Goal: Task Accomplishment & Management: Use online tool/utility

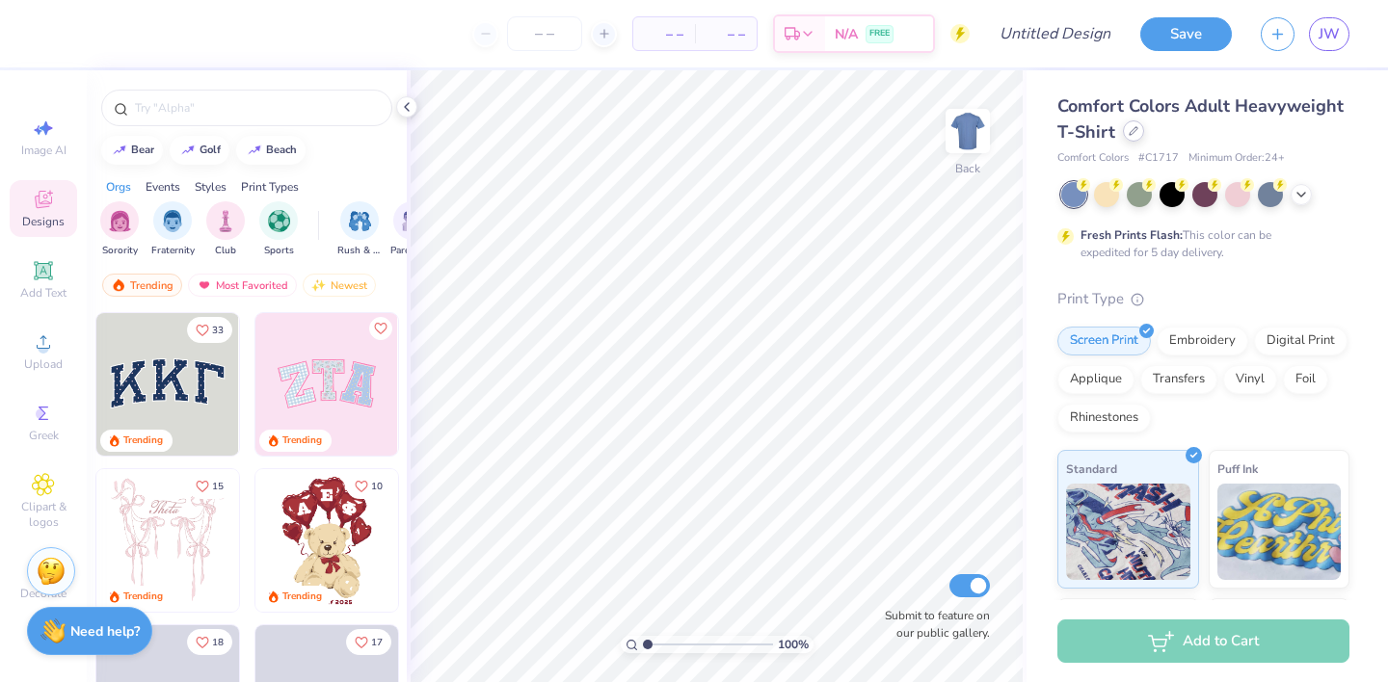
click at [1128, 133] on icon at bounding box center [1133, 131] width 10 height 10
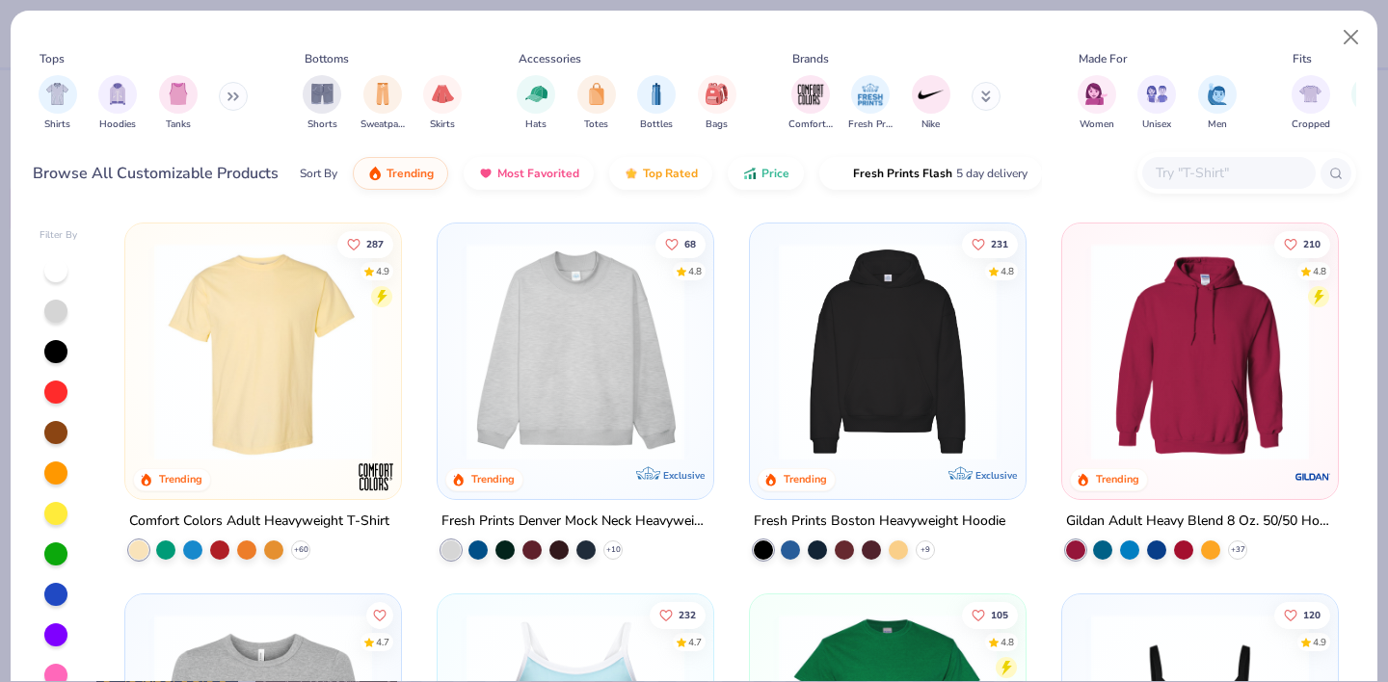
click at [1204, 170] on input "text" at bounding box center [1227, 173] width 148 height 22
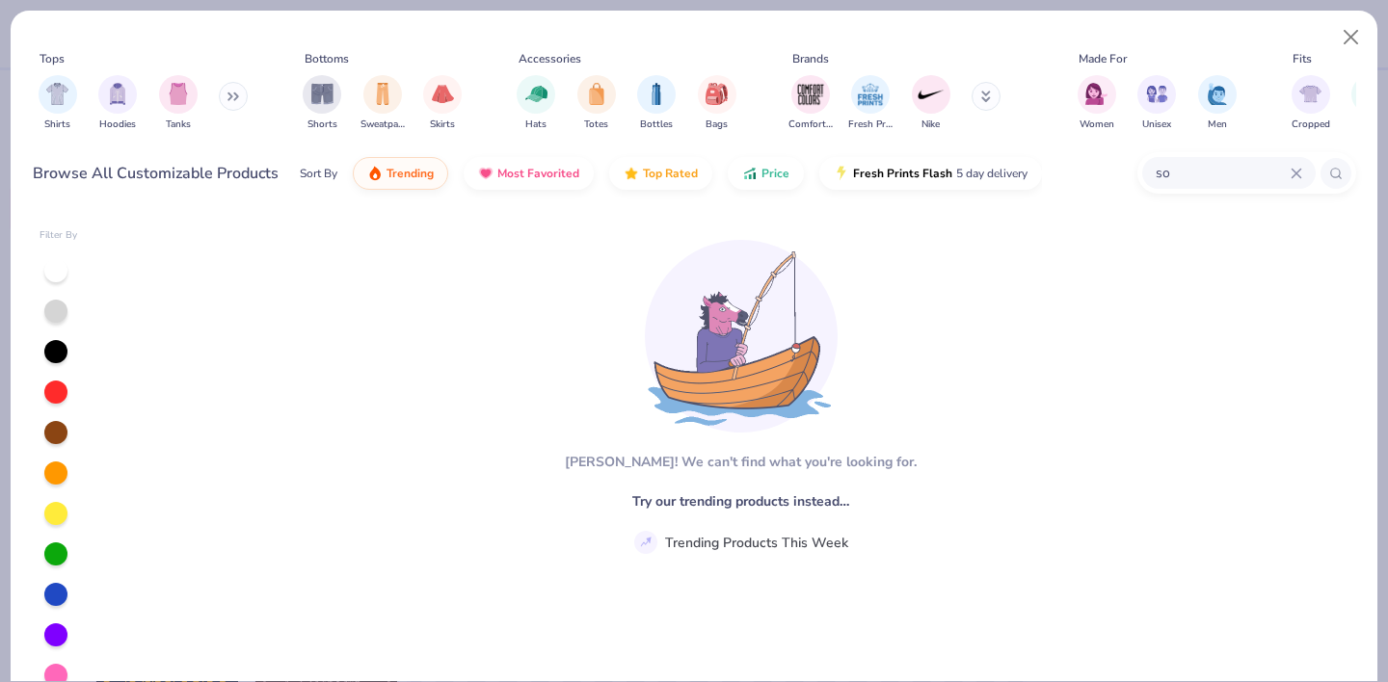
type input "s"
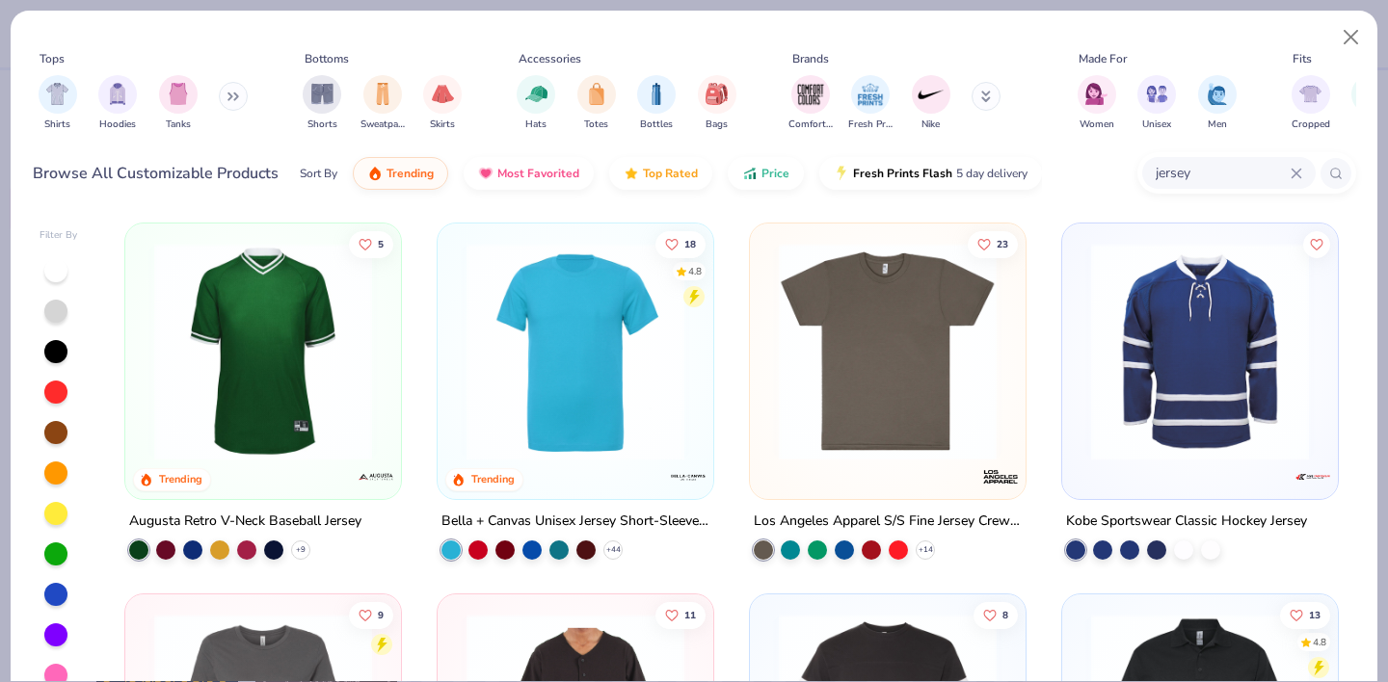
type input "jersey"
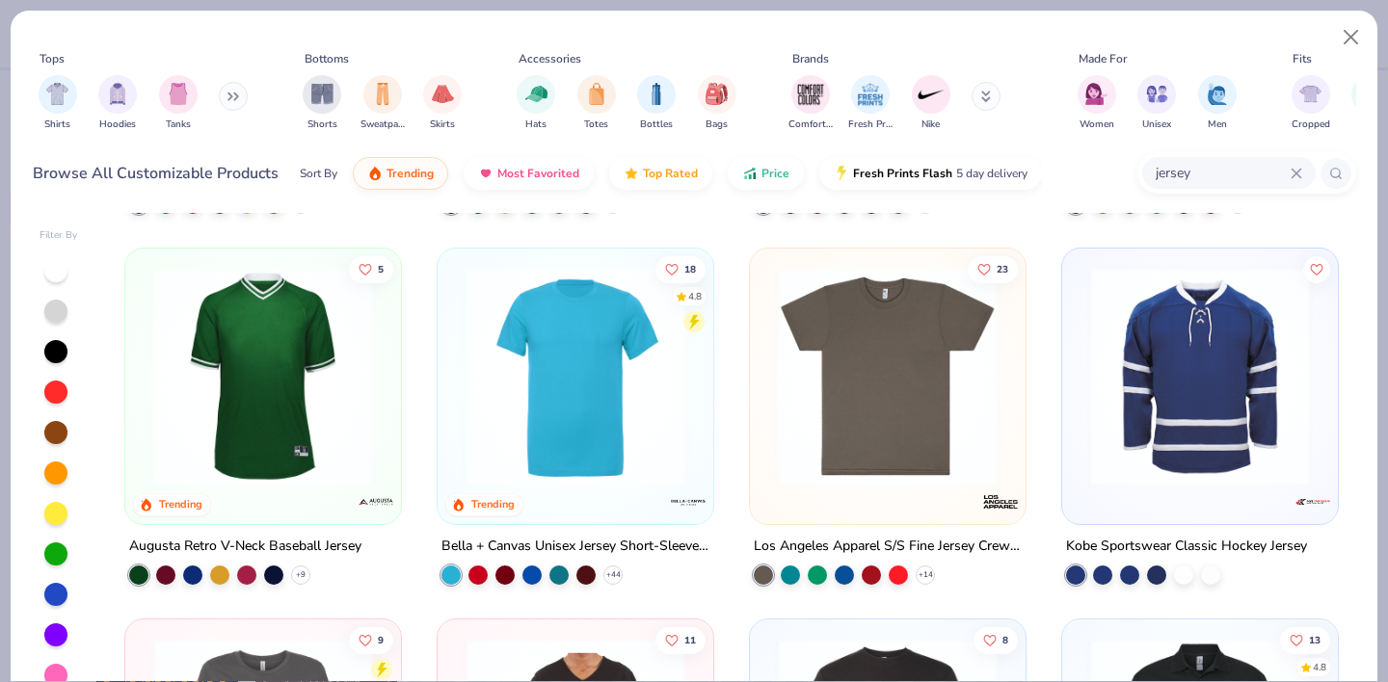
scroll to position [349, 0]
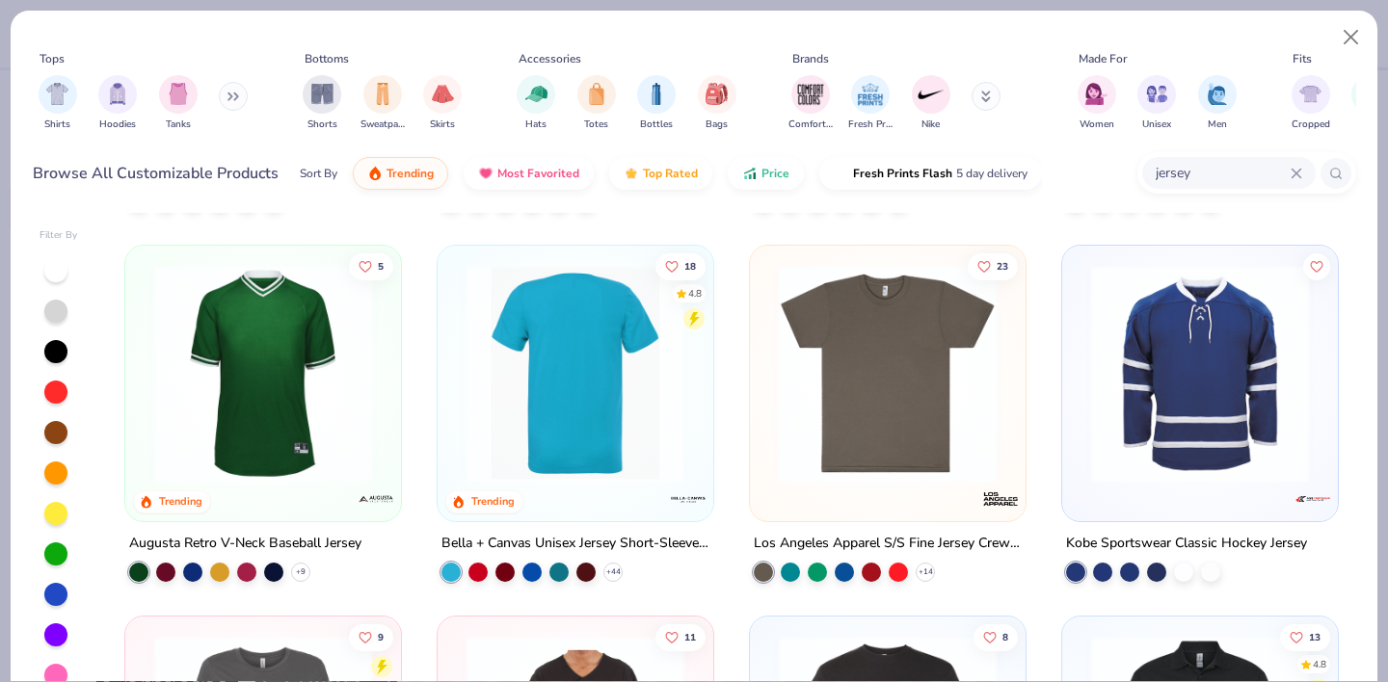
click at [661, 441] on img at bounding box center [575, 374] width 237 height 218
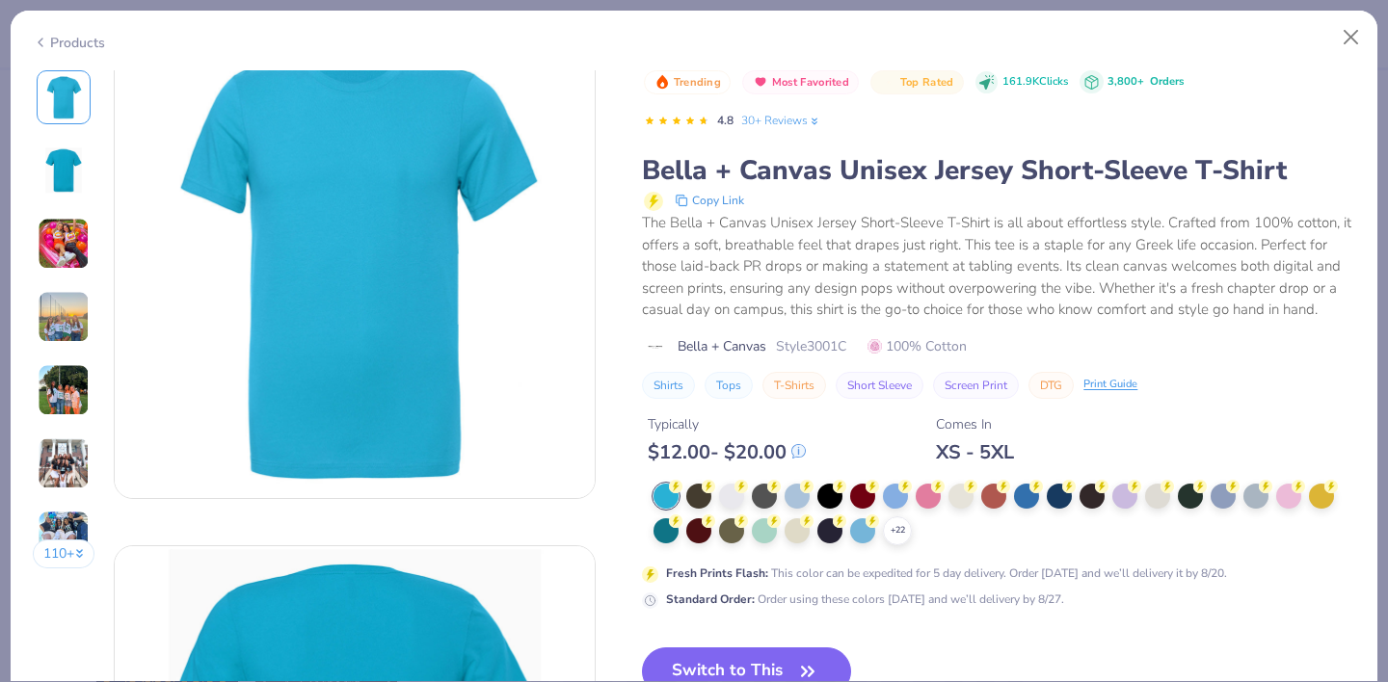
click at [83, 178] on img at bounding box center [63, 170] width 46 height 46
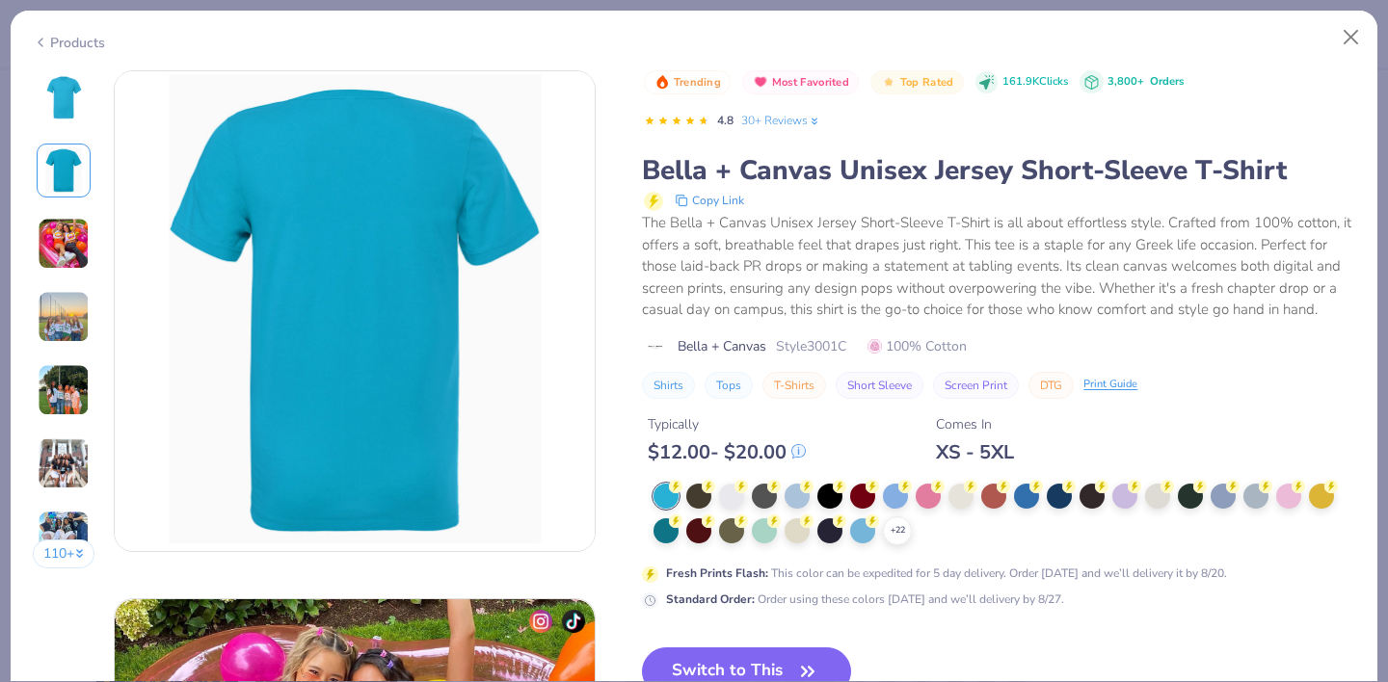
click at [67, 265] on img at bounding box center [64, 244] width 52 height 52
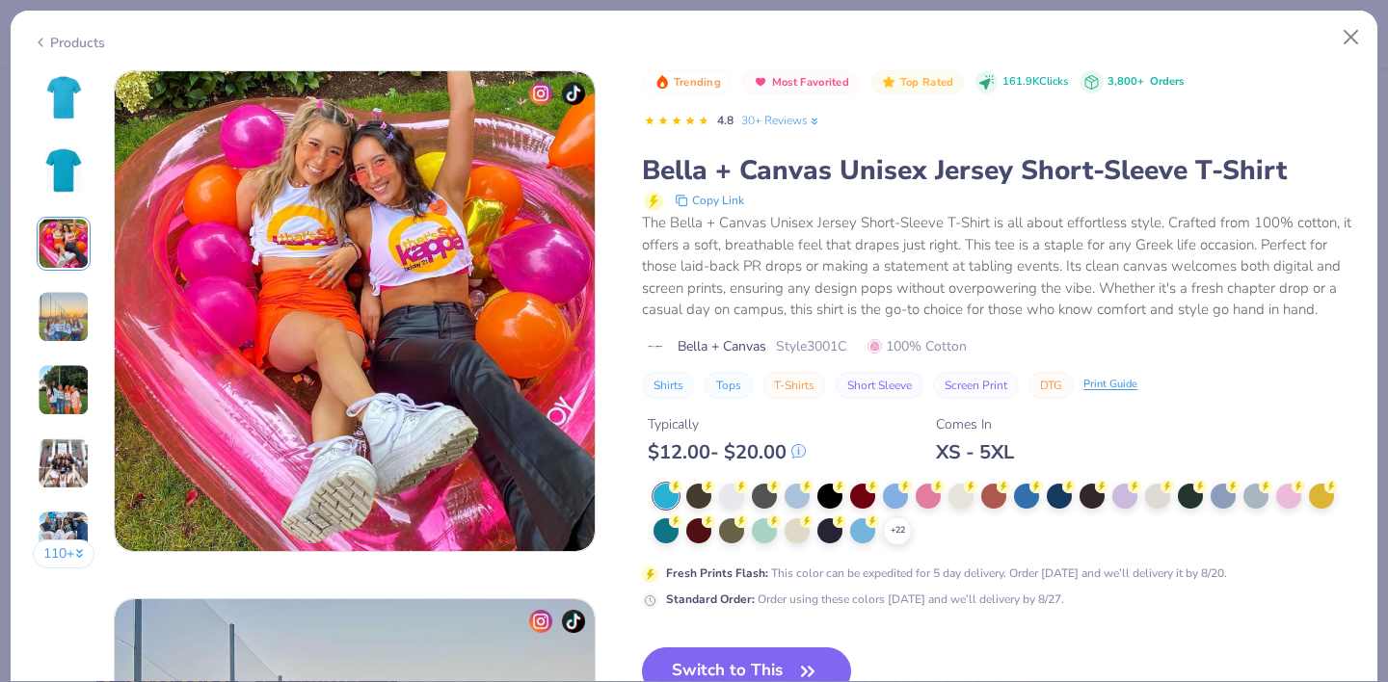
click at [67, 298] on img at bounding box center [64, 317] width 52 height 52
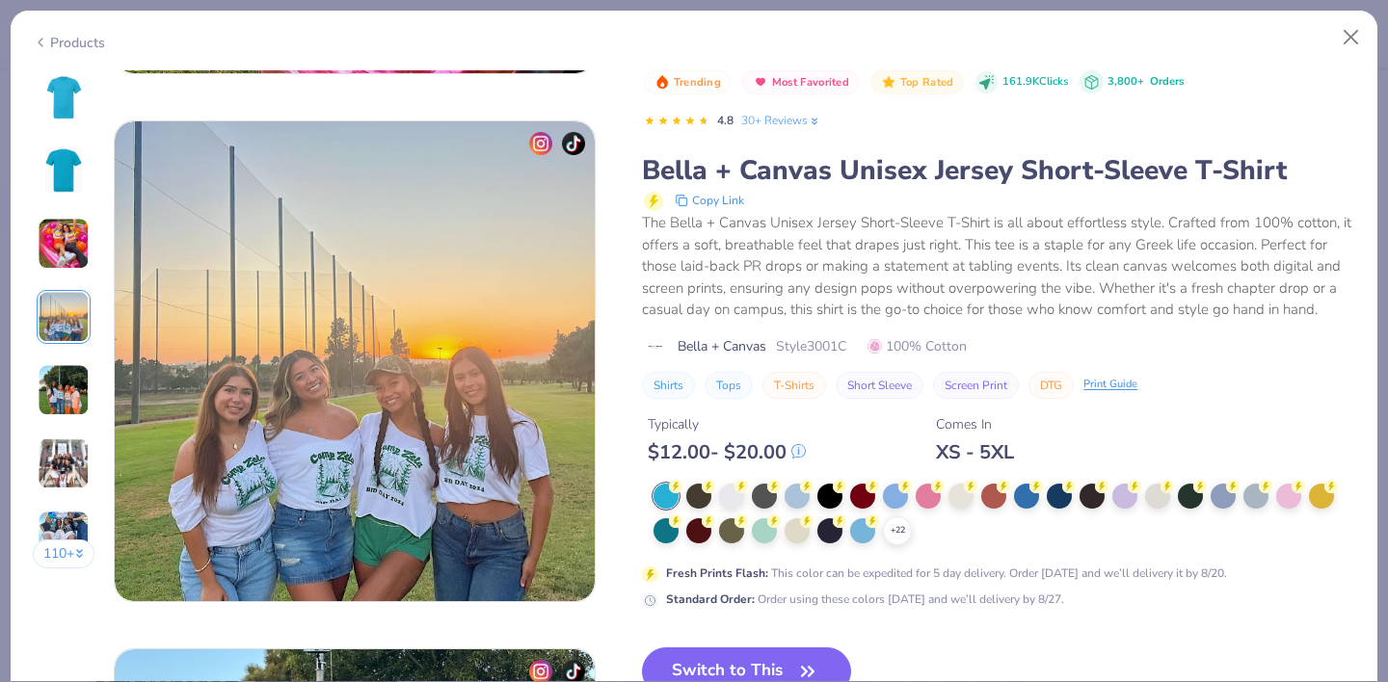
scroll to position [1584, 0]
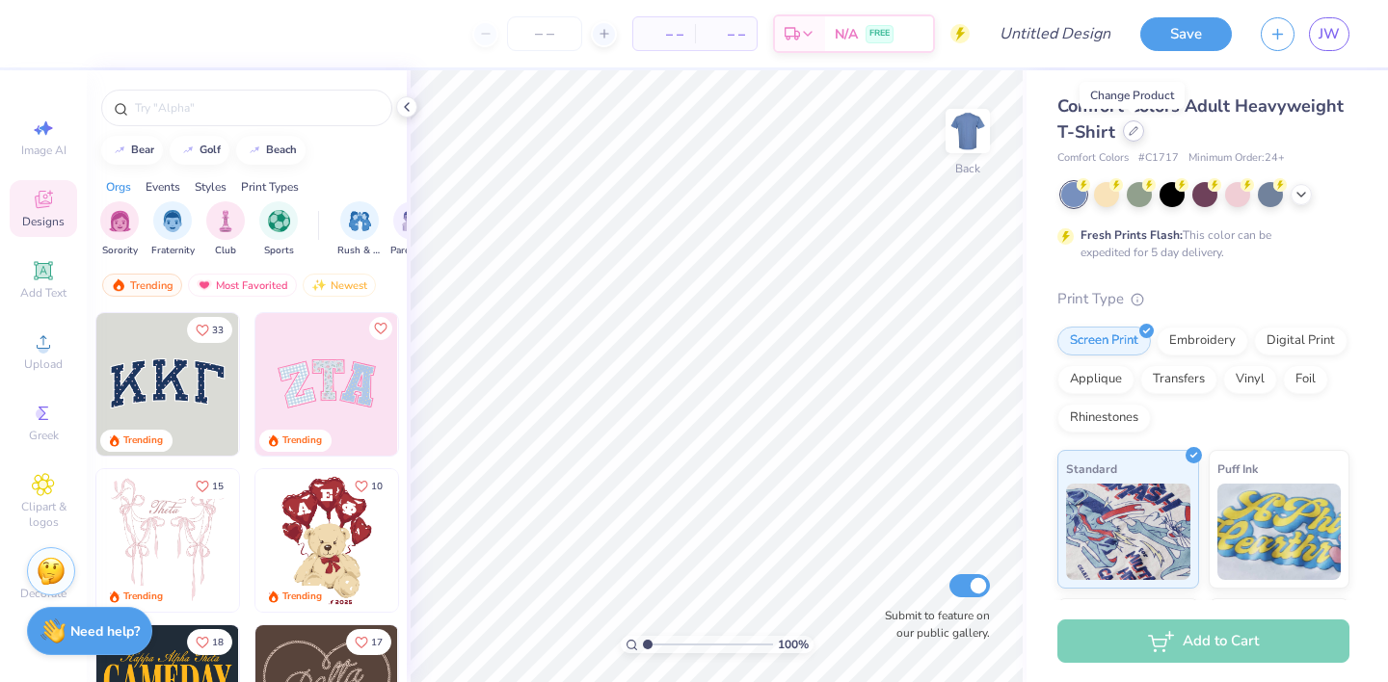
click at [1130, 132] on icon at bounding box center [1133, 131] width 10 height 10
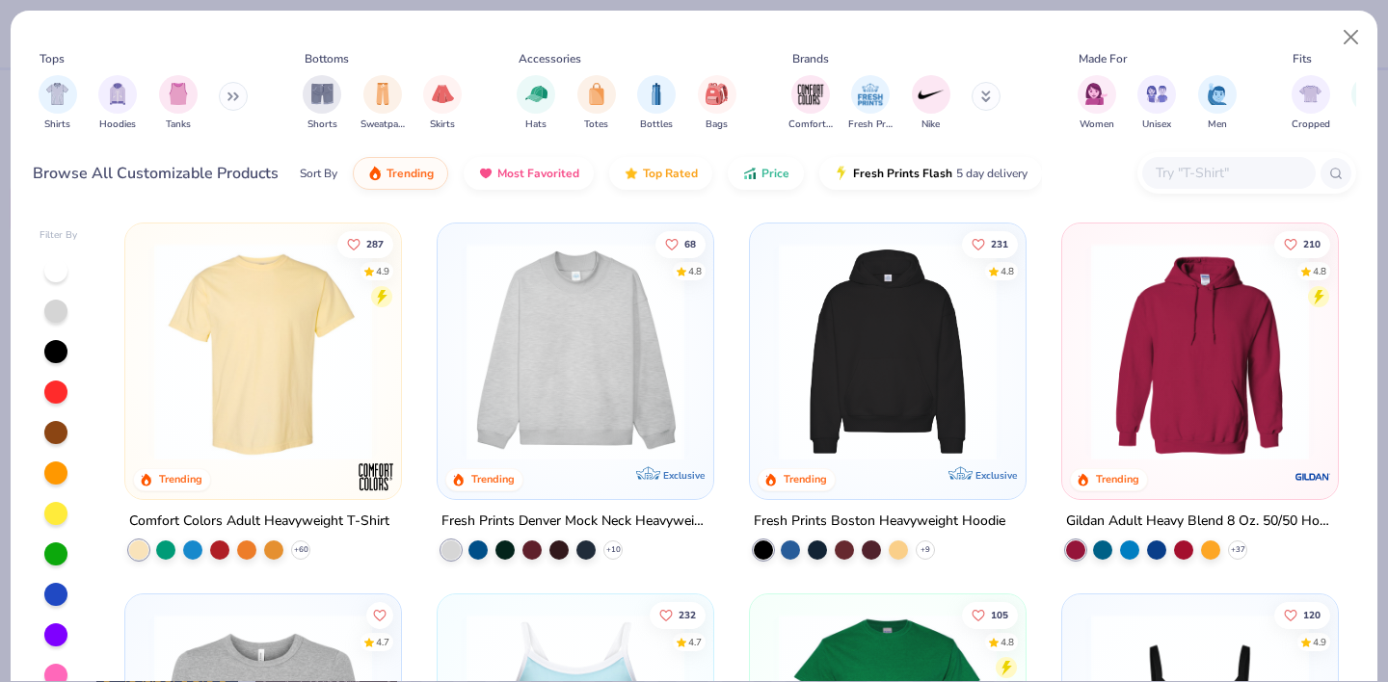
click at [1186, 171] on input "text" at bounding box center [1227, 173] width 148 height 22
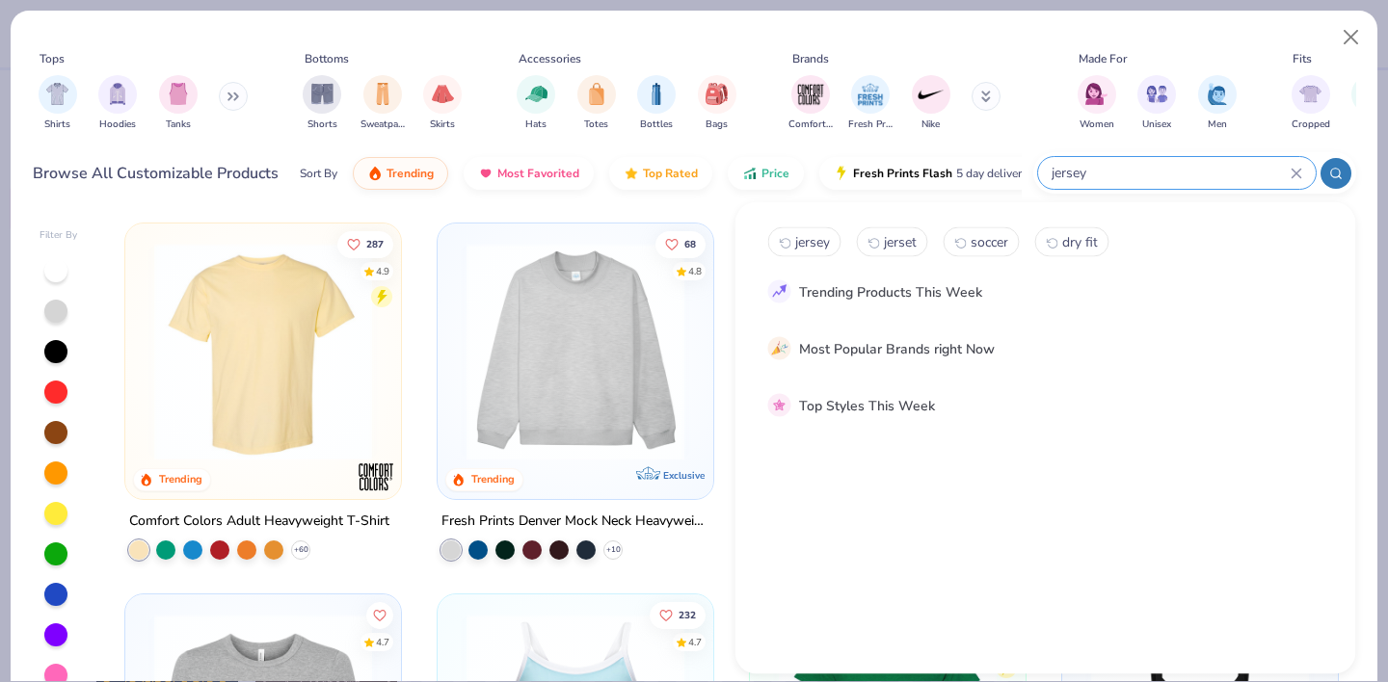
type input "jersey"
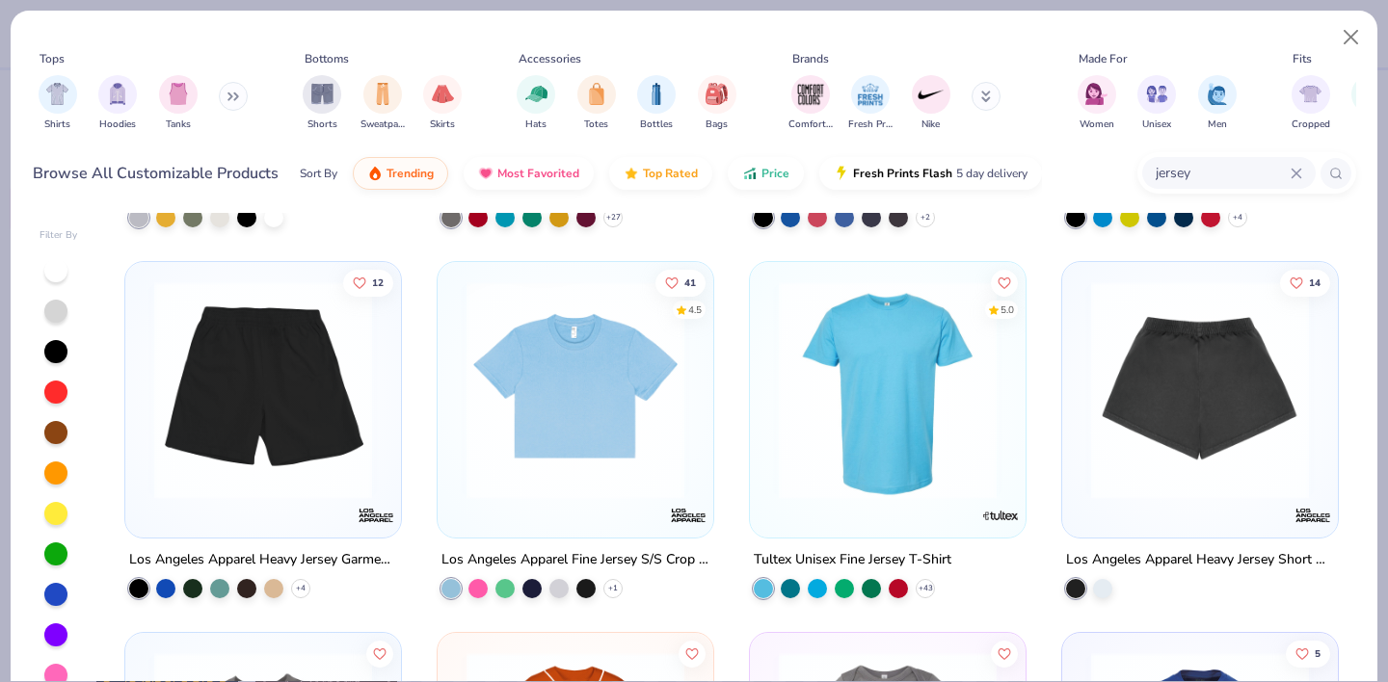
scroll to position [1420, 0]
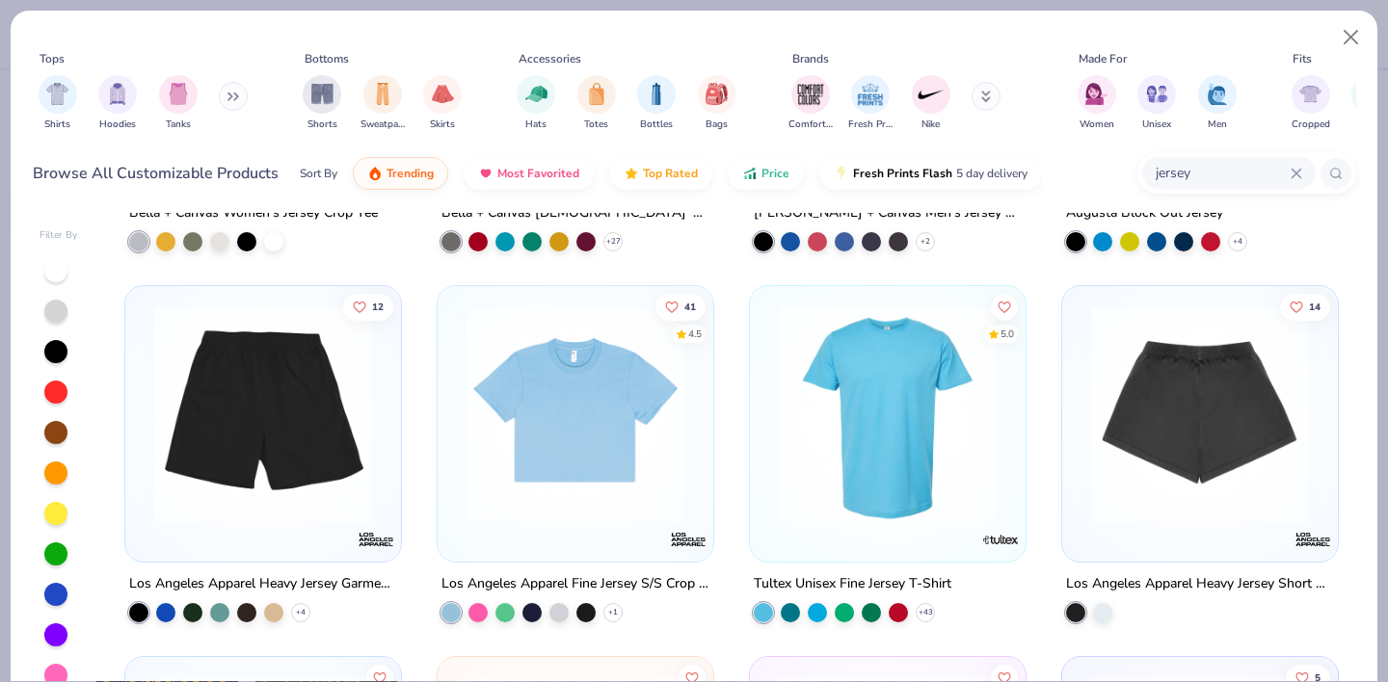
click at [933, 455] on img at bounding box center [887, 414] width 237 height 218
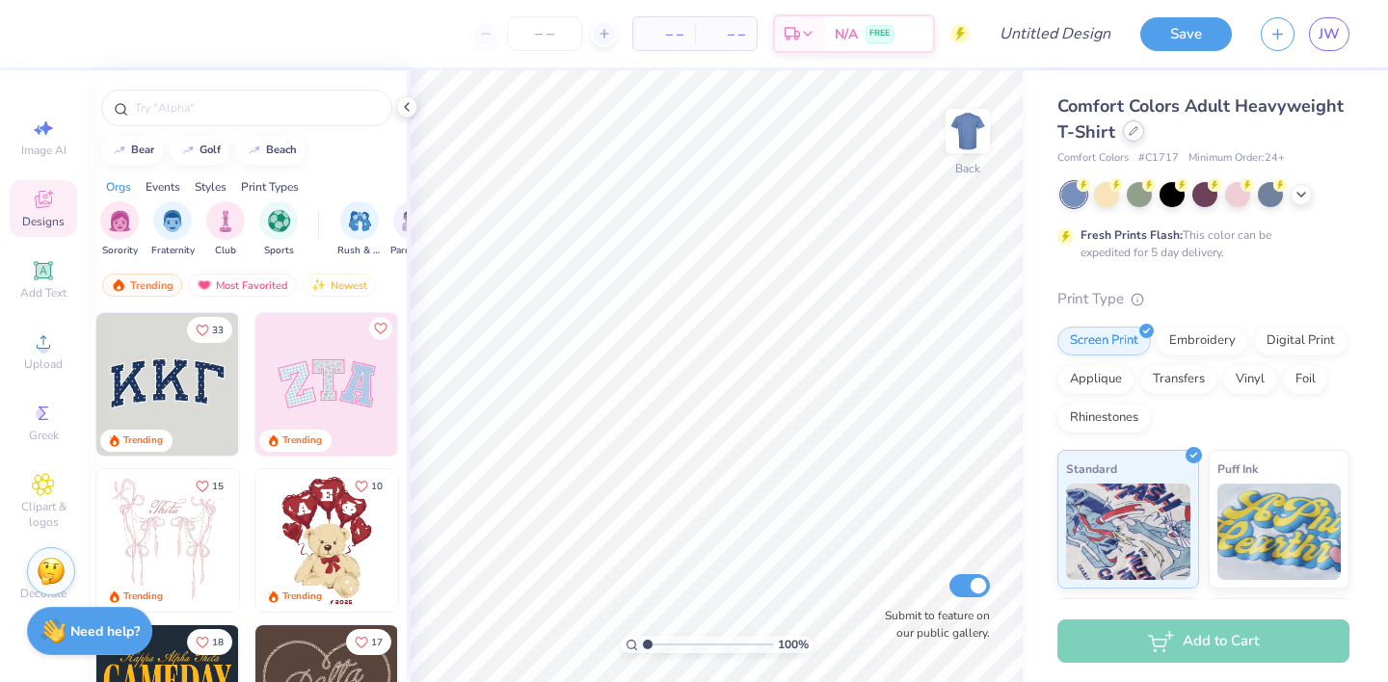
click at [1129, 139] on div at bounding box center [1133, 130] width 21 height 21
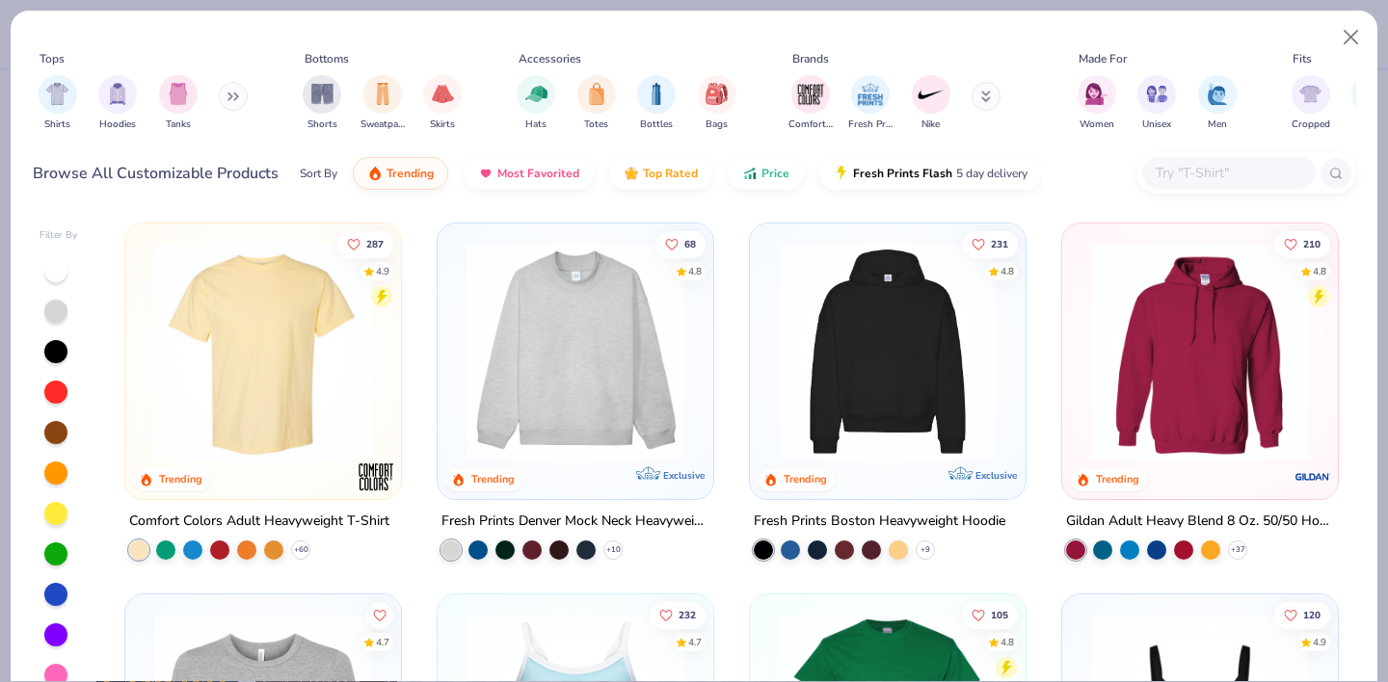
click at [238, 99] on icon at bounding box center [236, 96] width 3 height 7
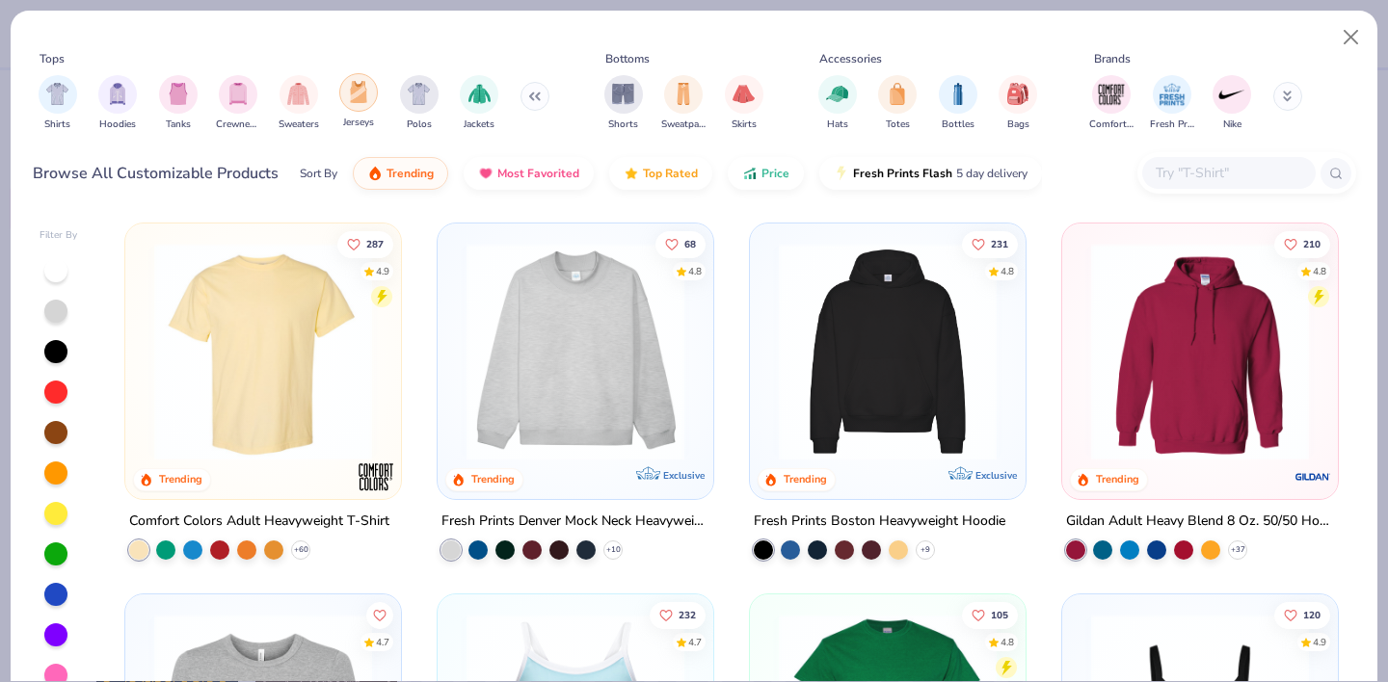
click at [357, 94] on img "filter for Jerseys" at bounding box center [358, 92] width 21 height 22
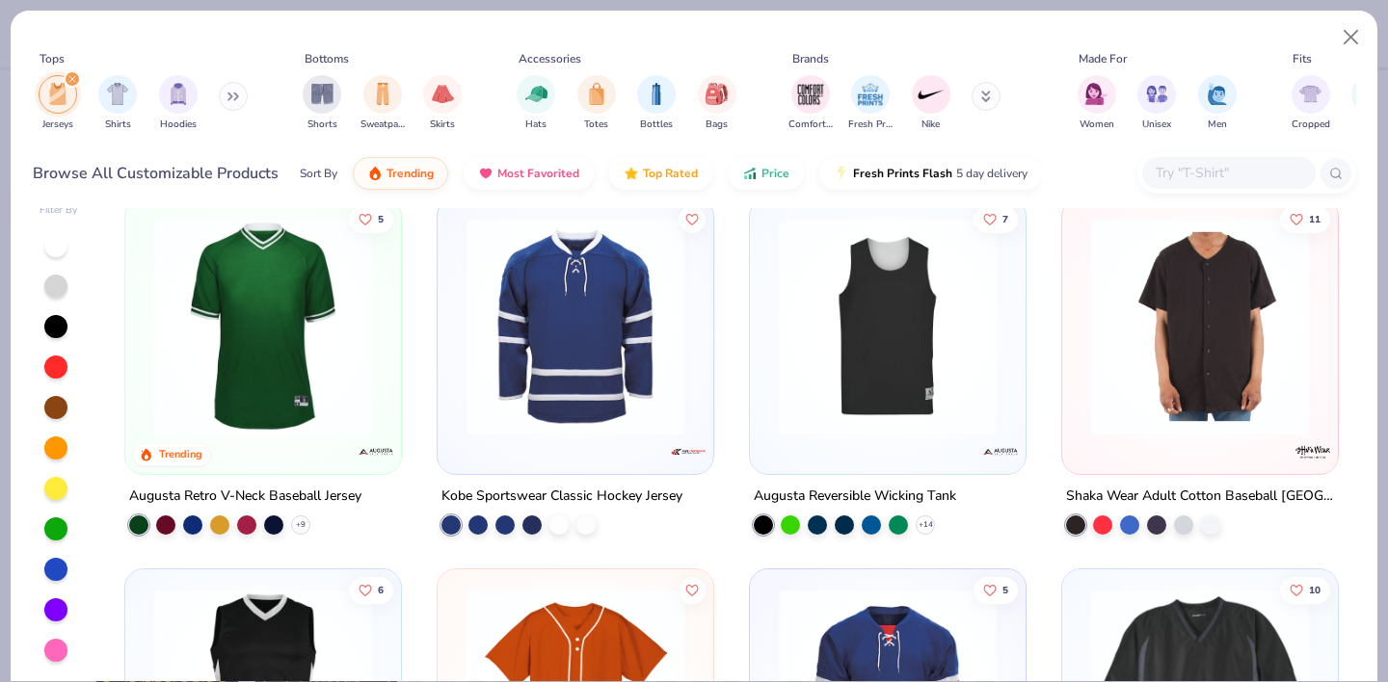
click at [211, 94] on div "Jerseys Shirts Hoodies" at bounding box center [144, 102] width 222 height 71
click at [237, 97] on icon at bounding box center [233, 97] width 12 height 10
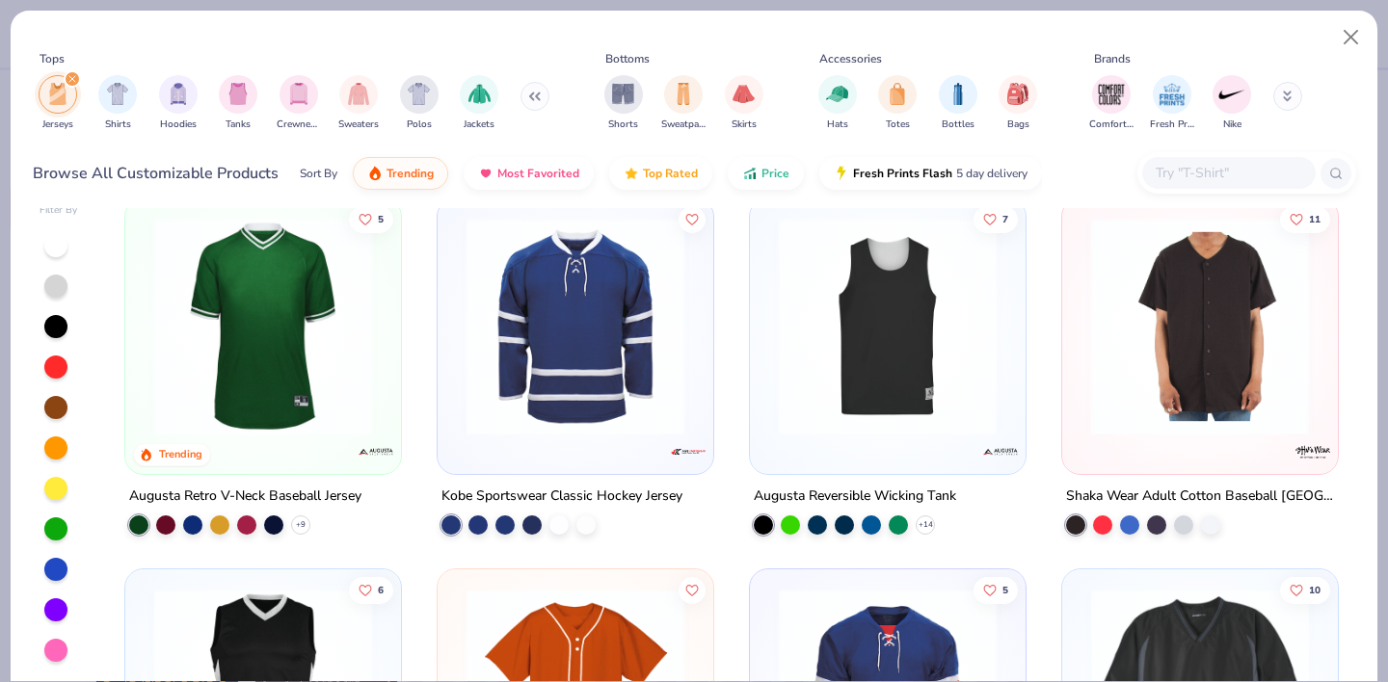
click at [72, 95] on div "filter for Jerseys" at bounding box center [58, 94] width 39 height 39
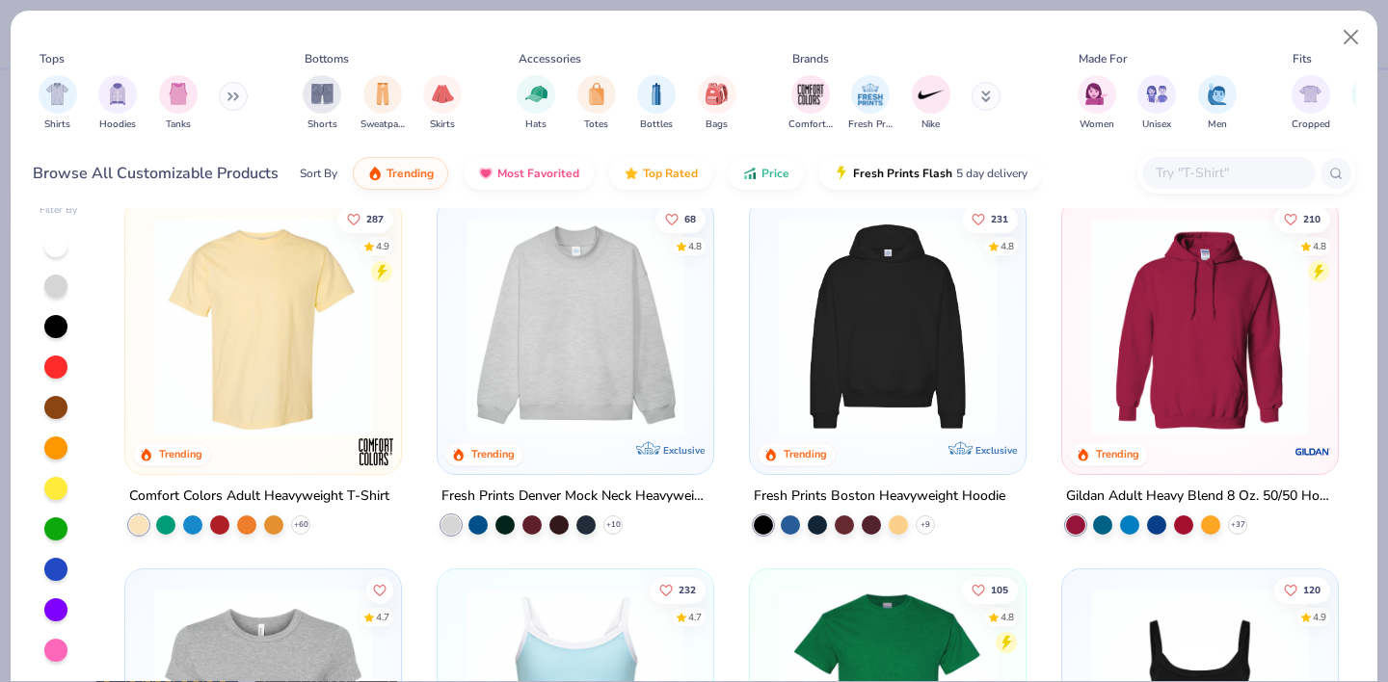
click at [224, 92] on button at bounding box center [233, 96] width 29 height 29
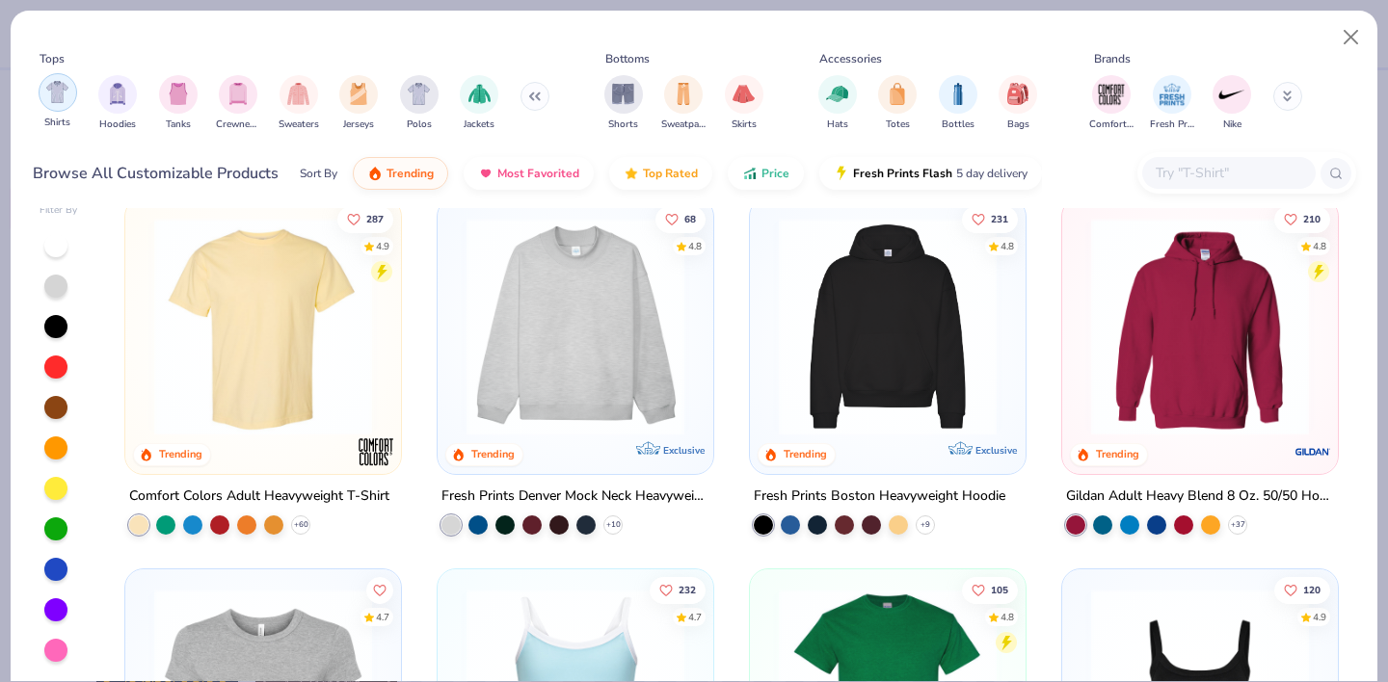
click at [64, 101] on img "filter for Shirts" at bounding box center [57, 92] width 22 height 22
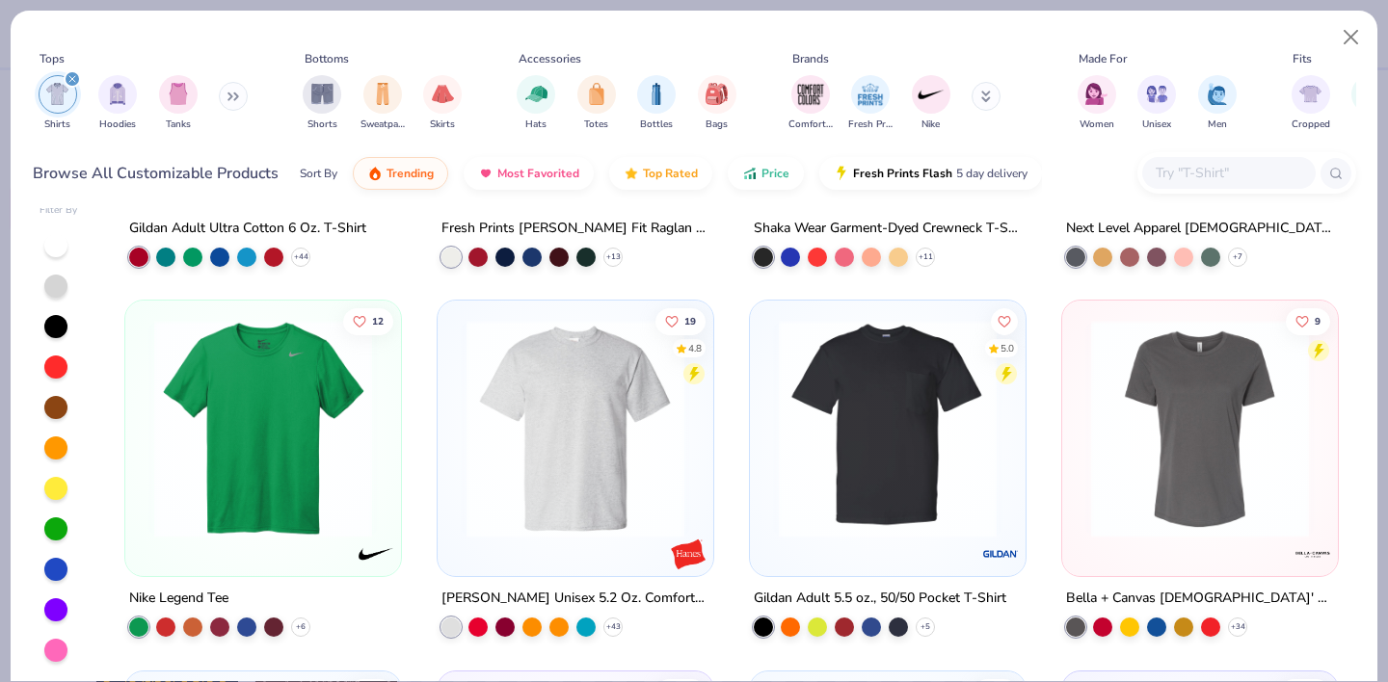
scroll to position [2603, 0]
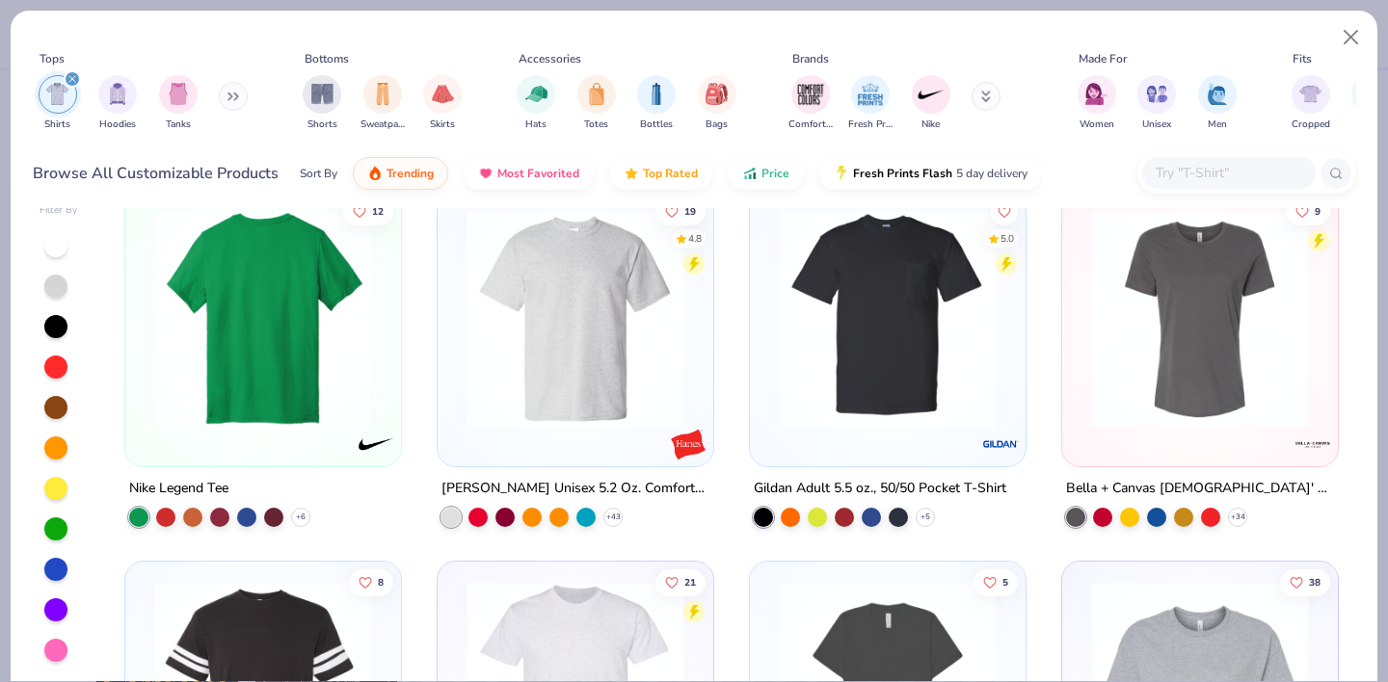
click at [310, 364] on img at bounding box center [263, 319] width 237 height 218
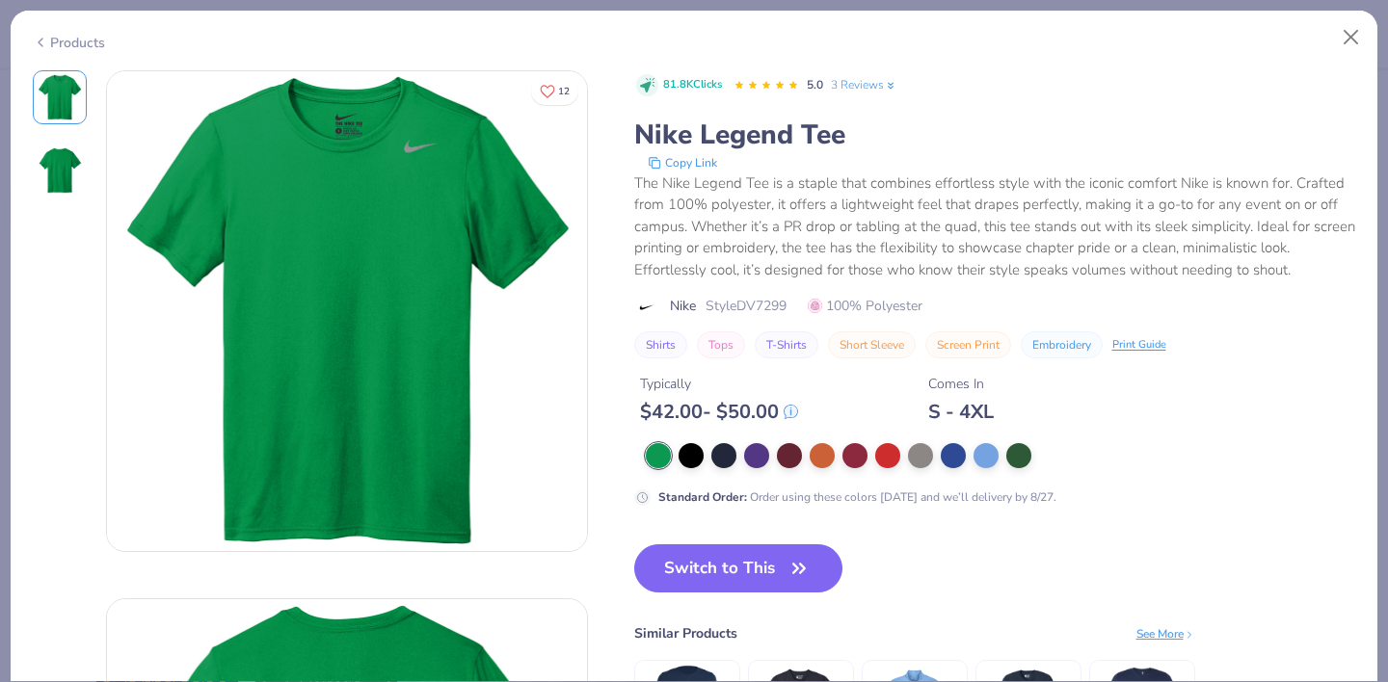
click at [78, 176] on img at bounding box center [60, 170] width 46 height 46
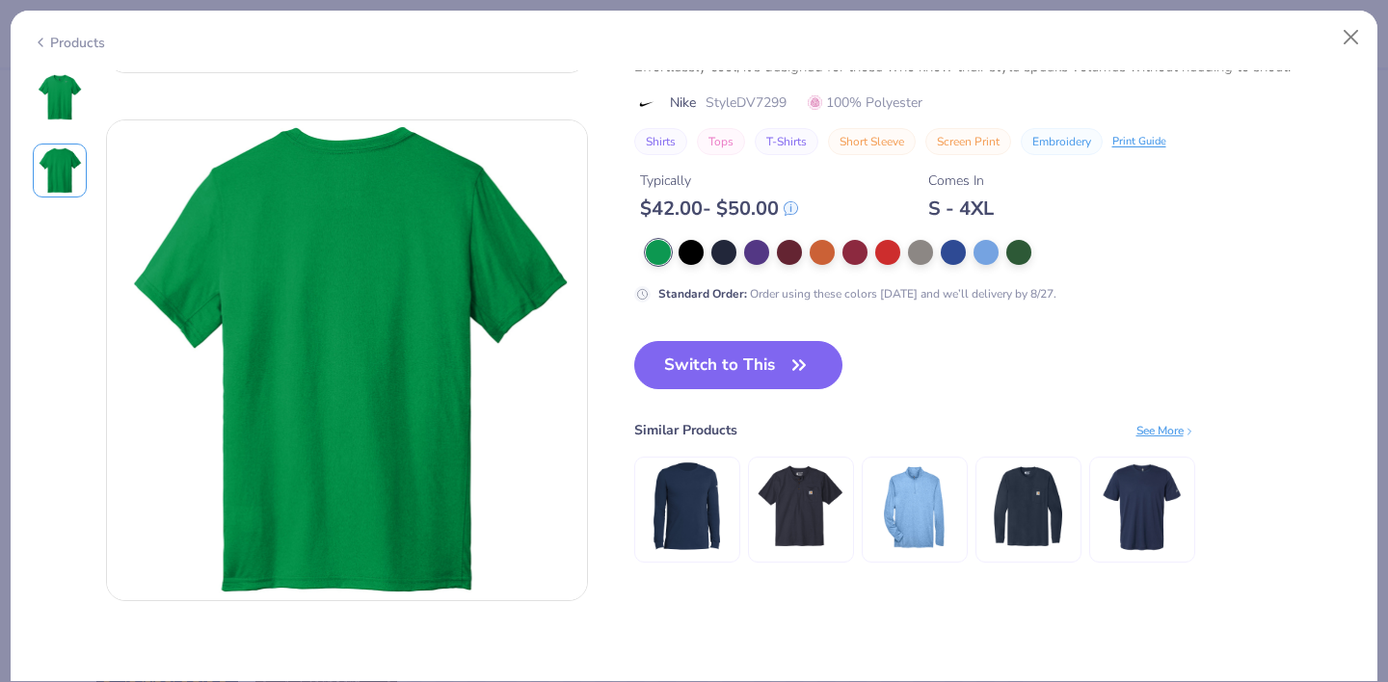
scroll to position [528, 0]
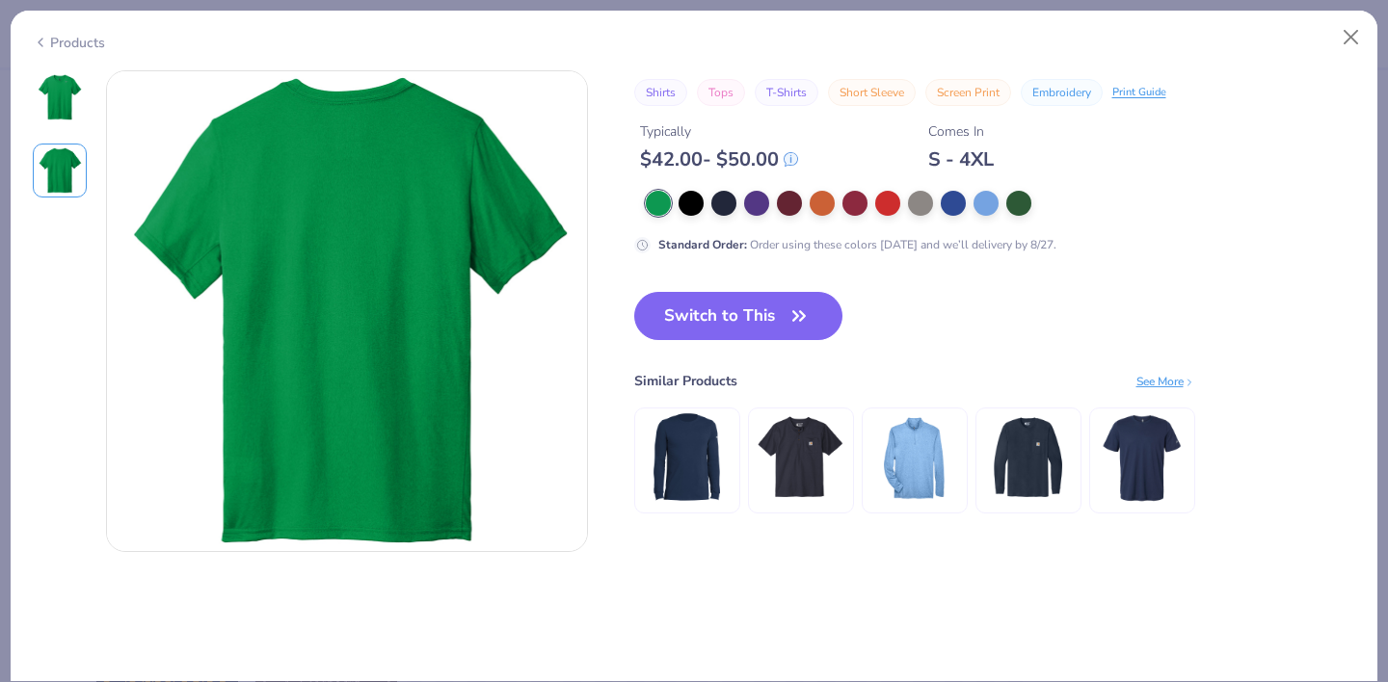
click at [66, 90] on img at bounding box center [60, 97] width 46 height 46
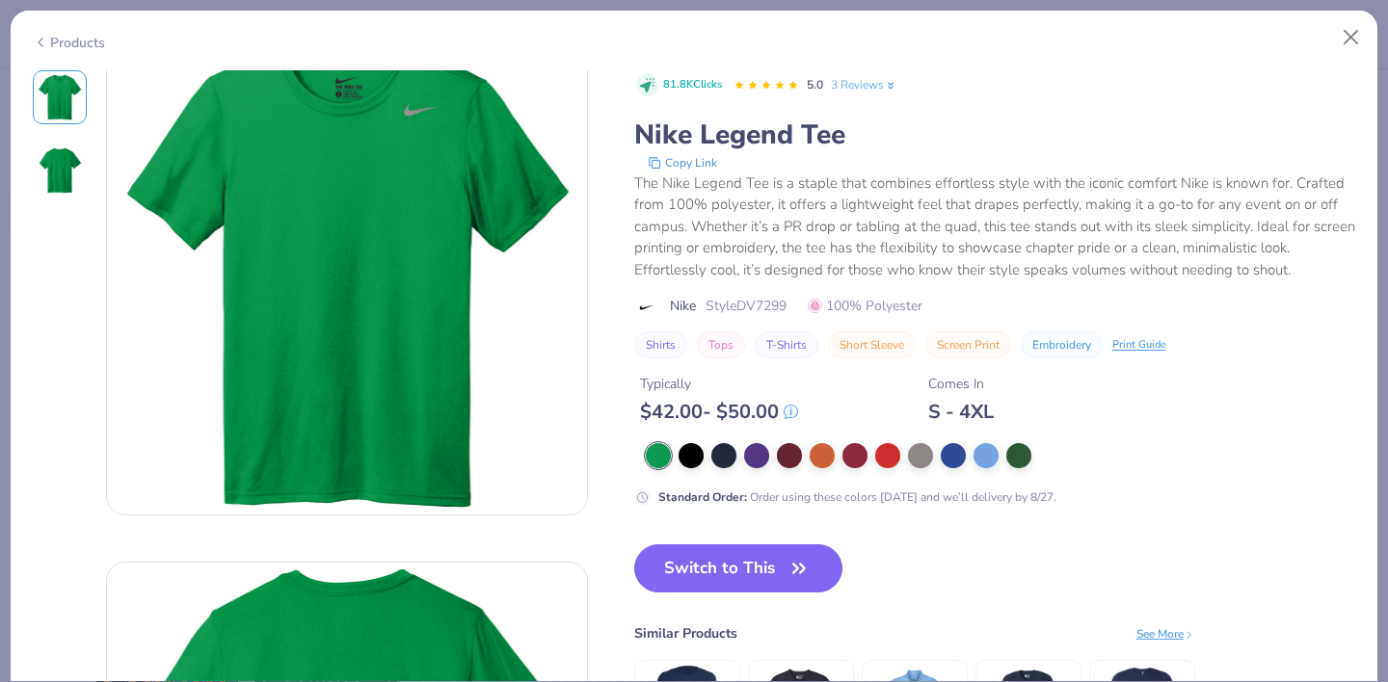
scroll to position [0, 0]
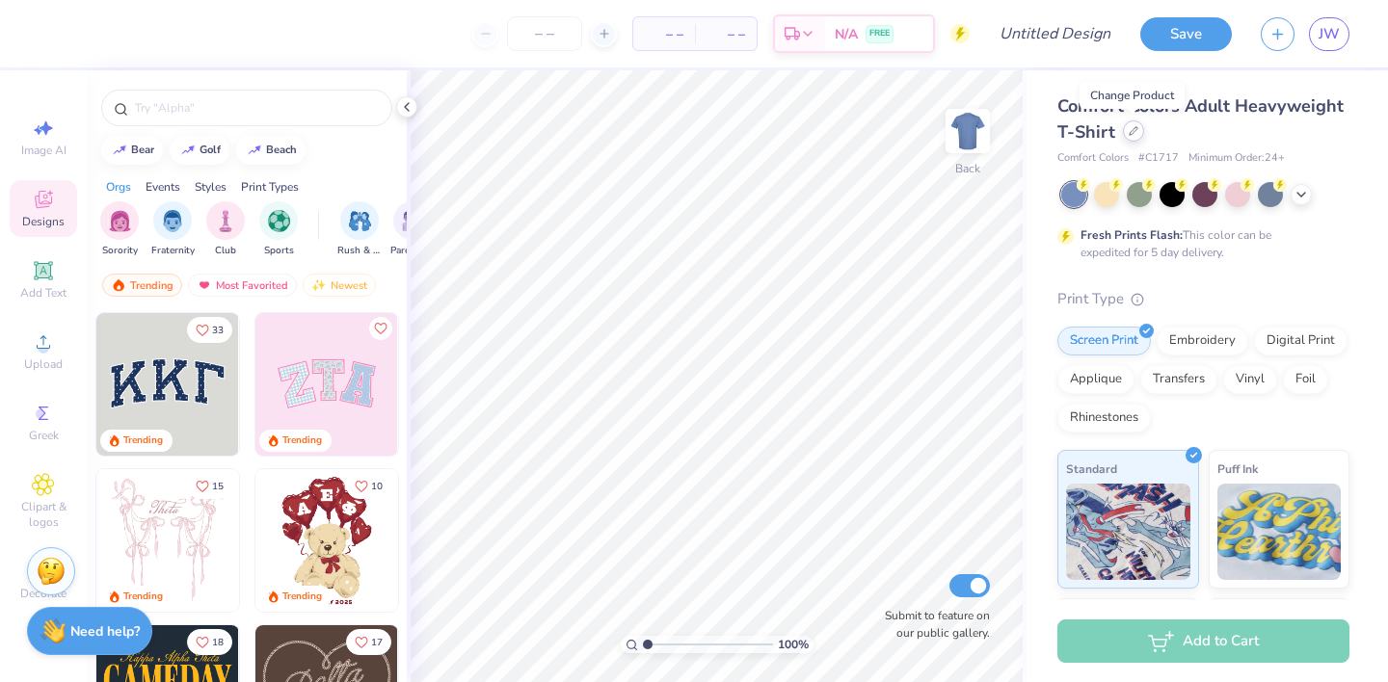
click at [1133, 131] on icon at bounding box center [1133, 131] width 10 height 10
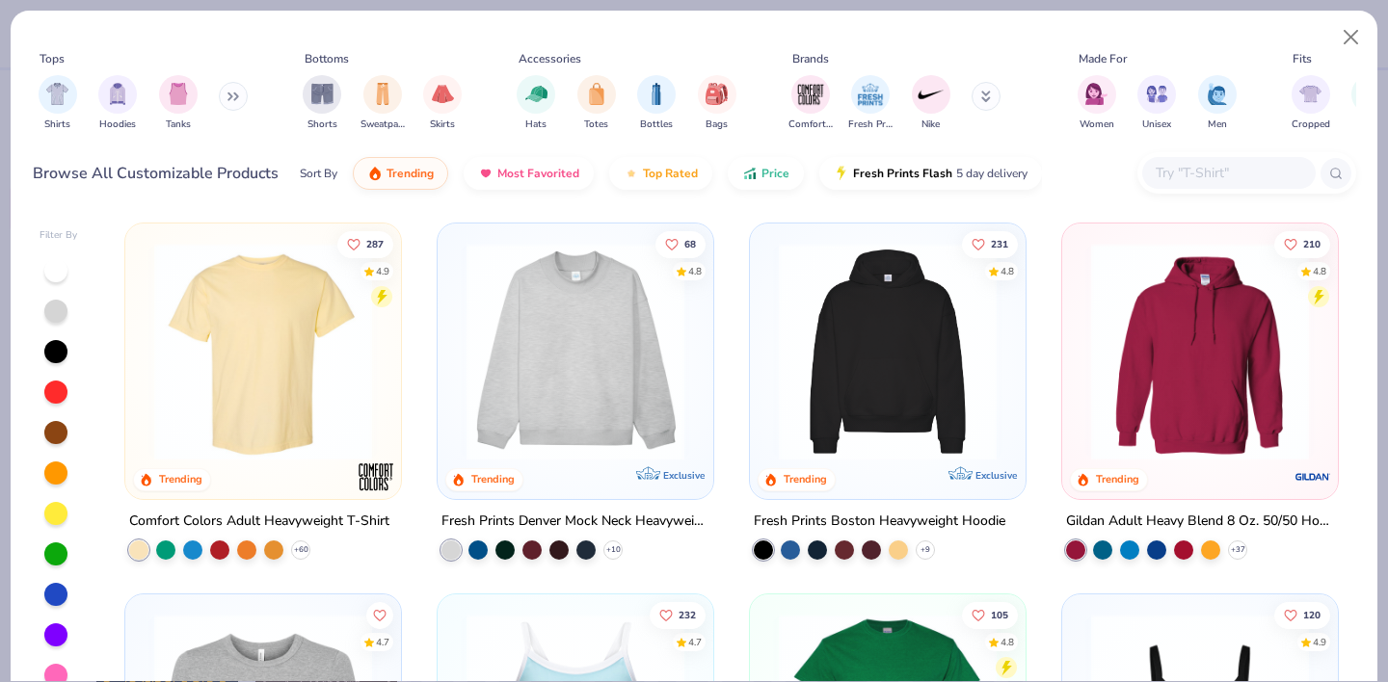
click at [219, 93] on div "Shirts Hoodies Tanks" at bounding box center [144, 102] width 222 height 71
click at [42, 90] on div "filter for Shirts" at bounding box center [58, 92] width 39 height 39
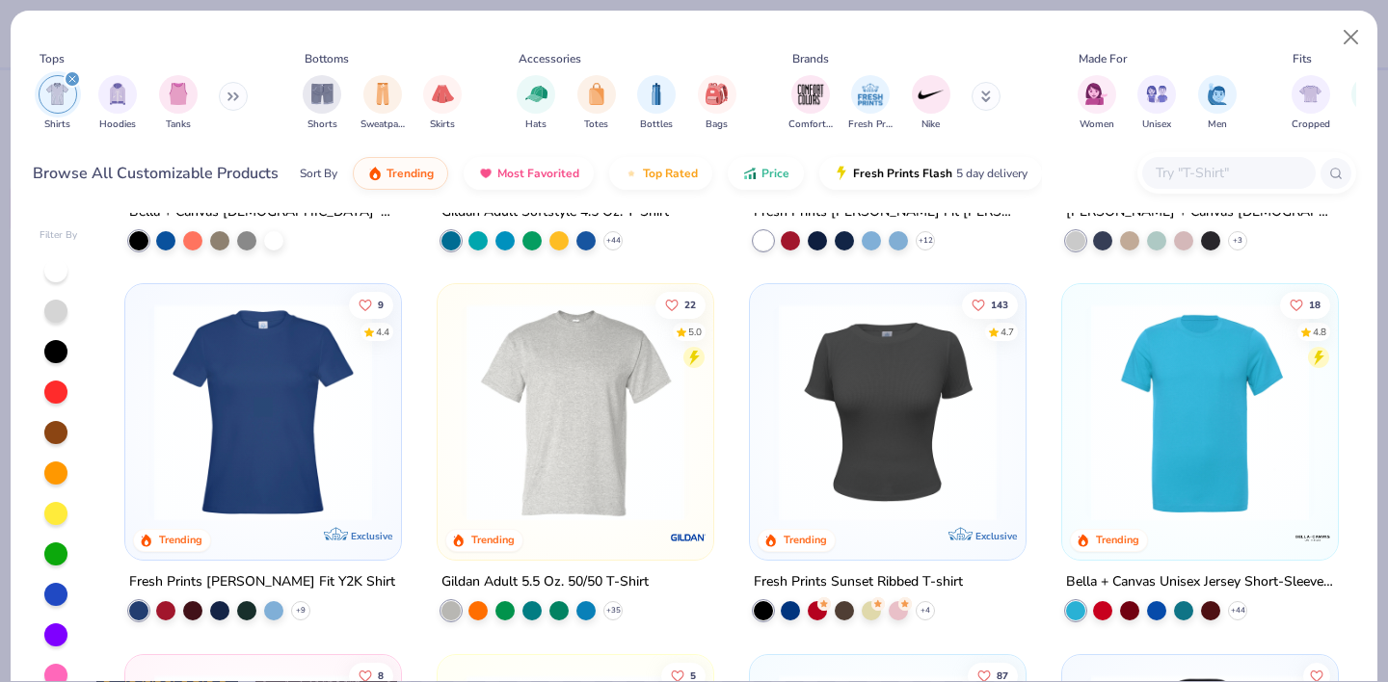
scroll to position [1107, 0]
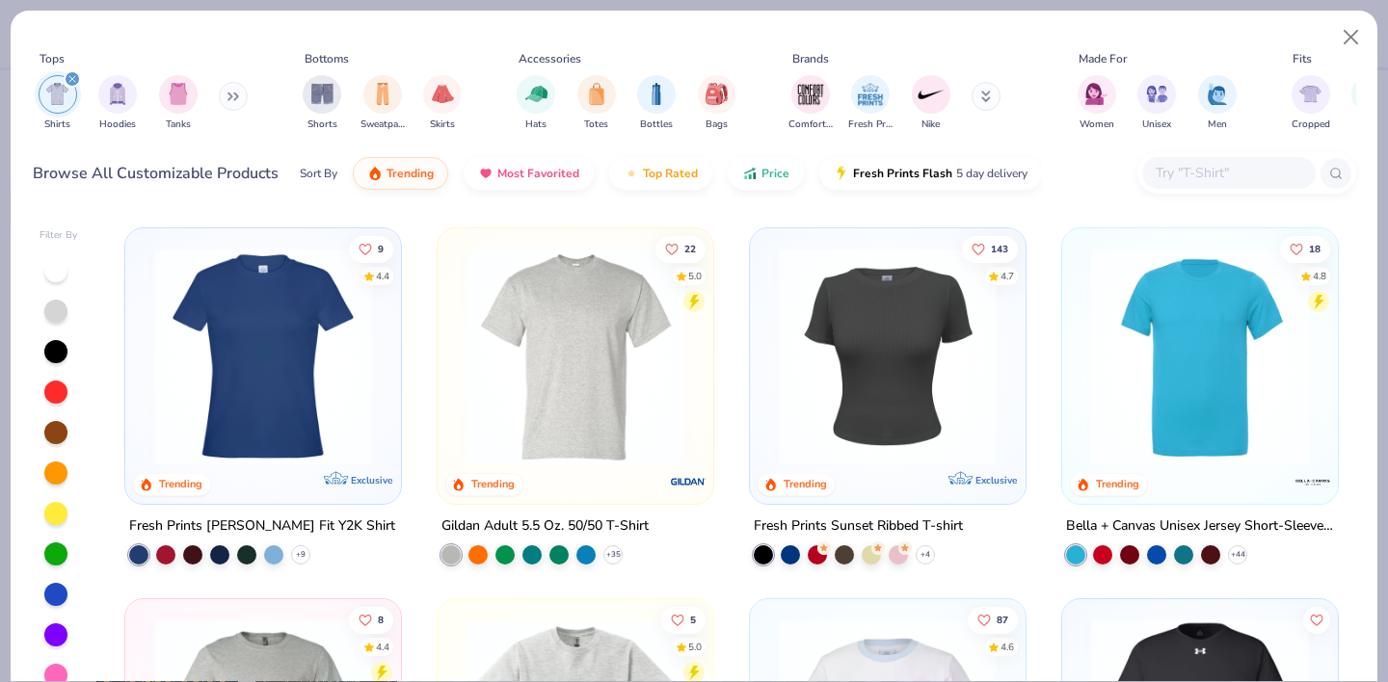
click at [1194, 388] on img at bounding box center [1199, 357] width 237 height 218
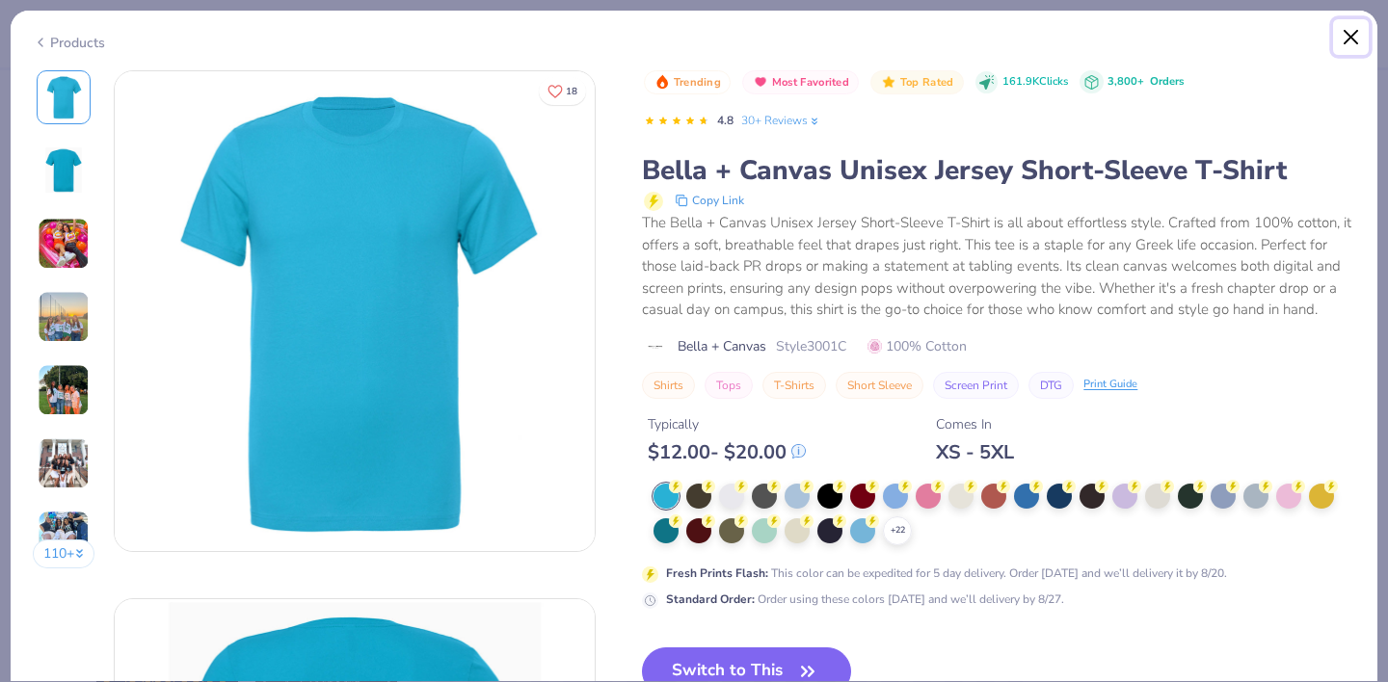
click at [1349, 37] on button "Close" at bounding box center [1351, 37] width 37 height 37
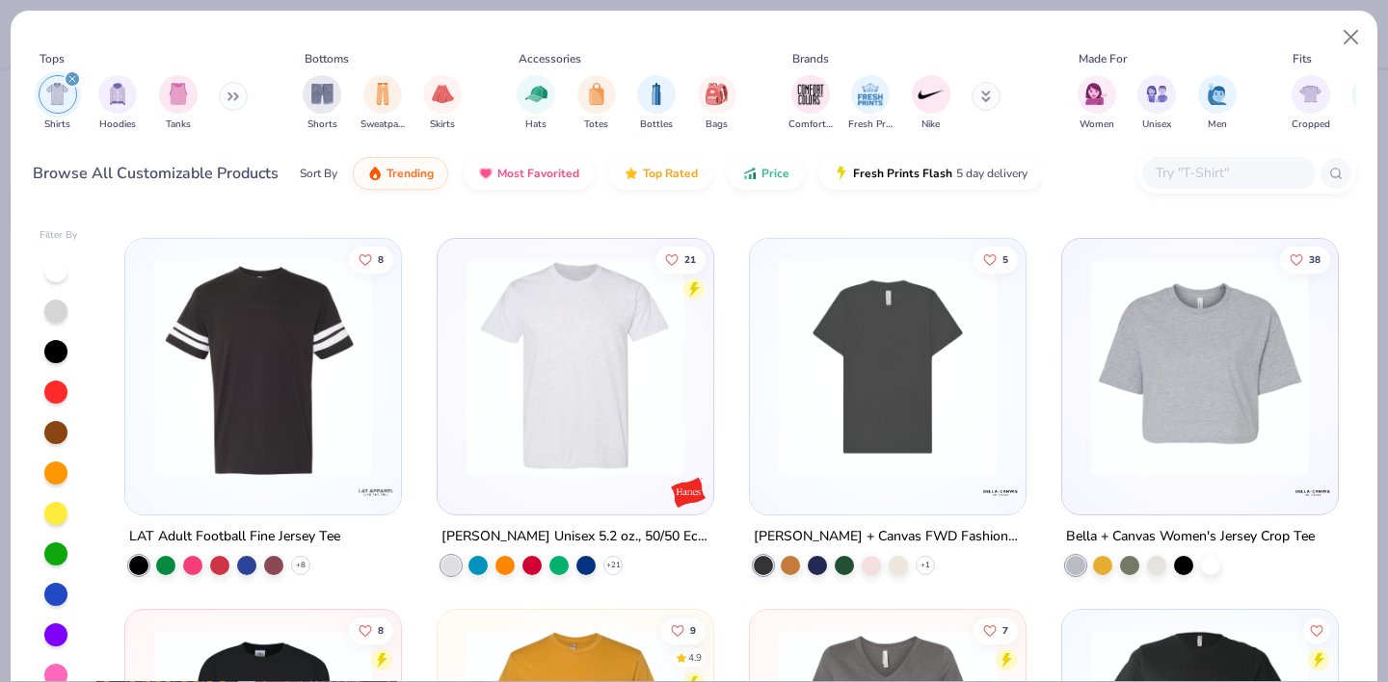
scroll to position [2935, 0]
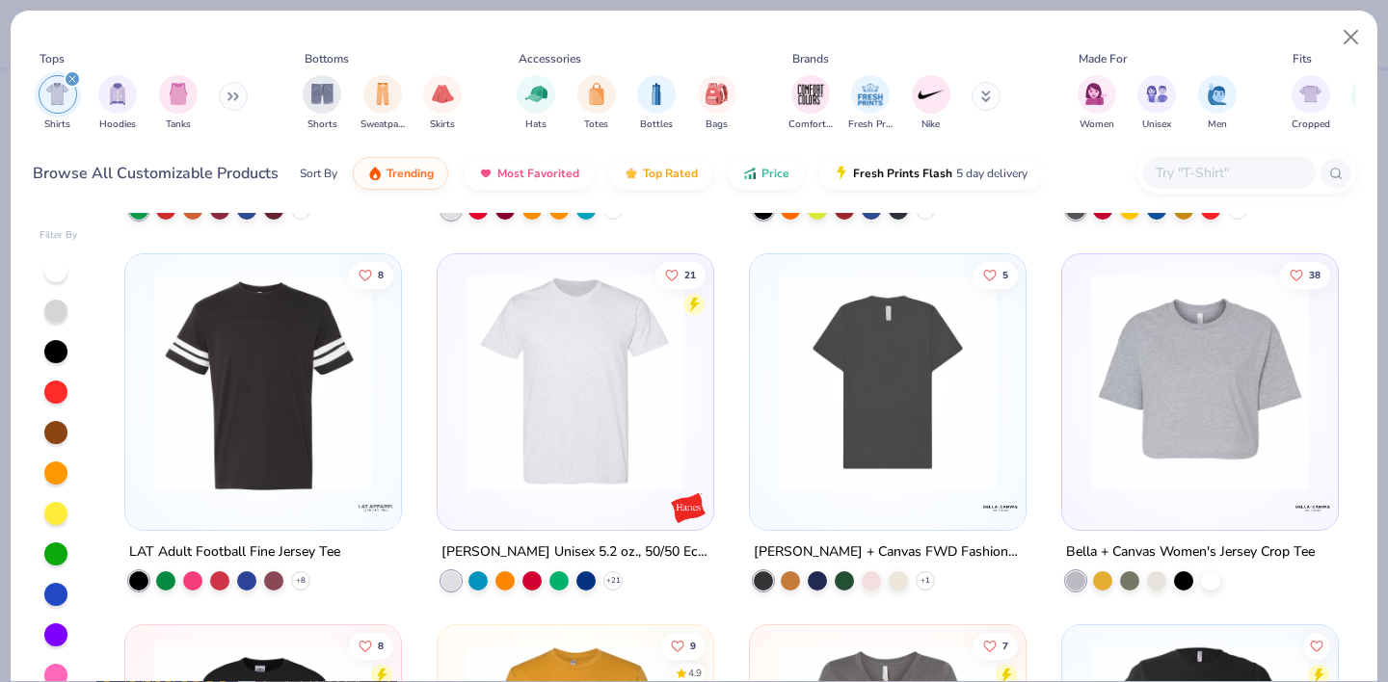
click at [354, 436] on img at bounding box center [263, 383] width 237 height 218
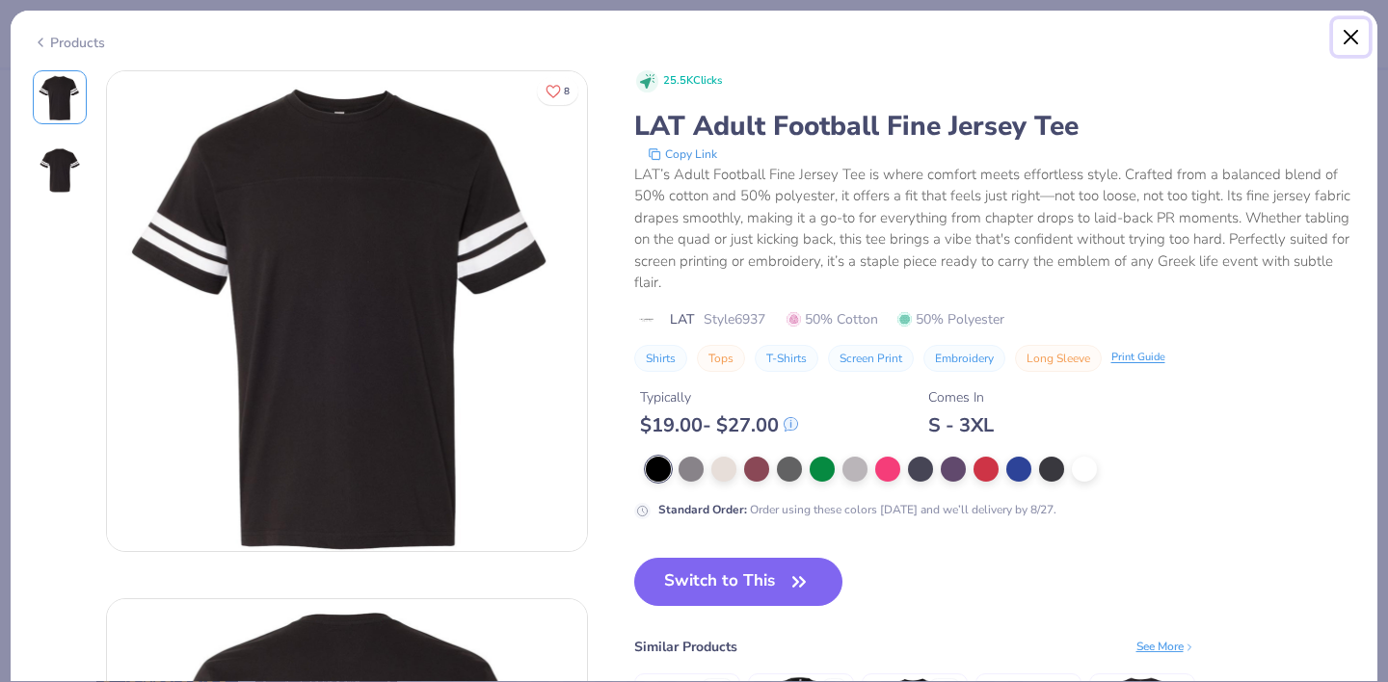
click at [1351, 40] on button "Close" at bounding box center [1351, 37] width 37 height 37
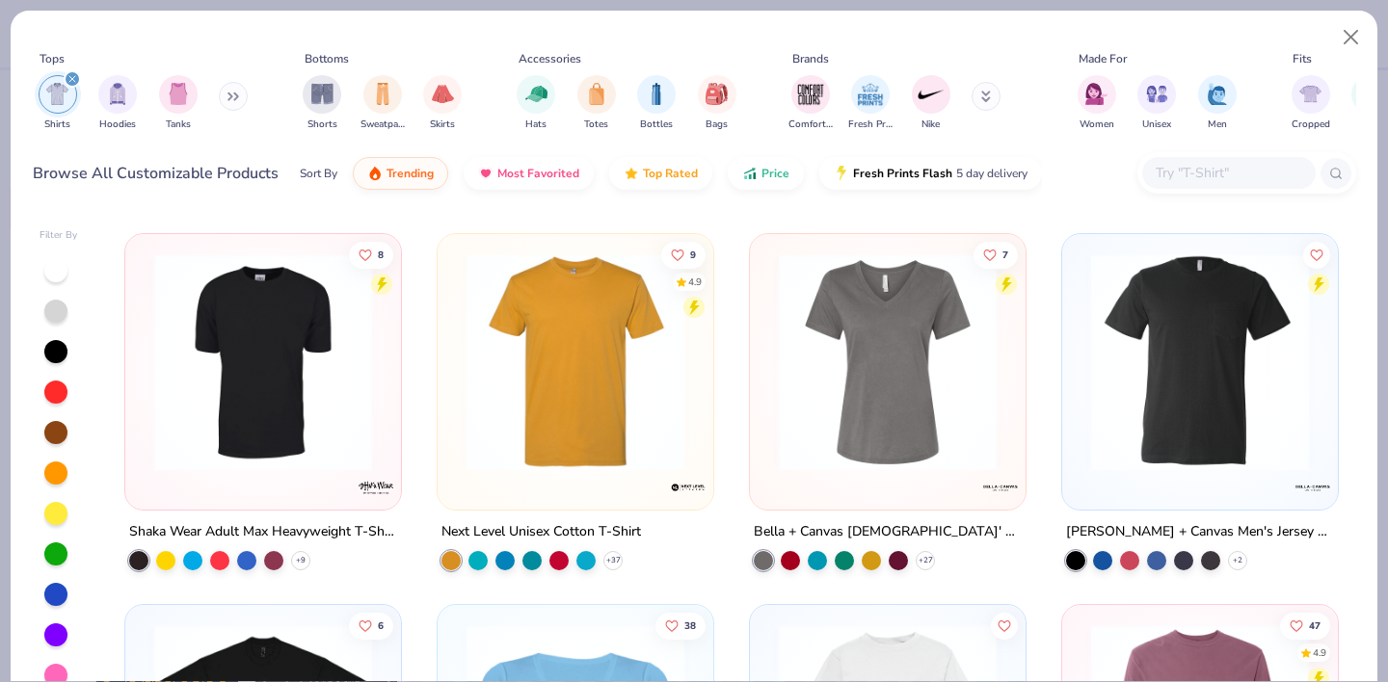
scroll to position [3325, 0]
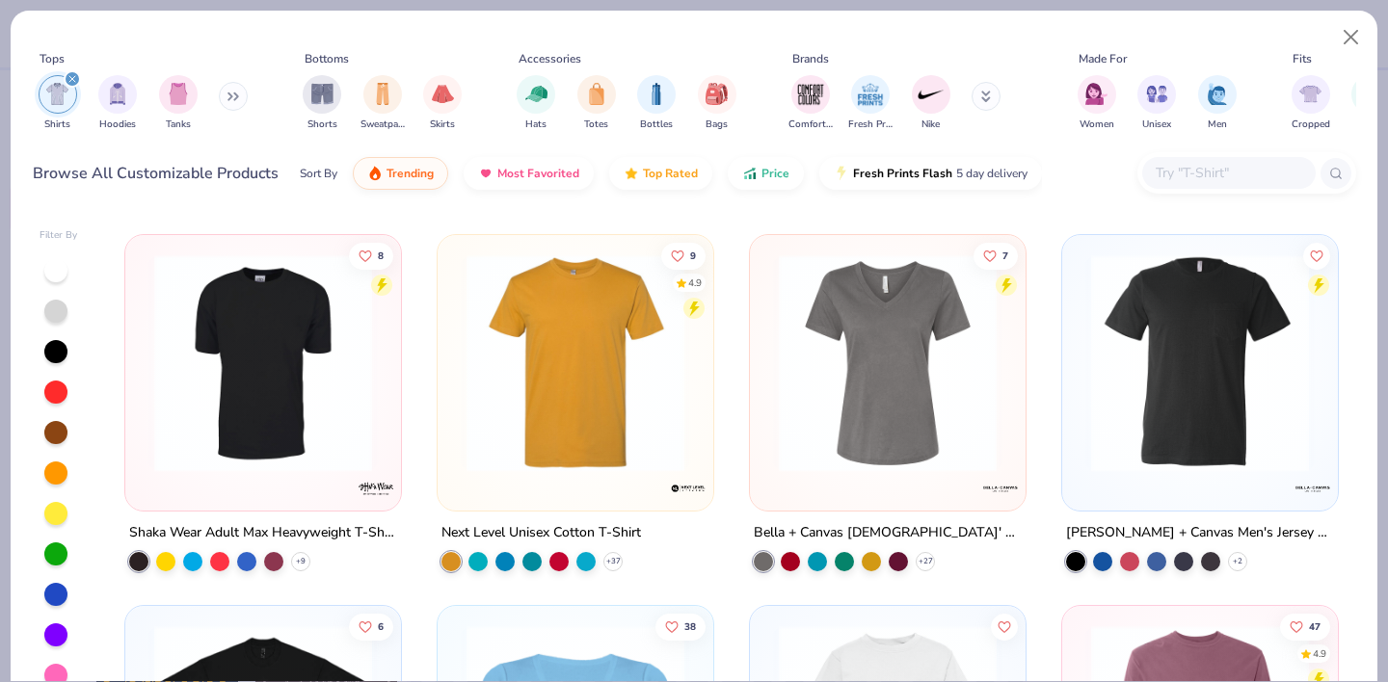
click at [1242, 414] on img at bounding box center [1199, 363] width 237 height 218
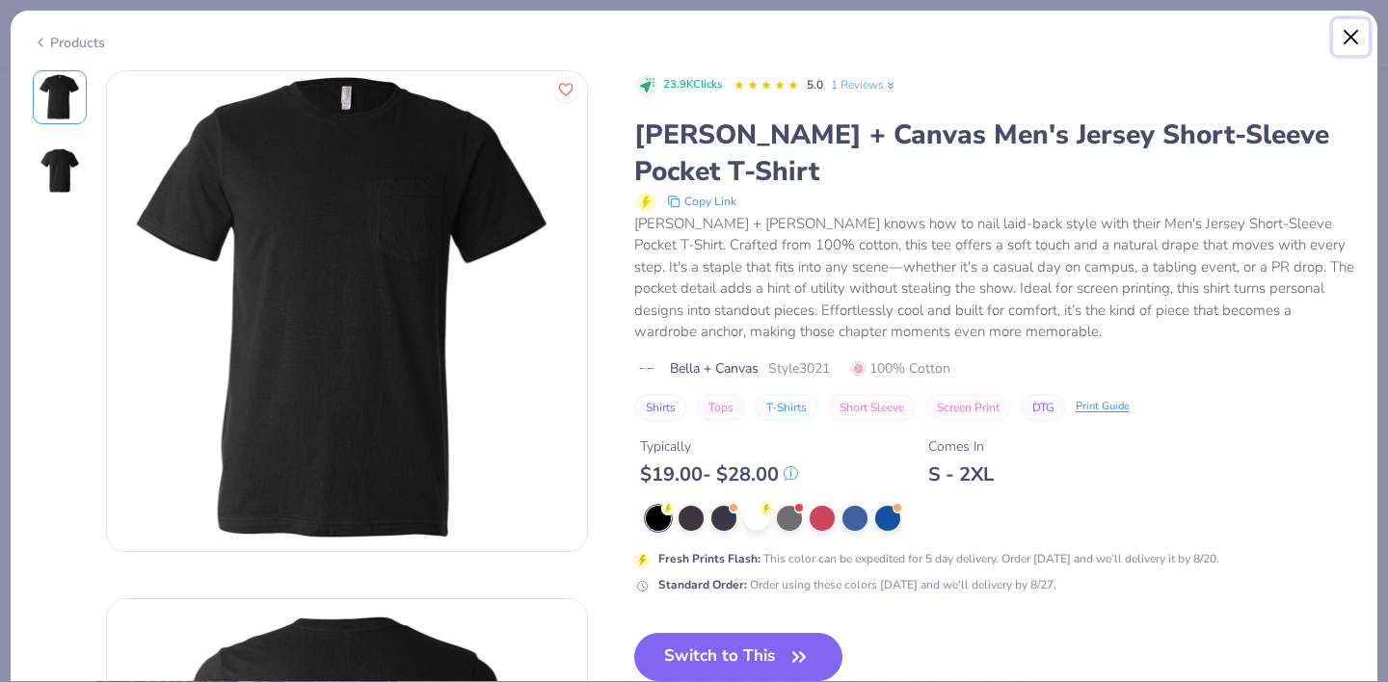
click at [1347, 40] on button "Close" at bounding box center [1351, 37] width 37 height 37
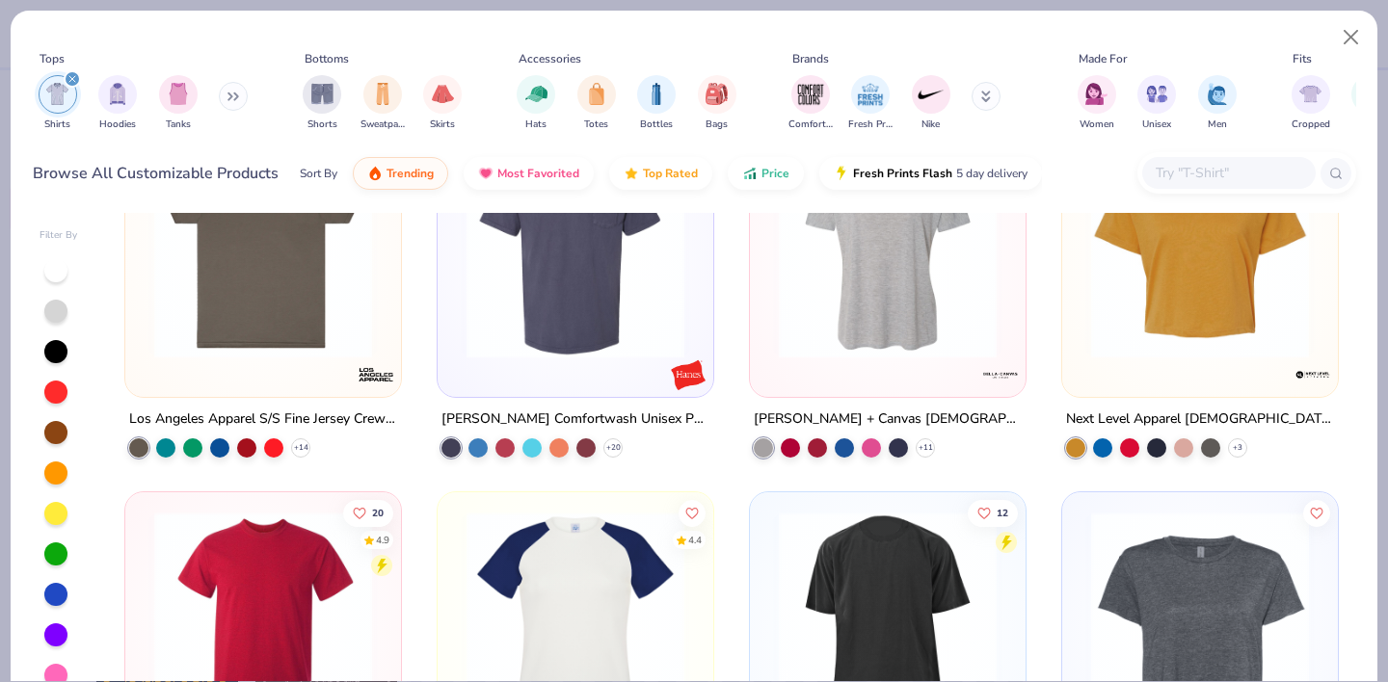
scroll to position [1413, 0]
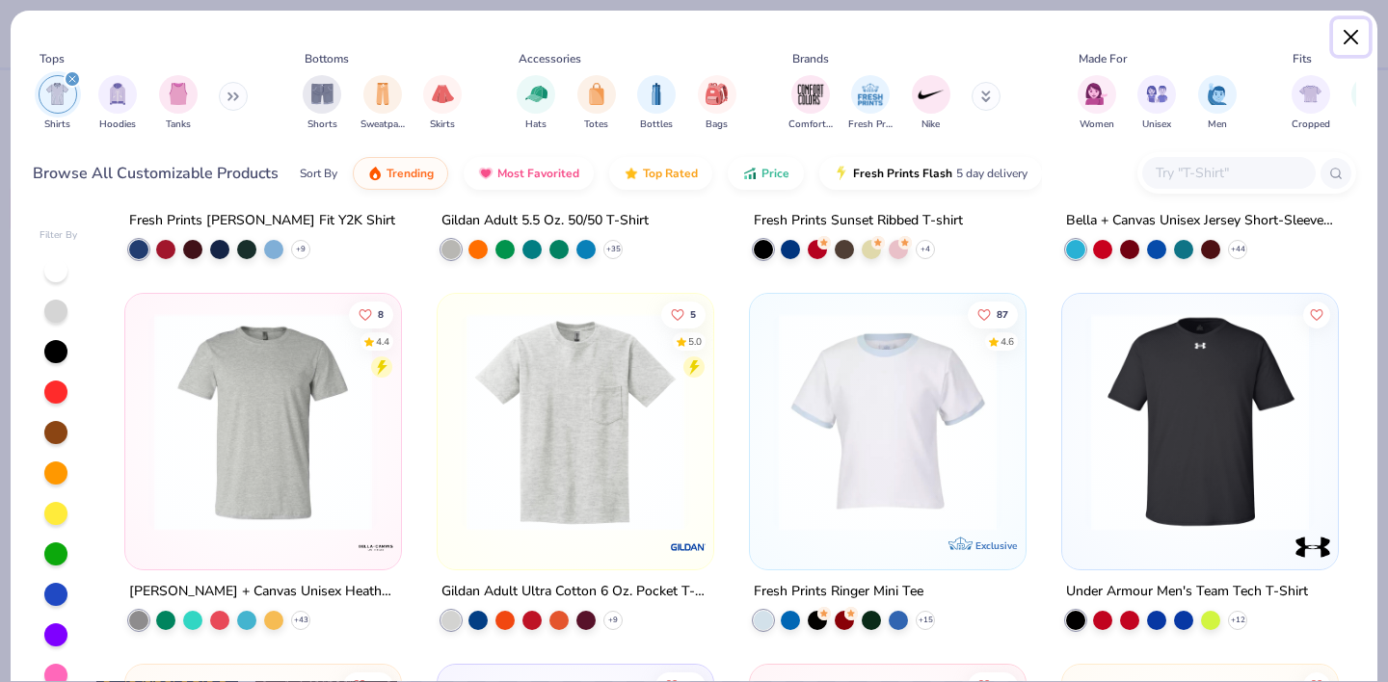
click at [1354, 46] on button "Close" at bounding box center [1351, 37] width 37 height 37
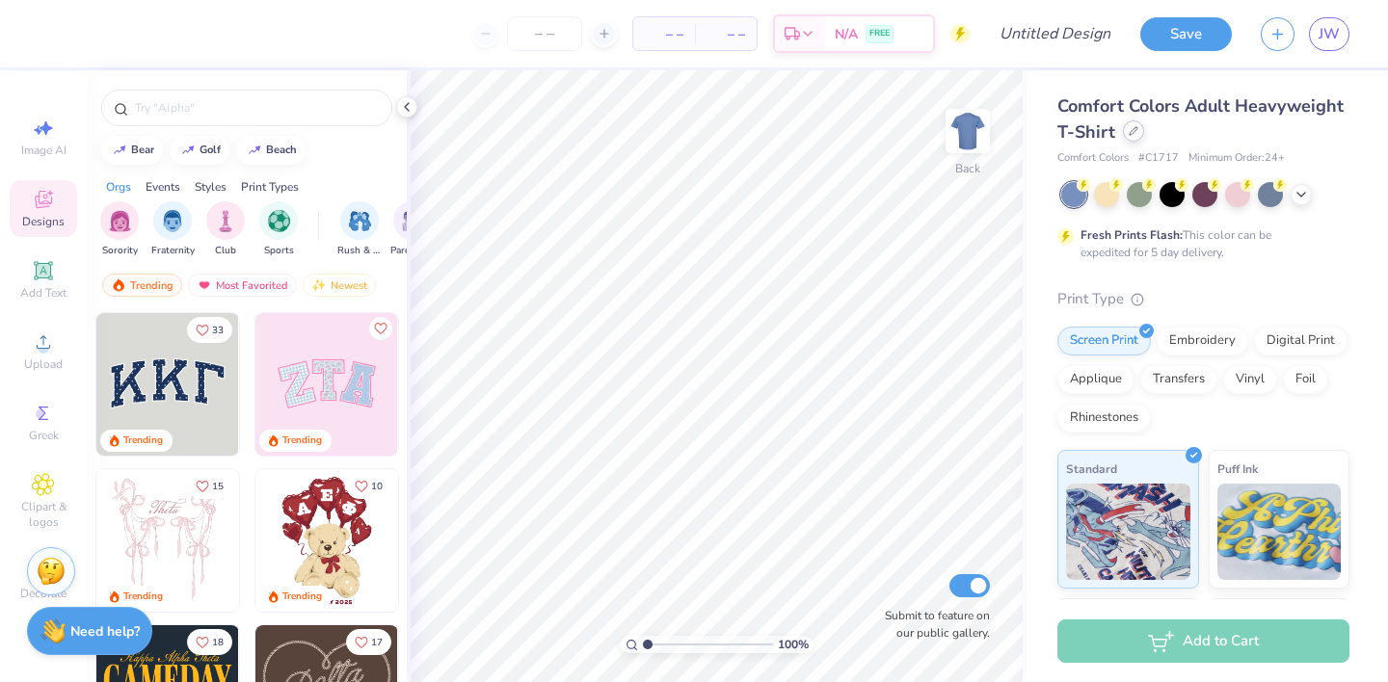
click at [1134, 137] on div at bounding box center [1133, 130] width 21 height 21
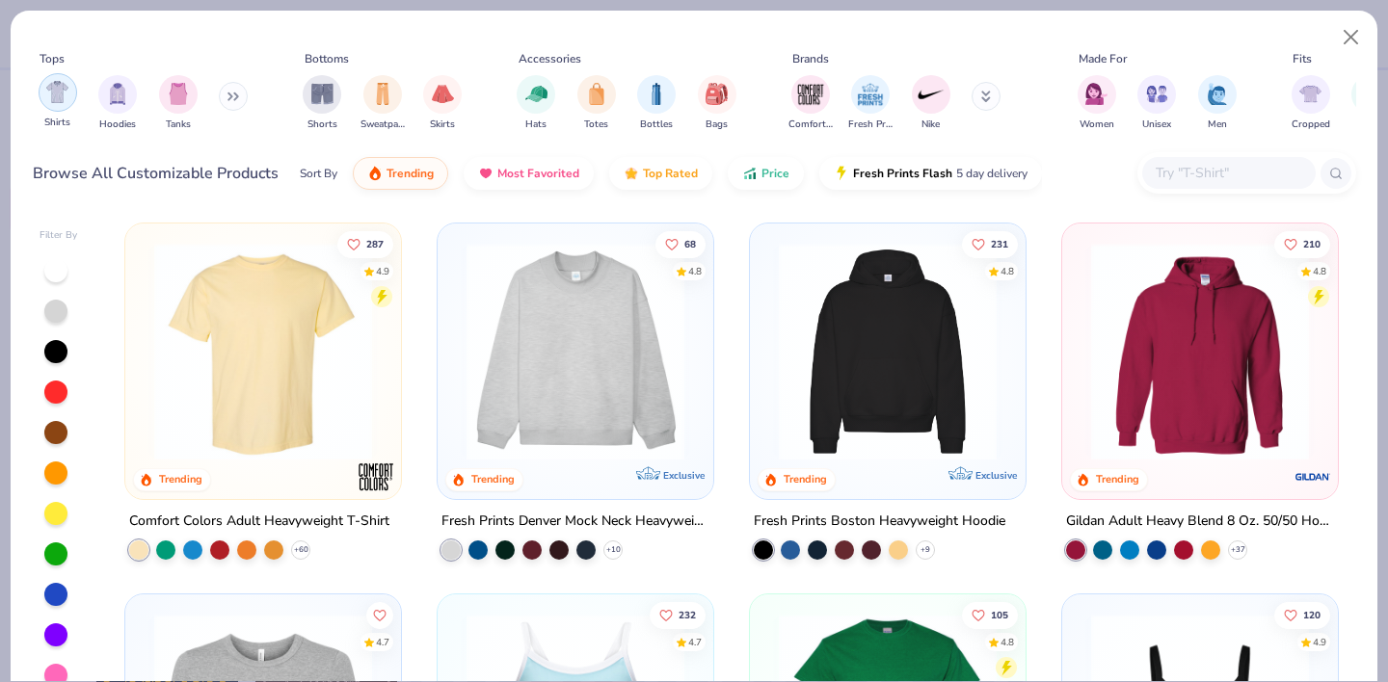
click at [74, 102] on div "Shirts" at bounding box center [58, 101] width 39 height 57
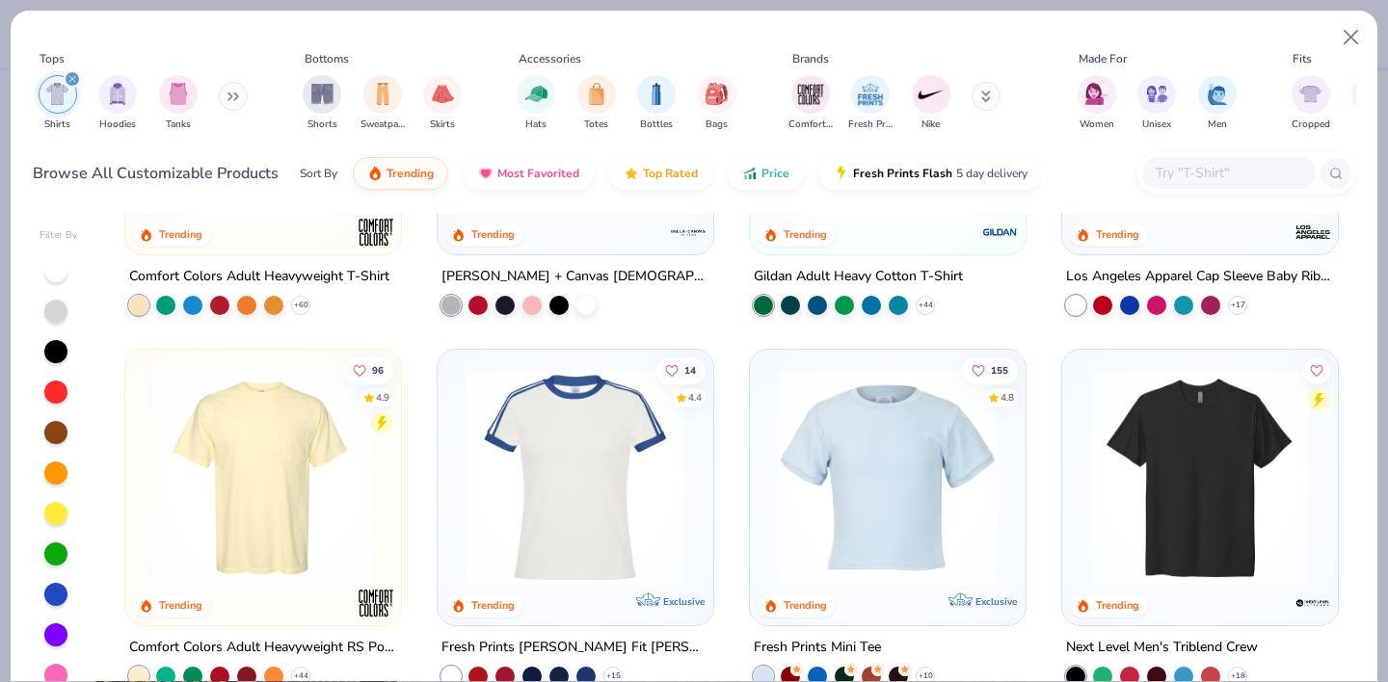
scroll to position [195, 0]
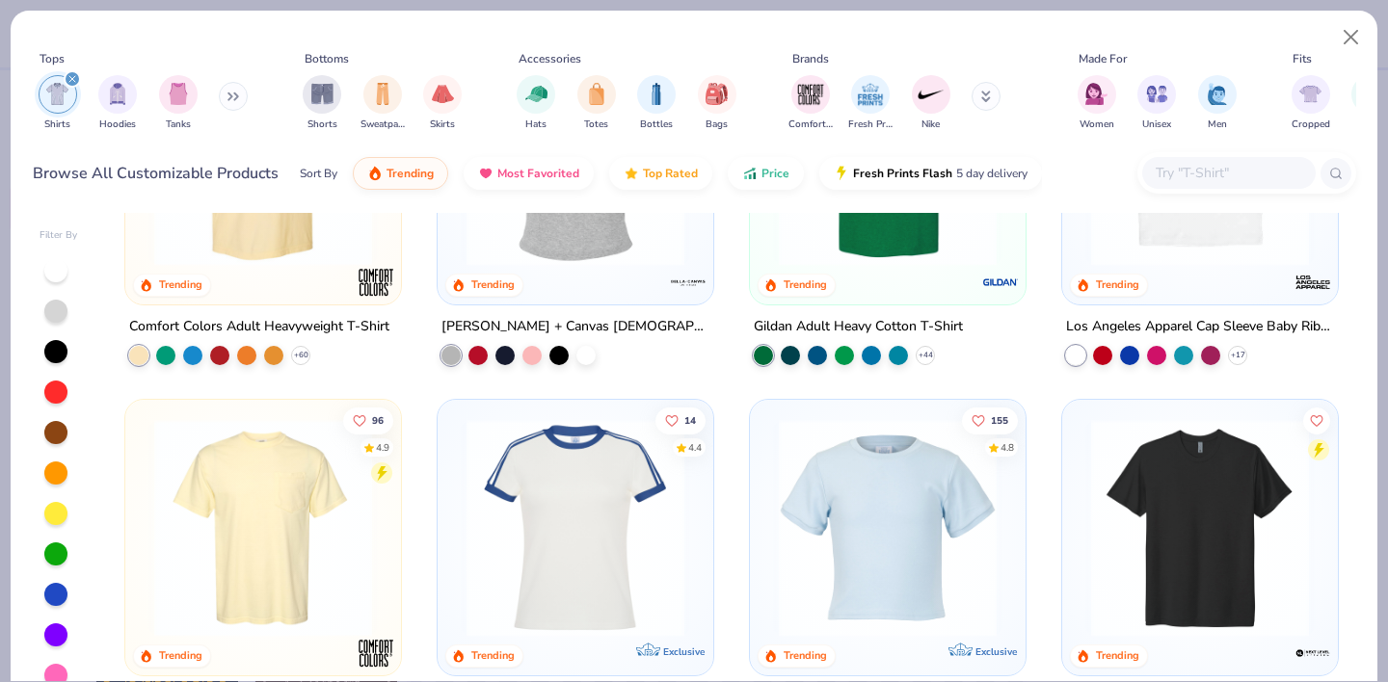
click at [1200, 171] on input "text" at bounding box center [1227, 173] width 148 height 22
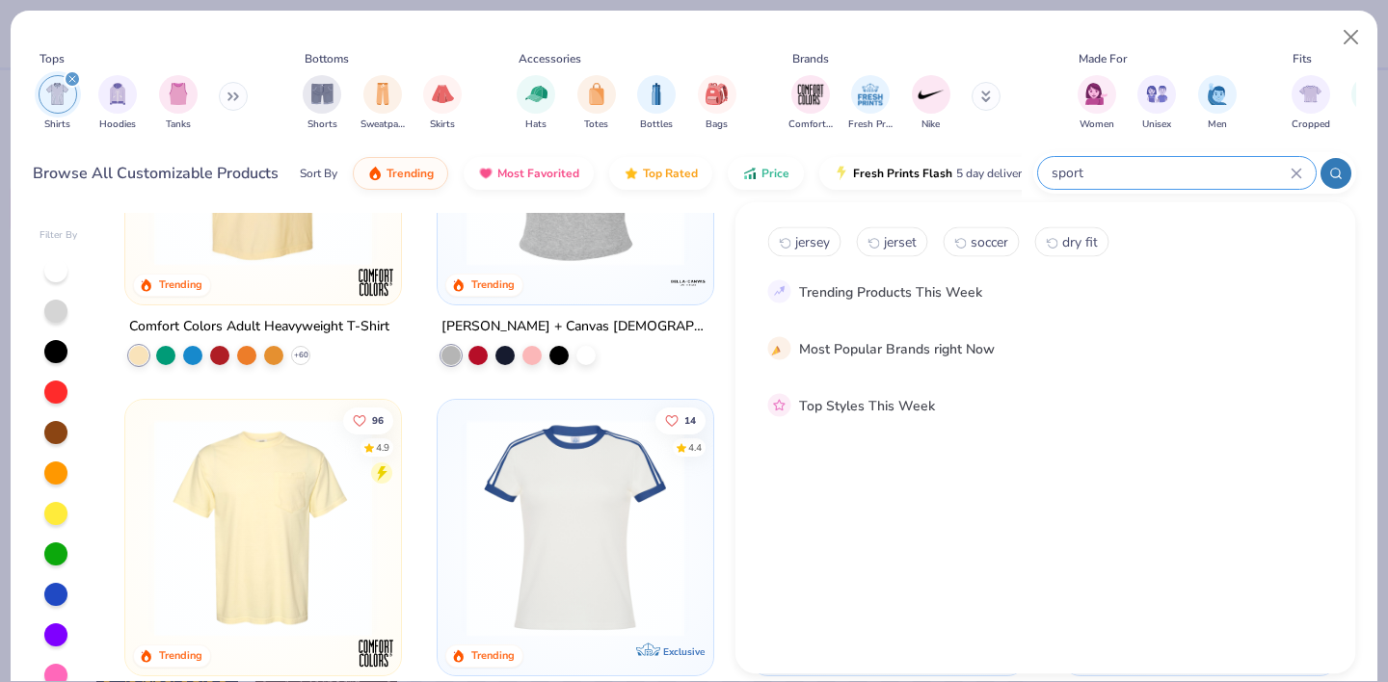
type input "sport"
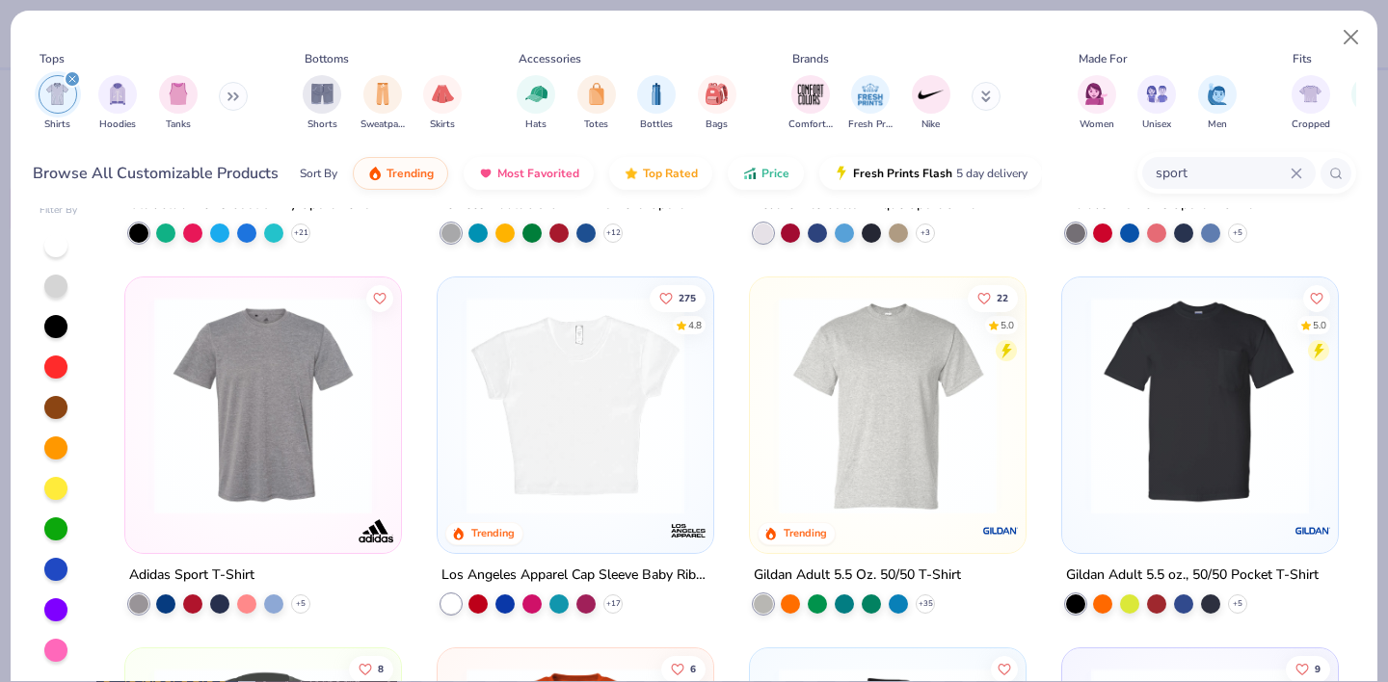
scroll to position [0, 0]
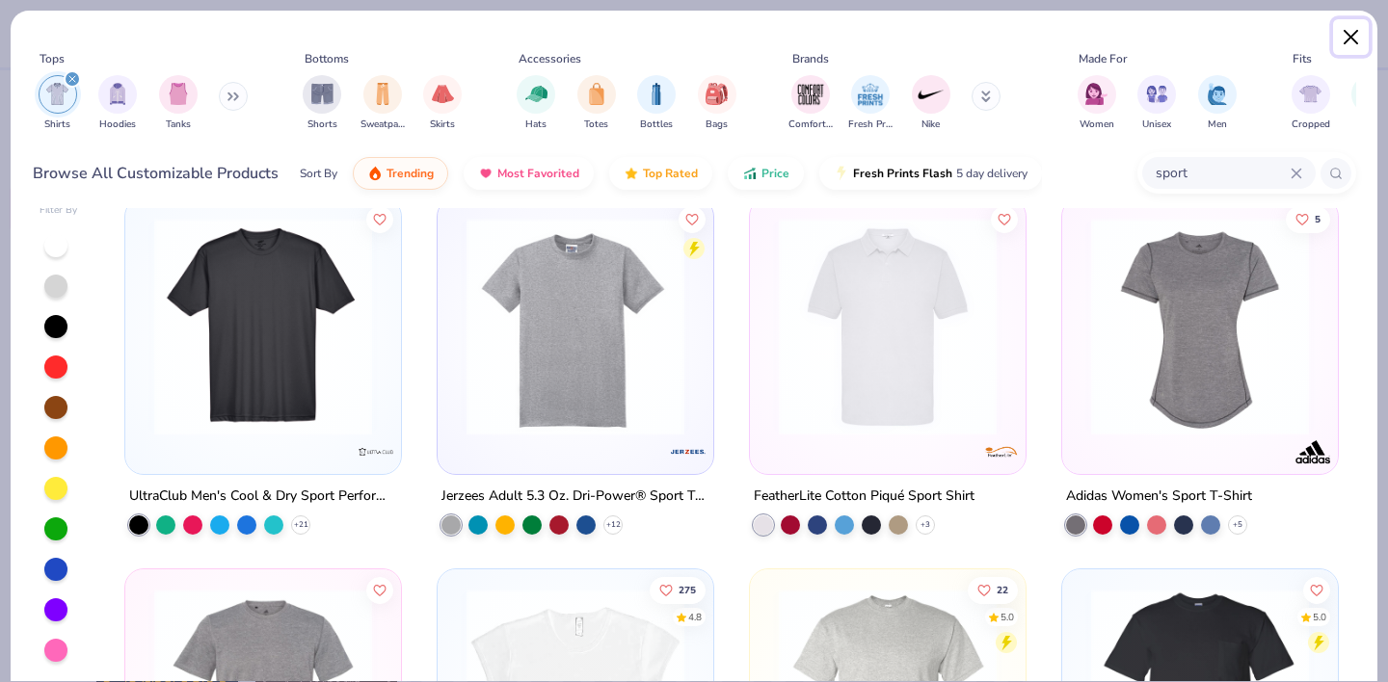
click at [1362, 33] on button "Close" at bounding box center [1351, 37] width 37 height 37
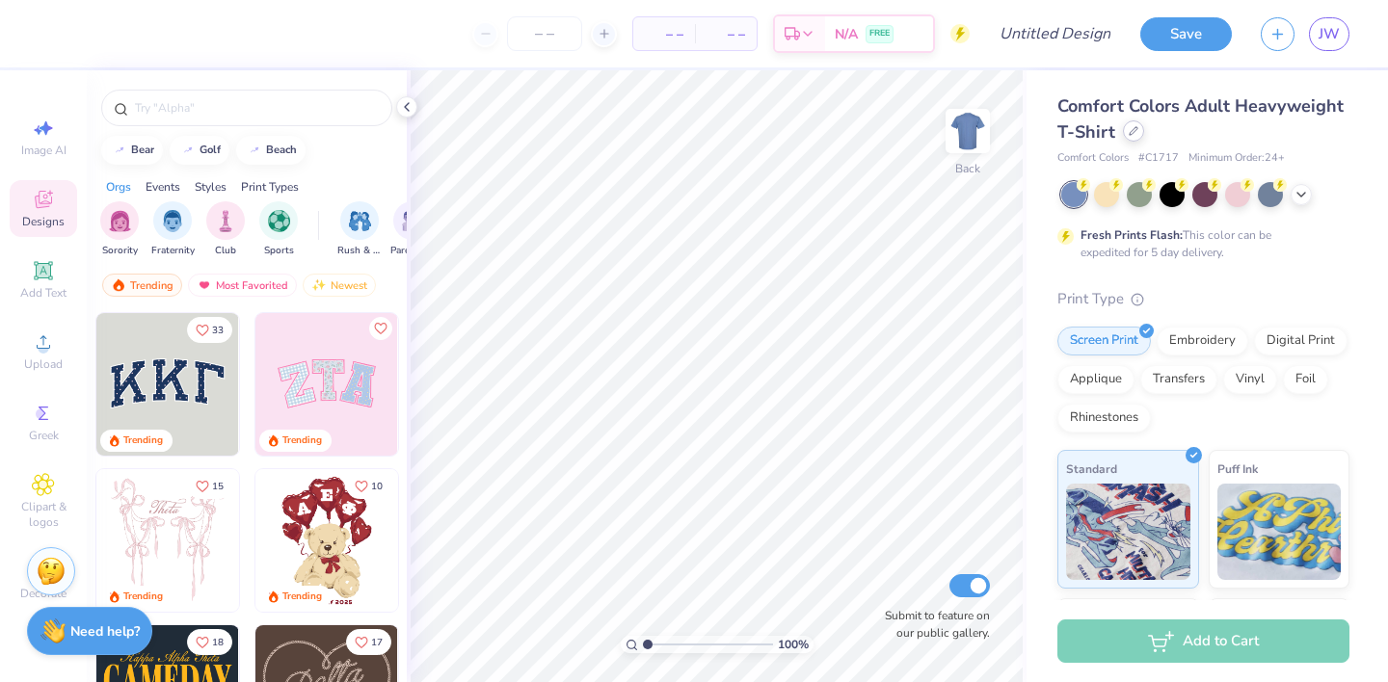
click at [1137, 130] on div at bounding box center [1133, 130] width 21 height 21
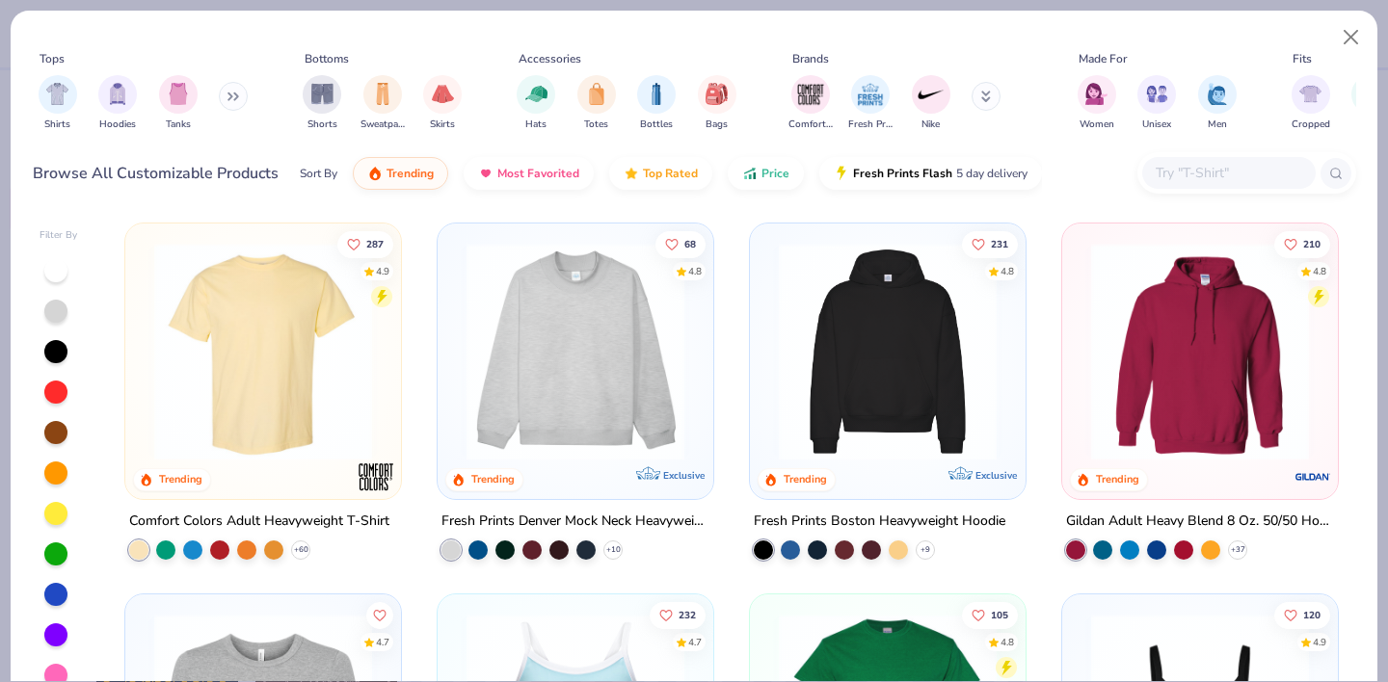
click at [1185, 176] on input "text" at bounding box center [1227, 173] width 148 height 22
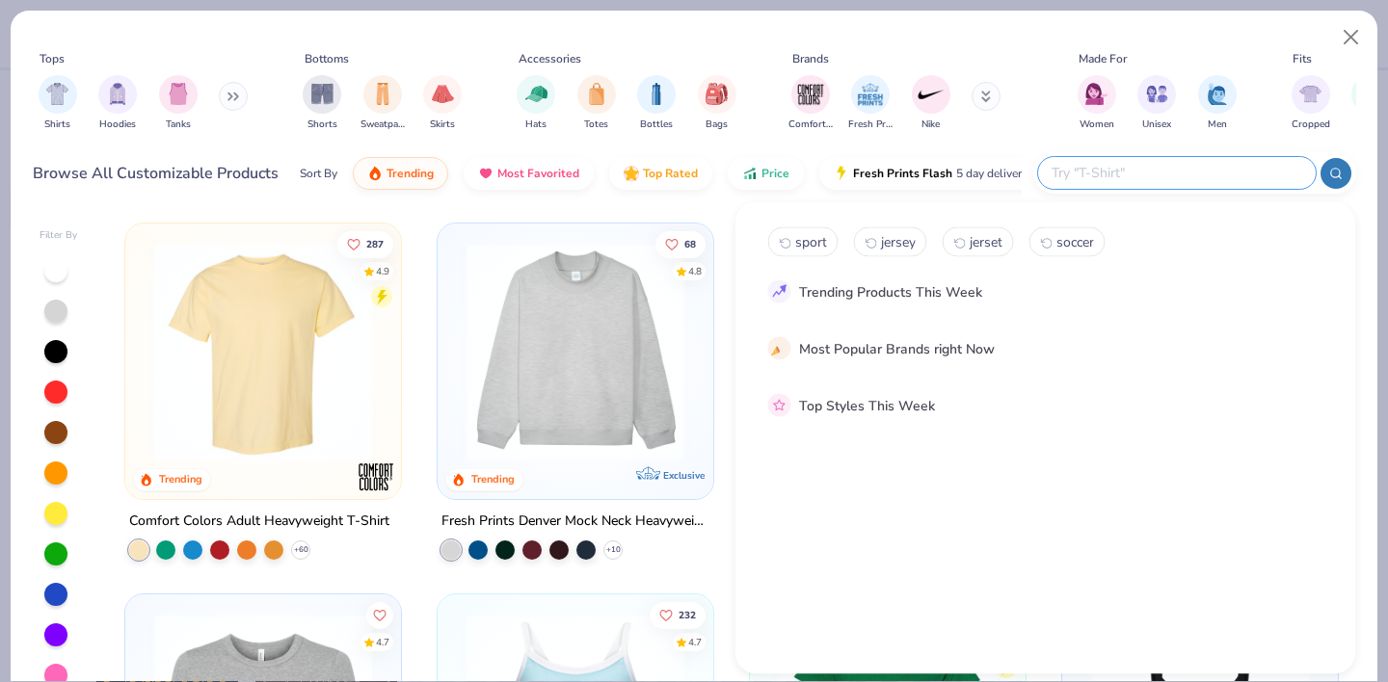
paste input "ST320 Sport-Tek® PosiCharge® Tough Tee®"
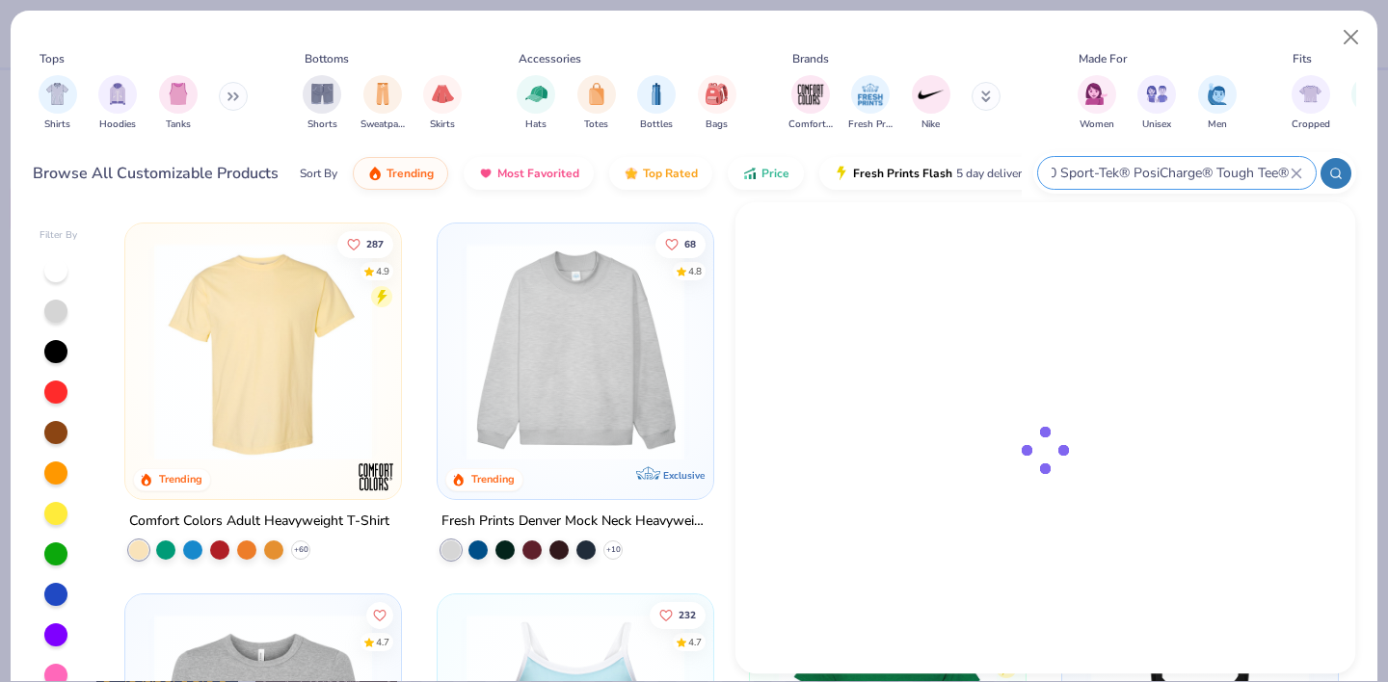
type input "ST320 Sport-Tek® PosiCharge® Tough Tee®"
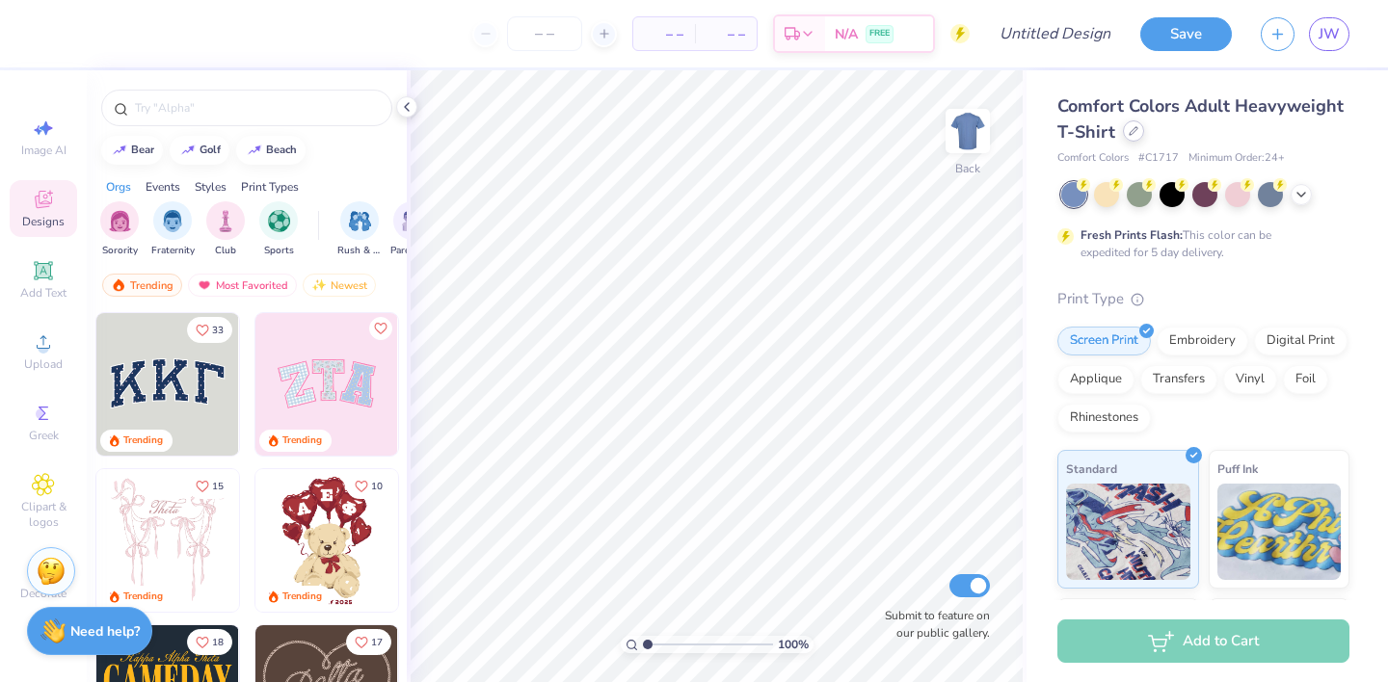
click at [1125, 133] on div at bounding box center [1133, 130] width 21 height 21
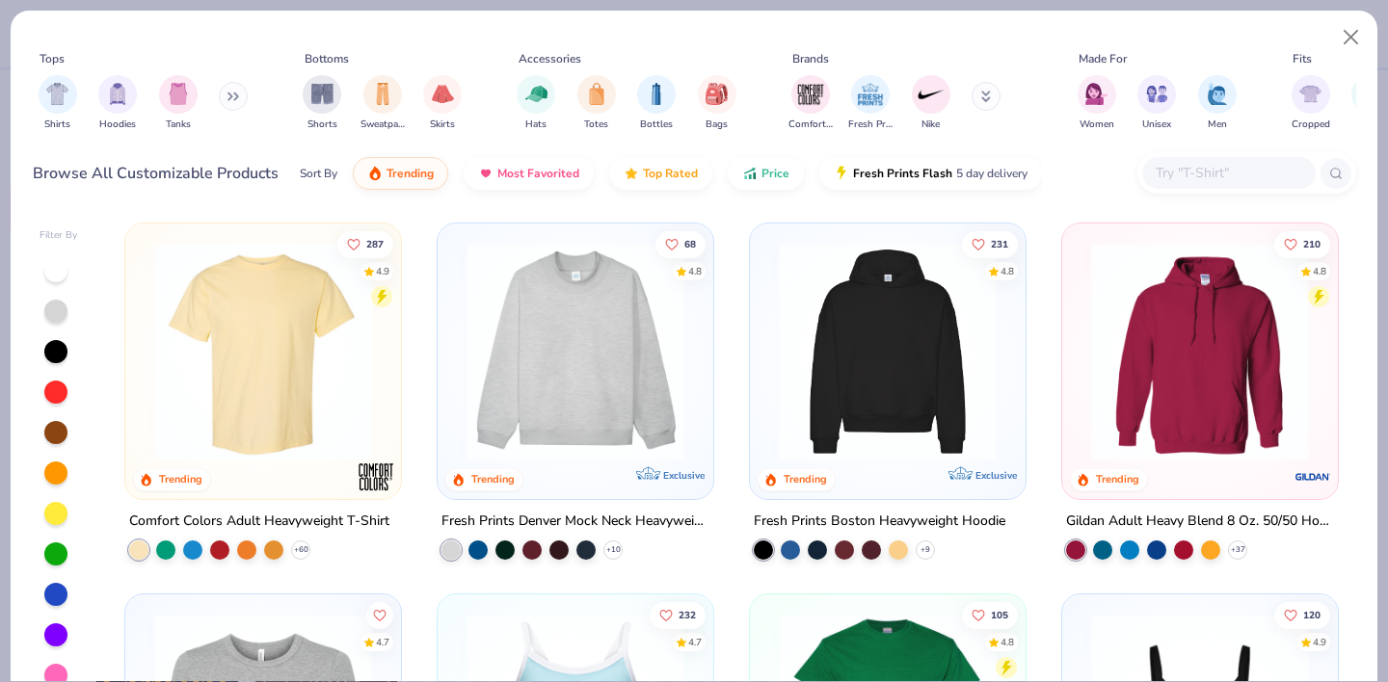
click at [1173, 166] on input "text" at bounding box center [1227, 173] width 148 height 22
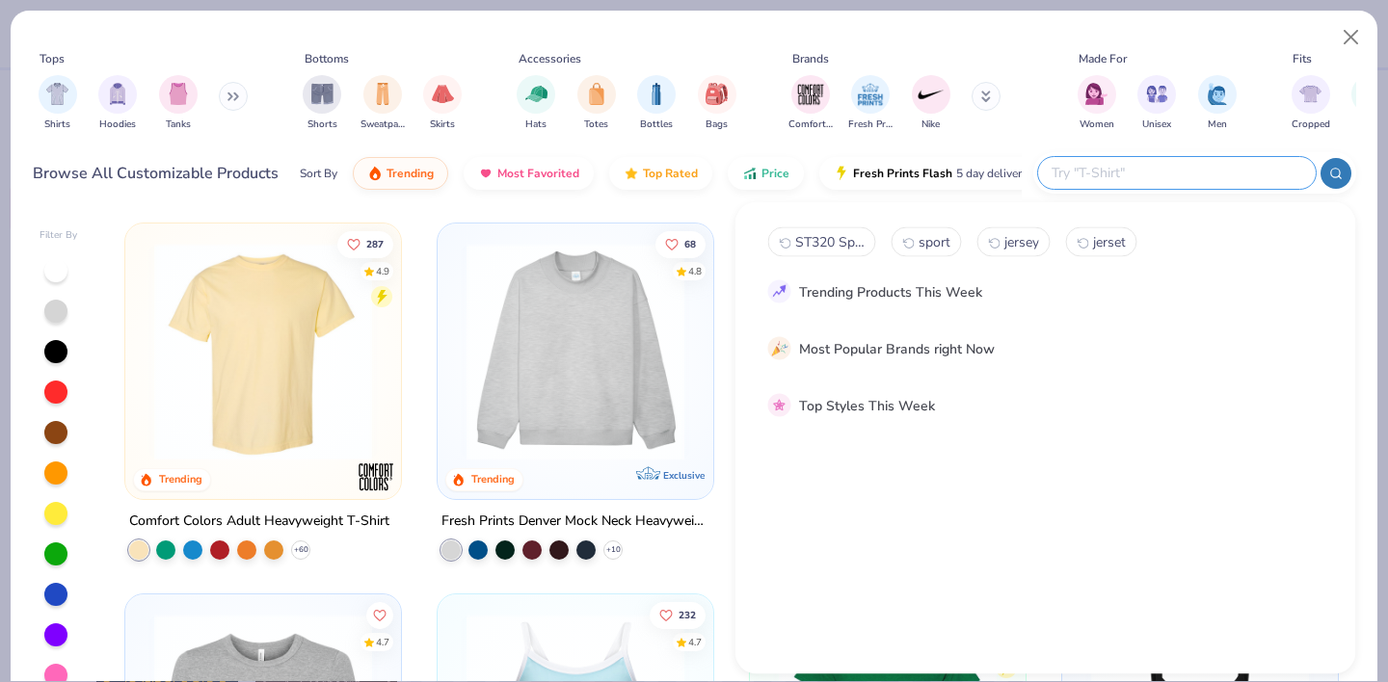
paste input "st320"
type input "st320"
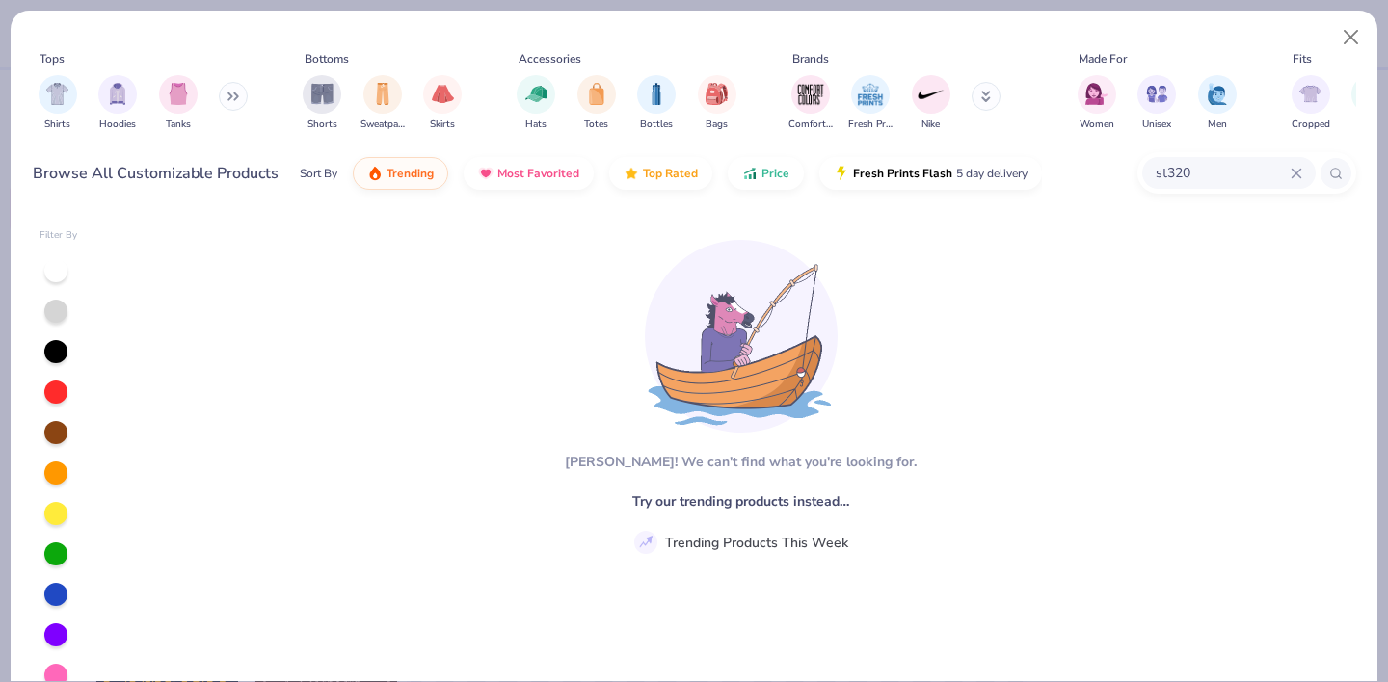
click at [974, 91] on button at bounding box center [985, 96] width 29 height 29
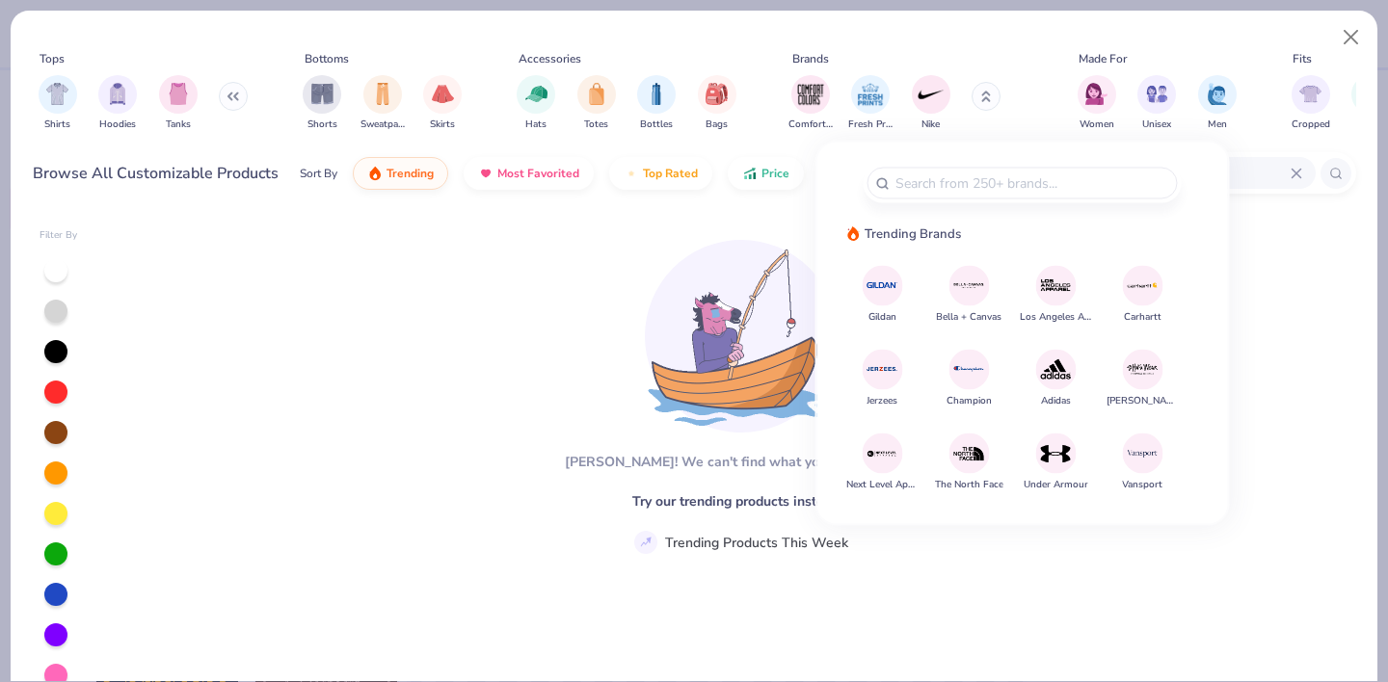
click at [978, 93] on button at bounding box center [985, 96] width 29 height 29
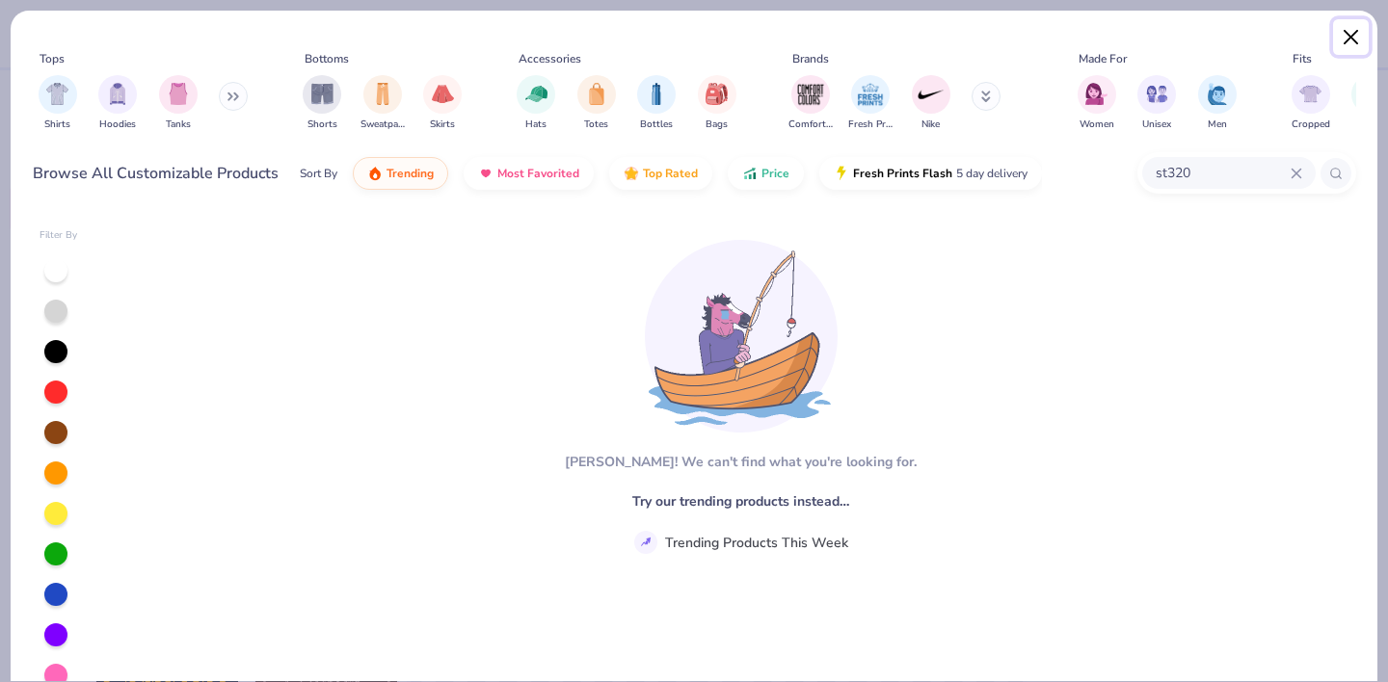
click at [1346, 40] on button "Close" at bounding box center [1351, 37] width 37 height 37
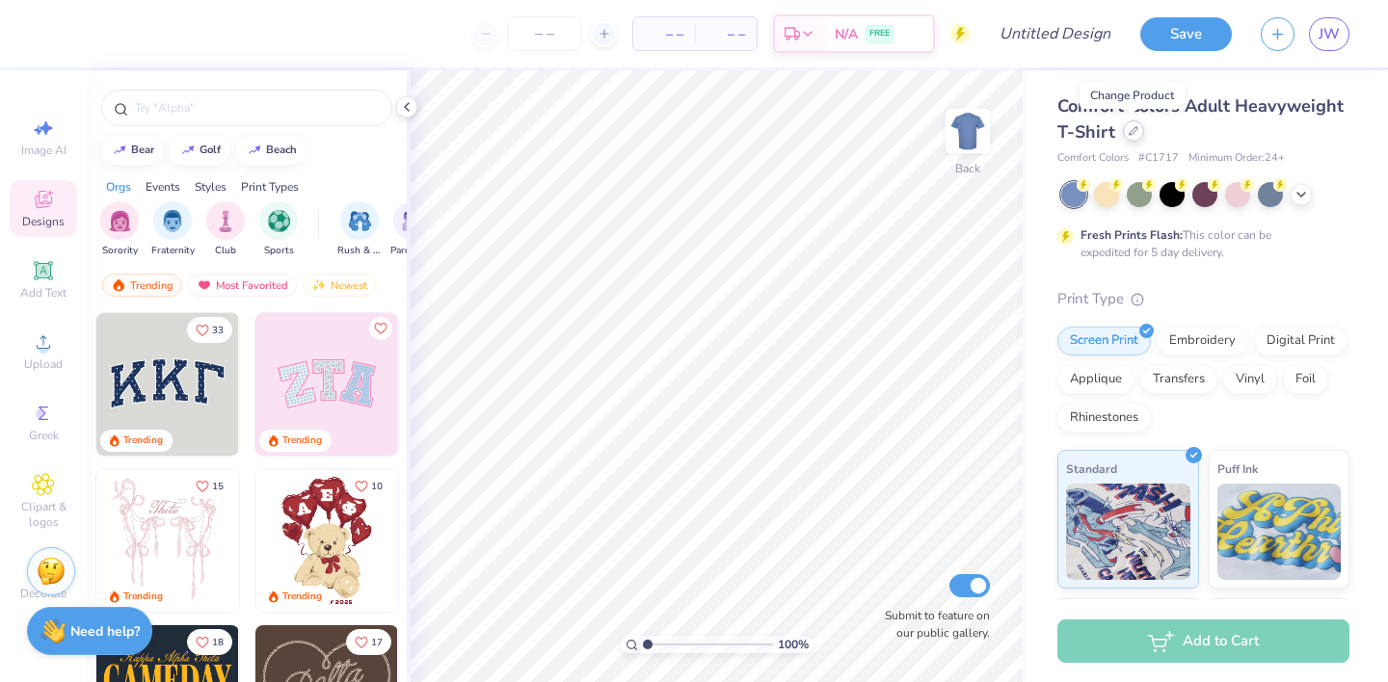
click at [1128, 131] on icon at bounding box center [1133, 131] width 10 height 10
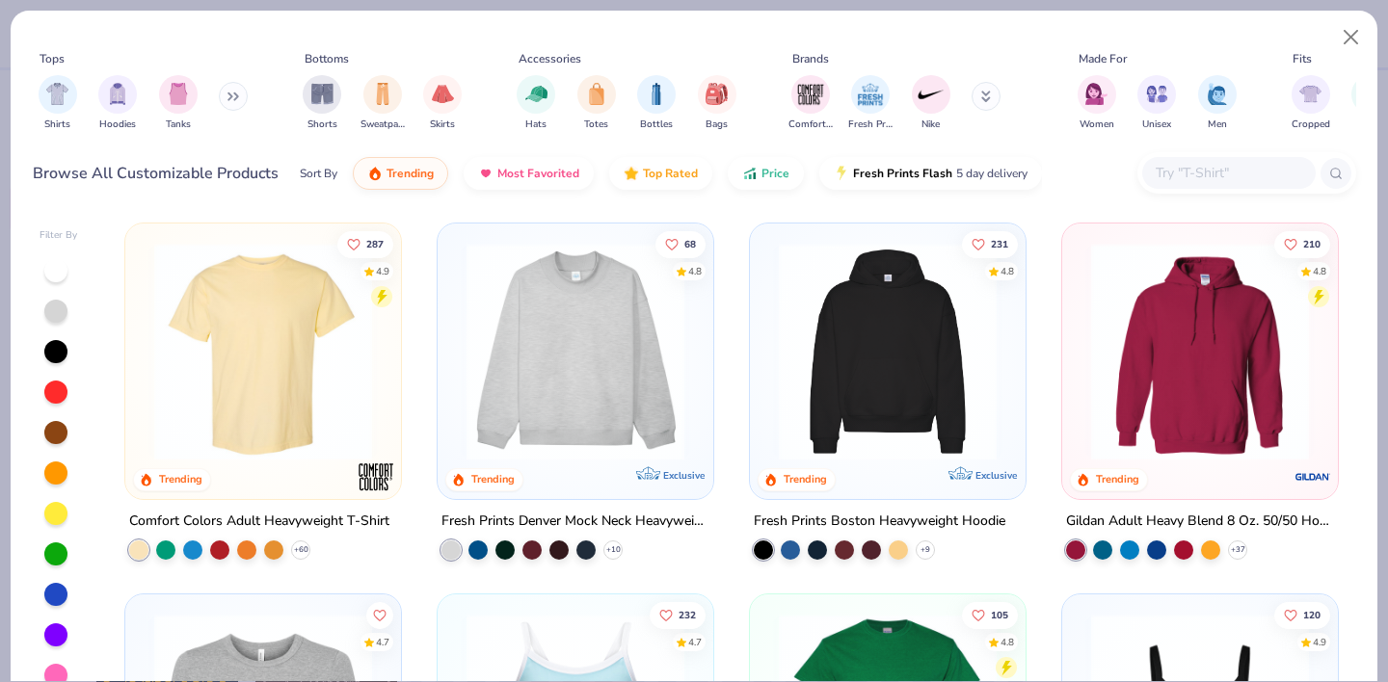
click at [992, 96] on button at bounding box center [985, 96] width 29 height 29
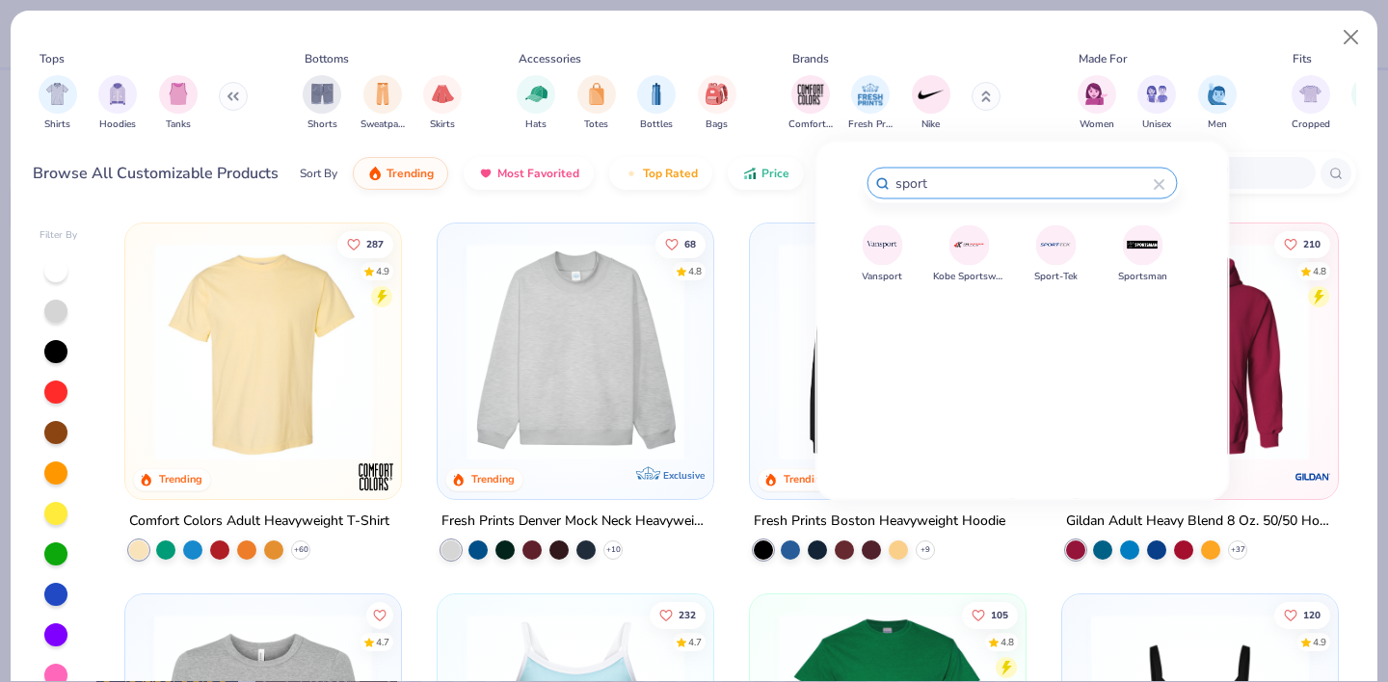
type input "sport"
click at [1045, 251] on img at bounding box center [1056, 245] width 34 height 34
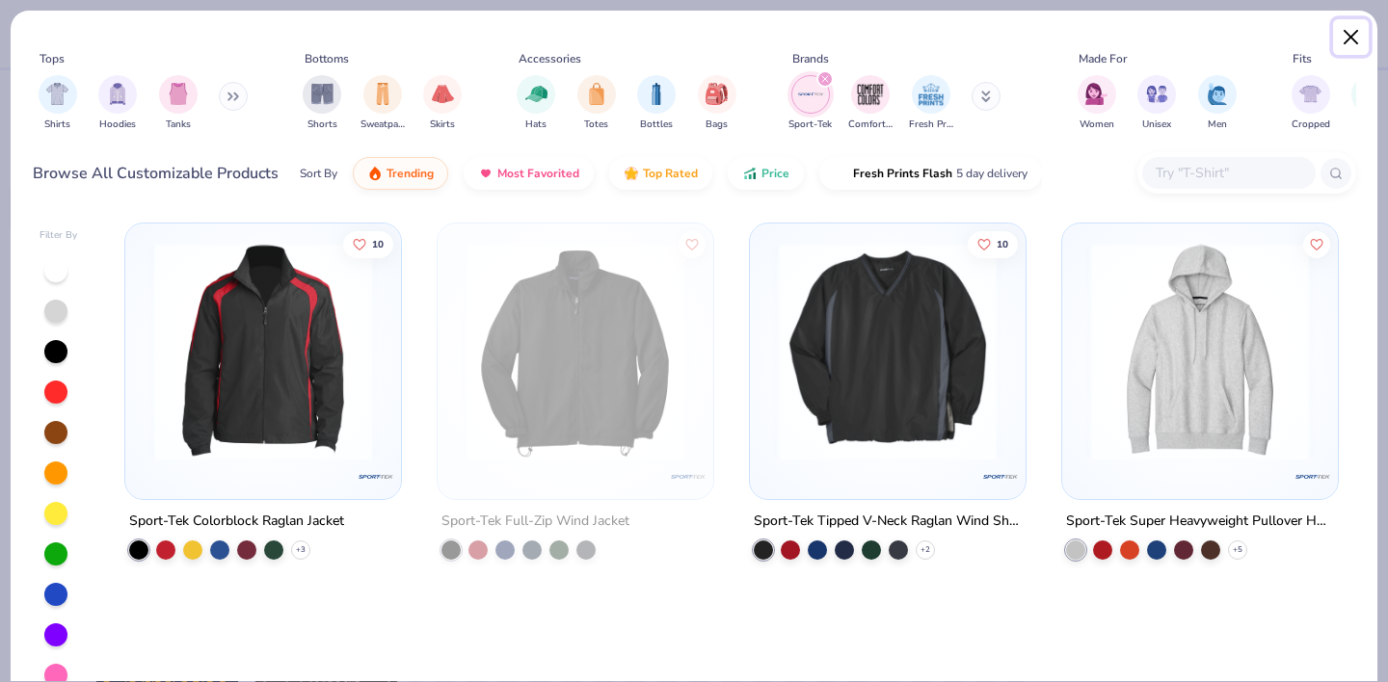
click at [1342, 29] on button "Close" at bounding box center [1351, 37] width 37 height 37
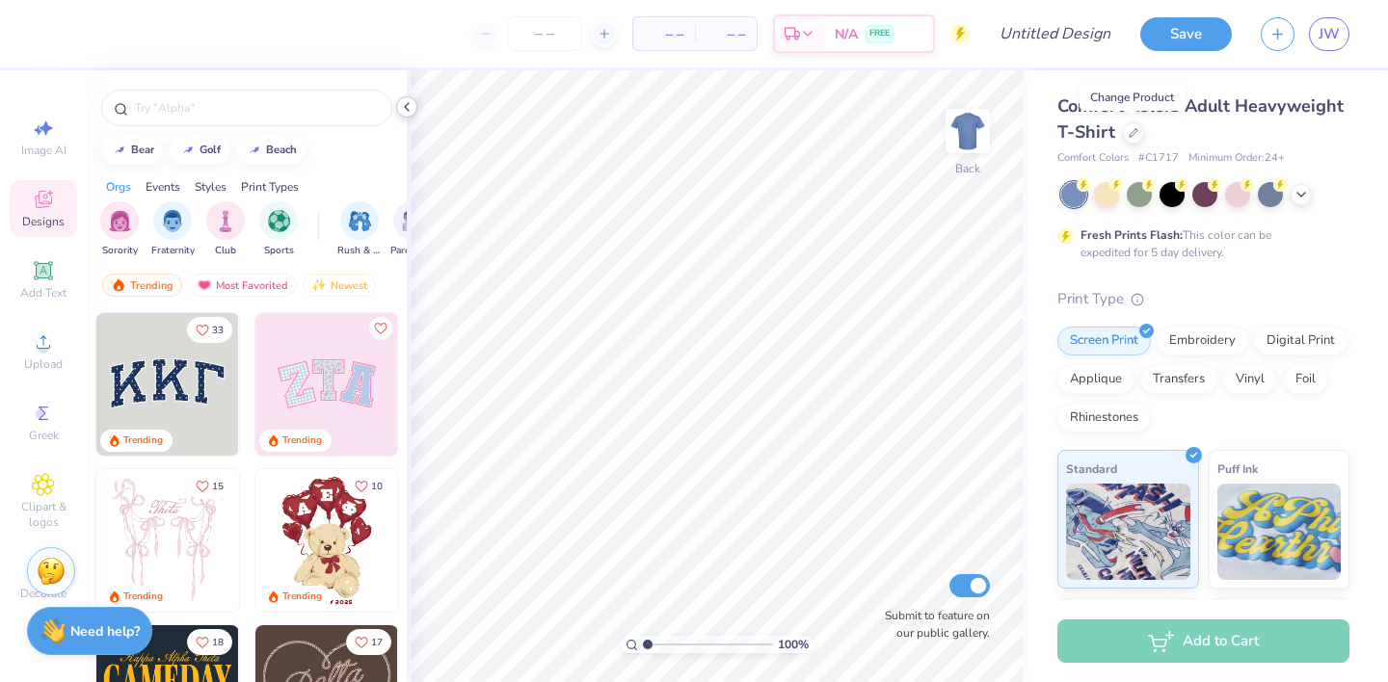
click at [412, 111] on icon at bounding box center [406, 106] width 15 height 15
click at [1133, 126] on icon at bounding box center [1133, 131] width 10 height 10
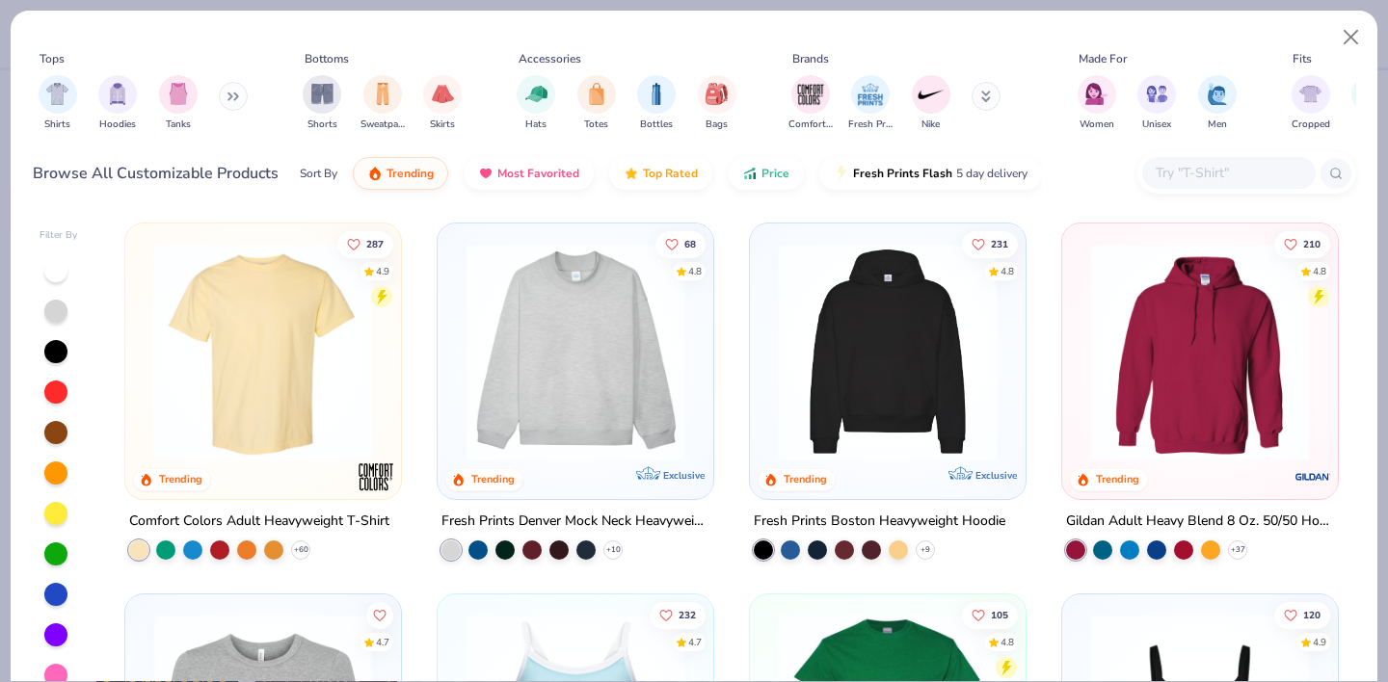
click at [976, 100] on button at bounding box center [985, 96] width 29 height 29
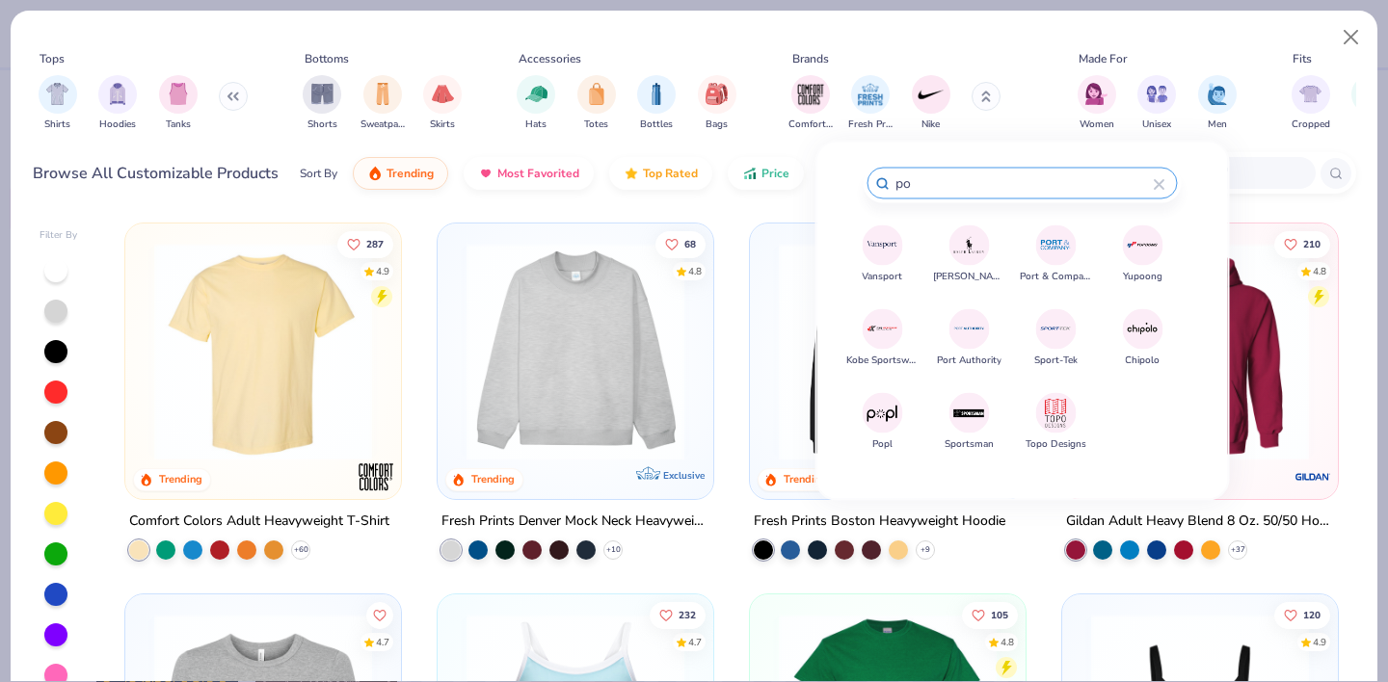
type input "p"
type input "t"
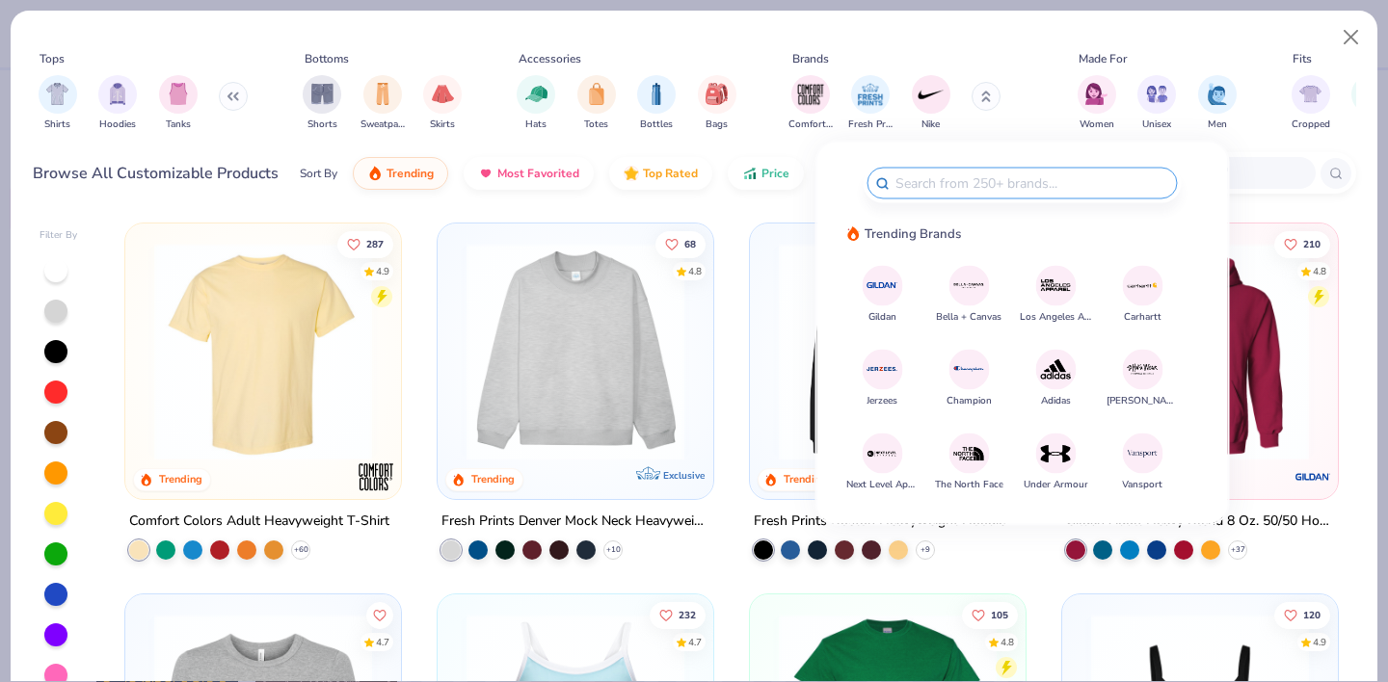
click at [1056, 374] on img at bounding box center [1056, 370] width 34 height 34
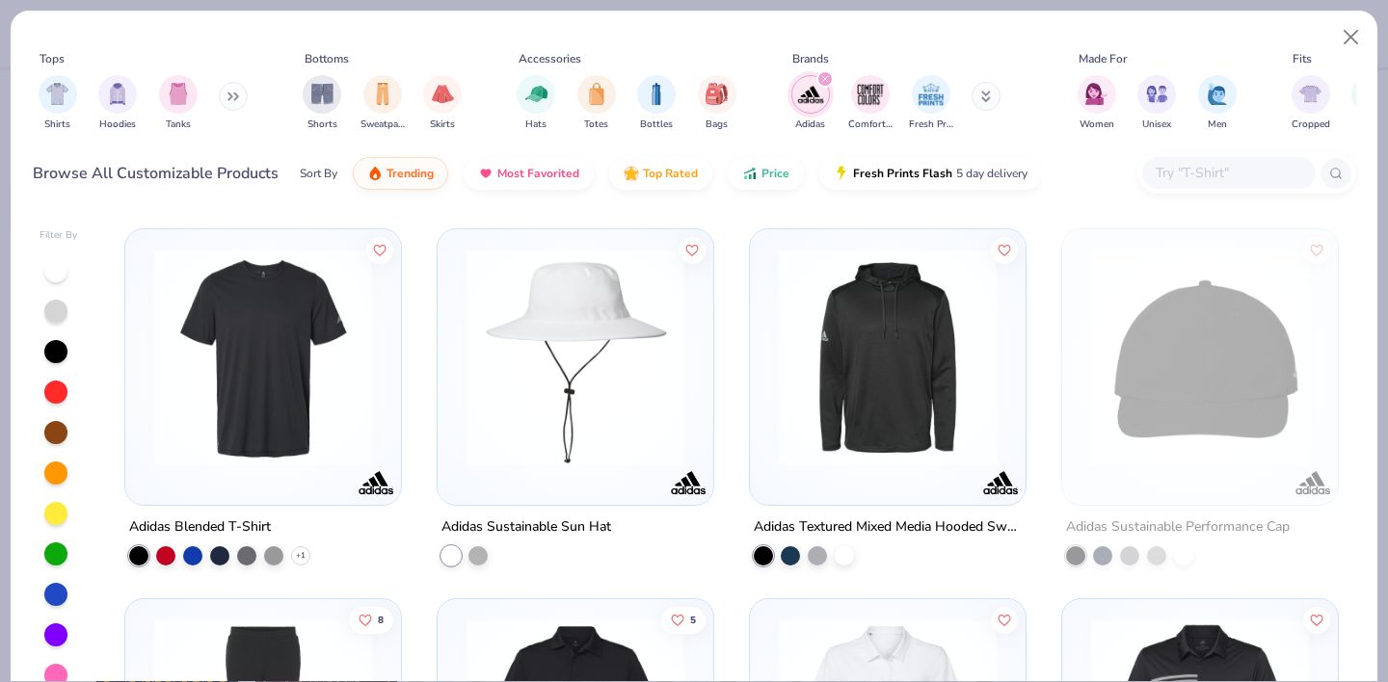
scroll to position [2208, 0]
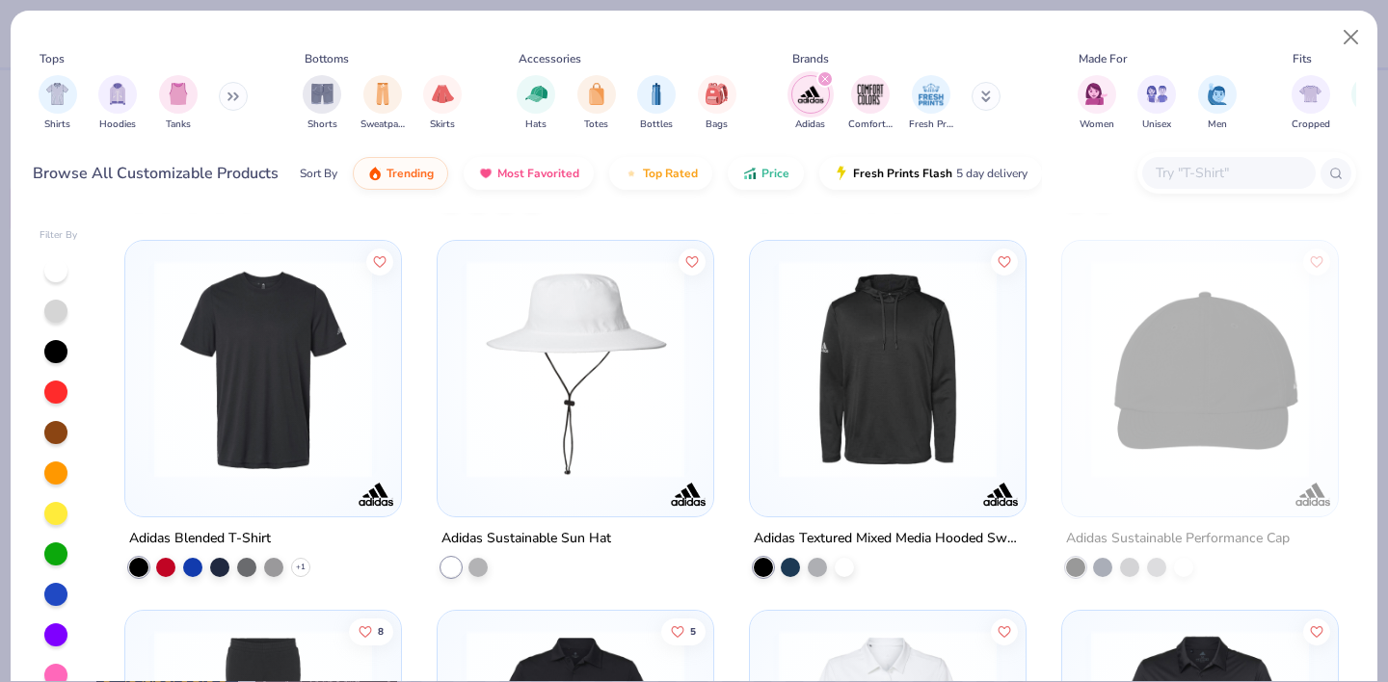
click at [265, 393] on img at bounding box center [263, 368] width 237 height 218
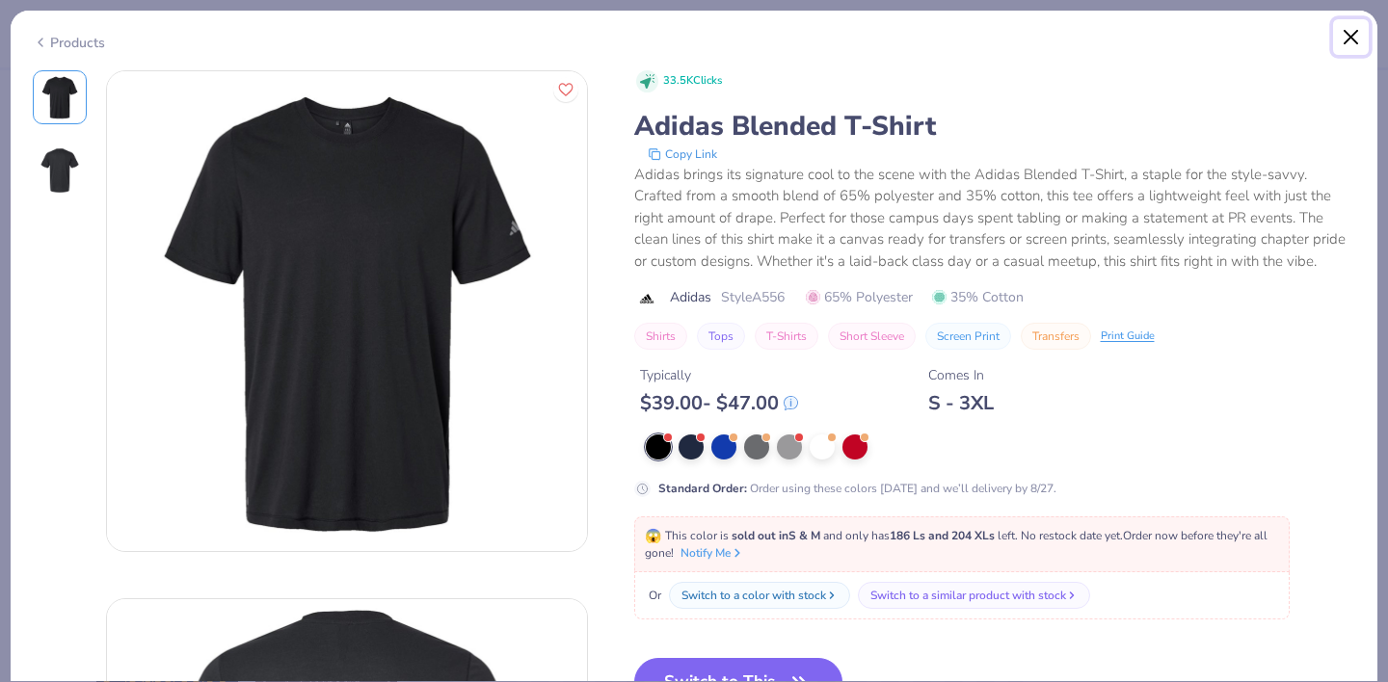
click at [1354, 48] on button "Close" at bounding box center [1351, 37] width 37 height 37
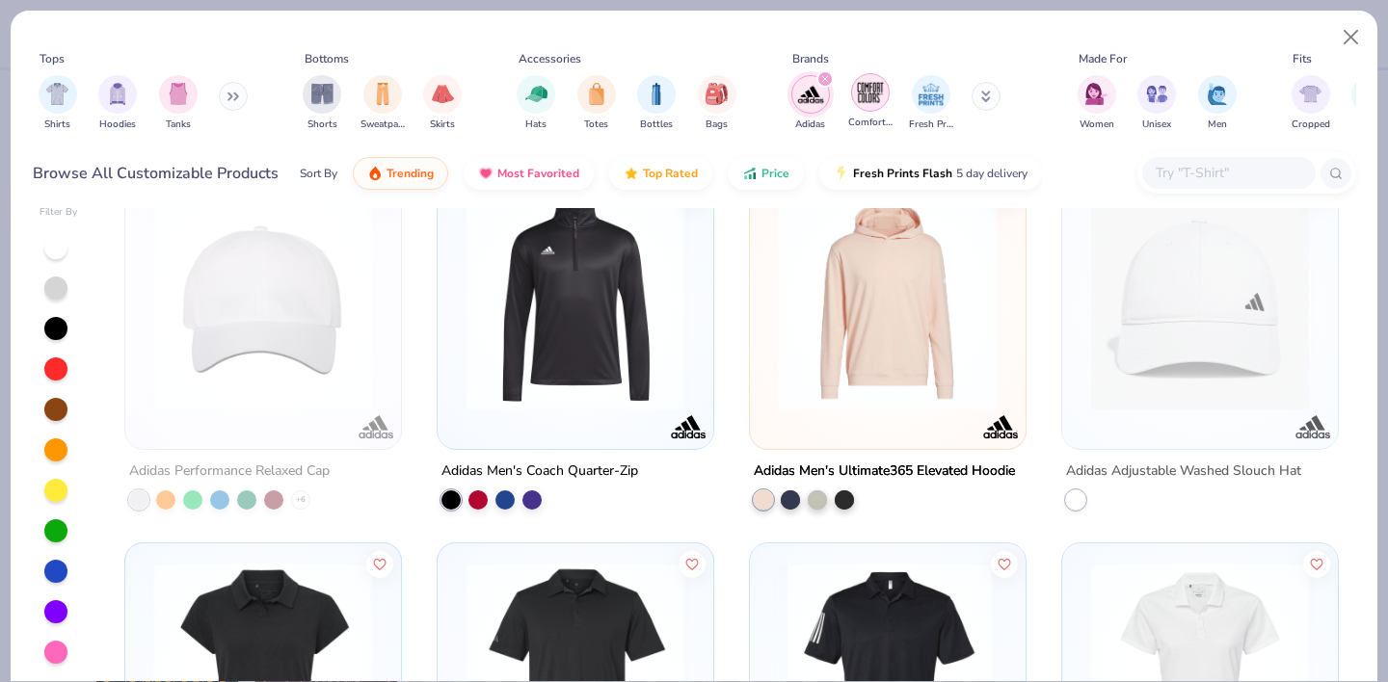
scroll to position [633, 0]
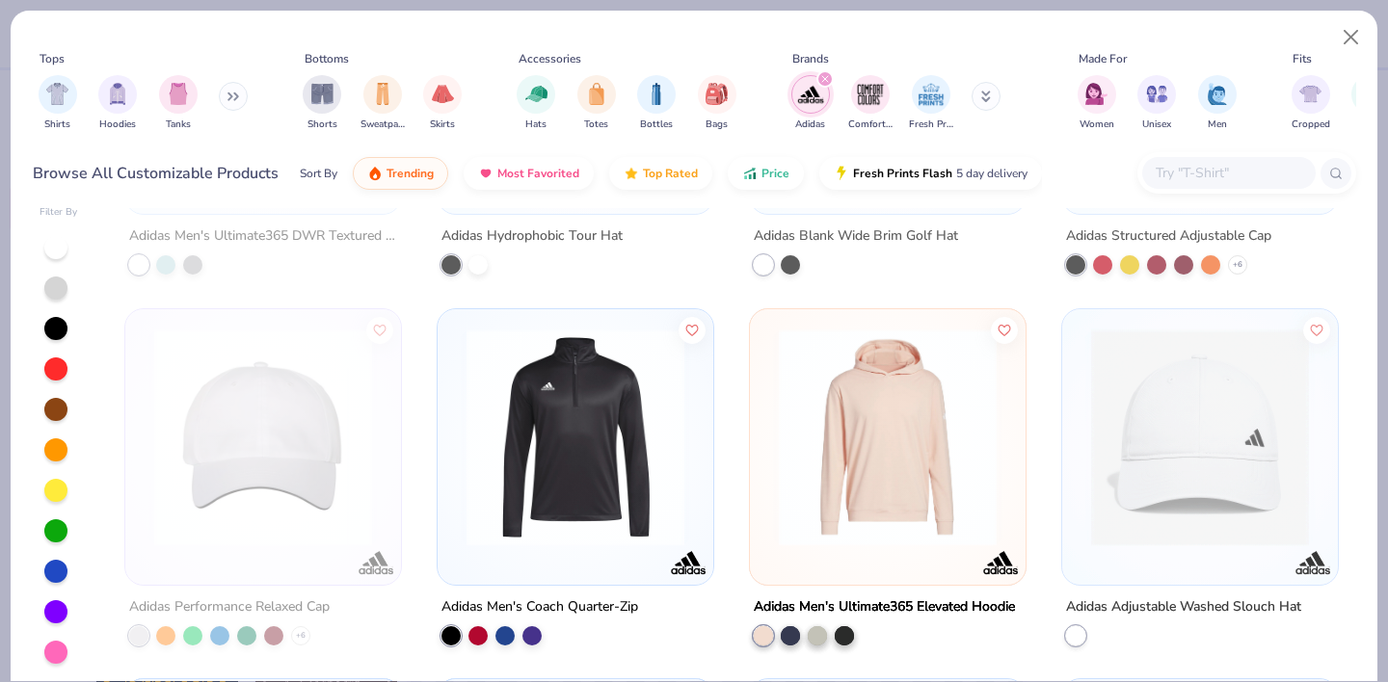
click at [988, 100] on icon at bounding box center [986, 97] width 10 height 12
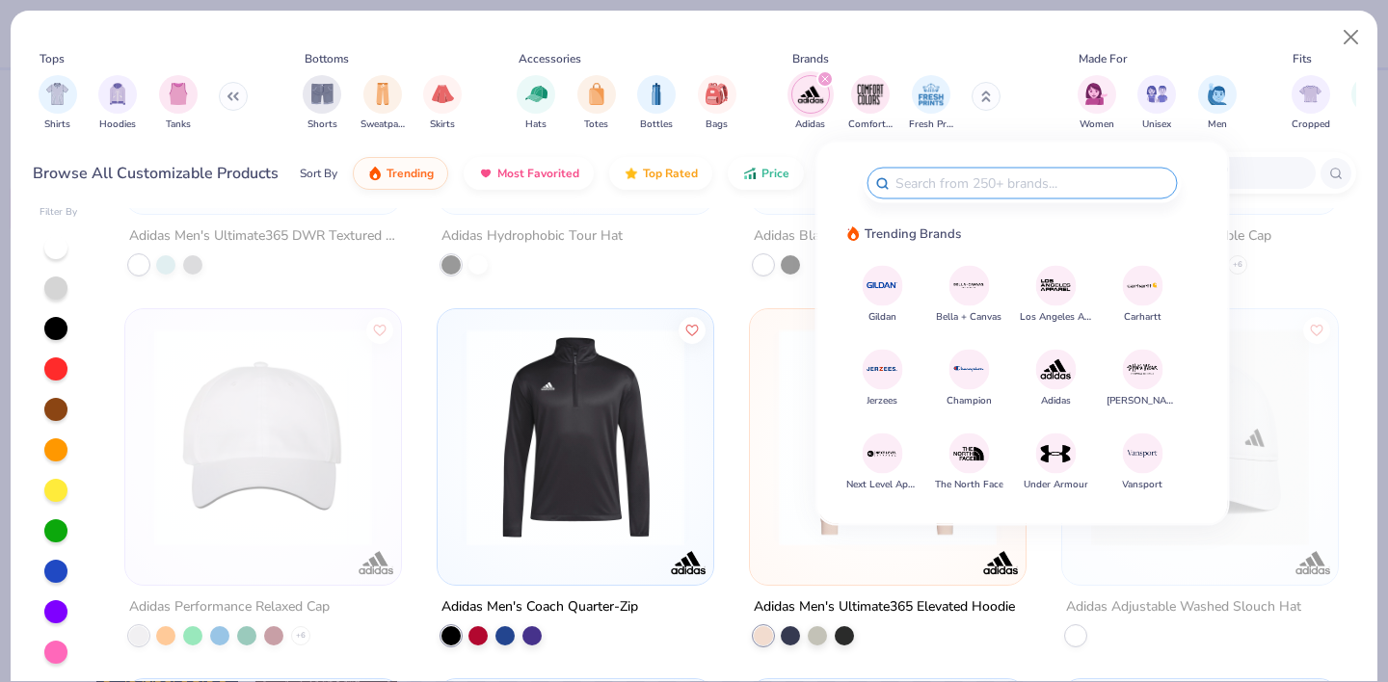
click at [827, 80] on icon "filter for Adidas" at bounding box center [825, 79] width 8 height 8
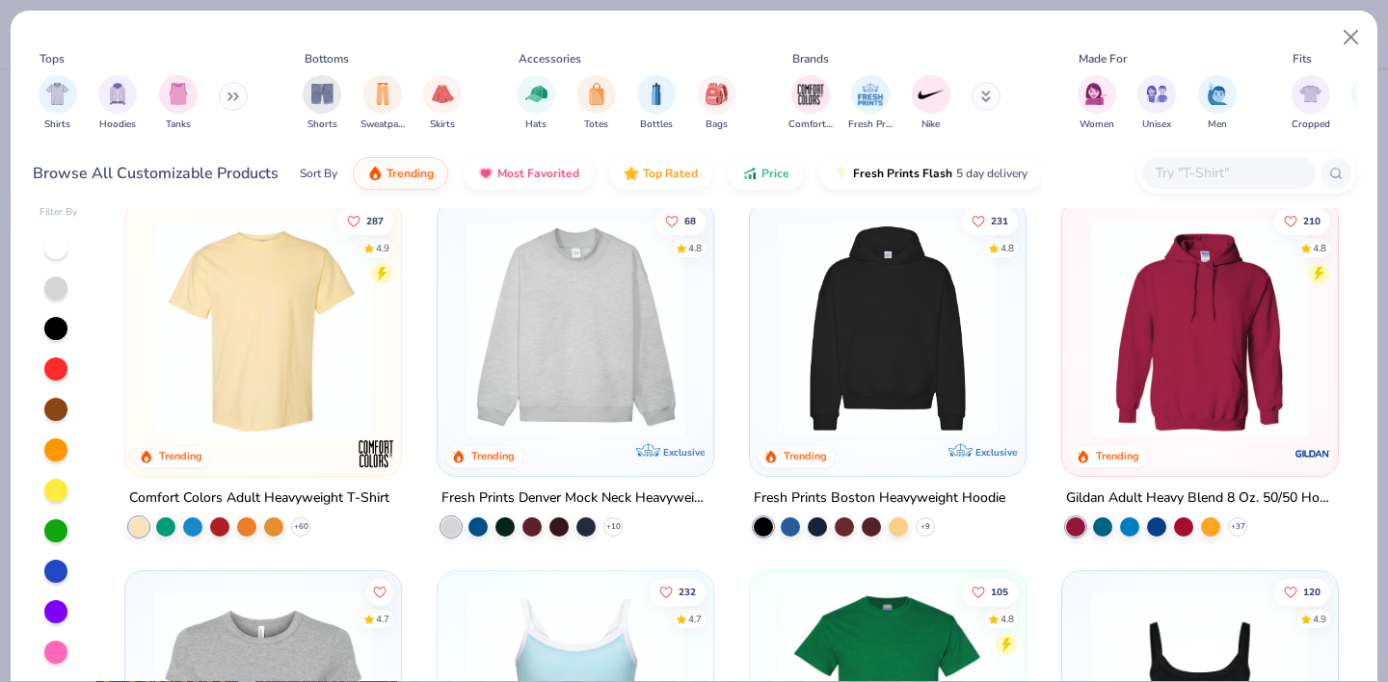
click at [1196, 159] on div at bounding box center [1228, 173] width 173 height 32
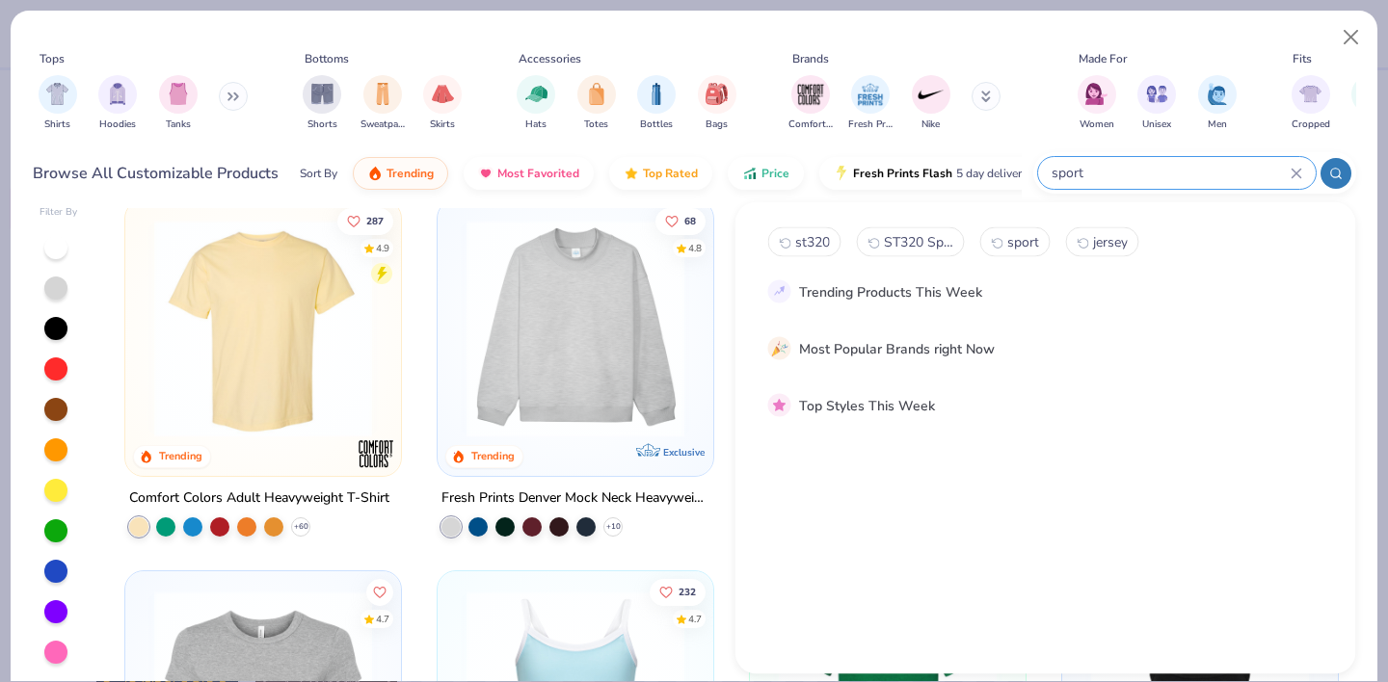
type input "sport"
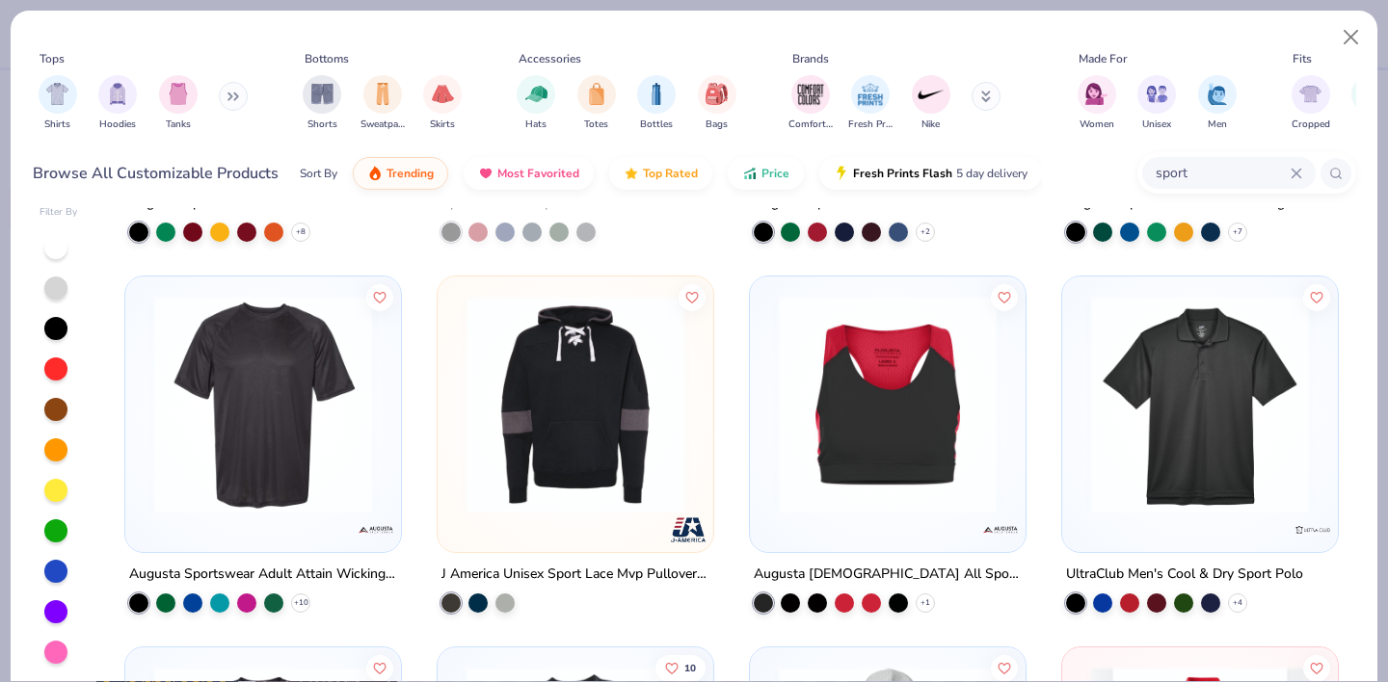
scroll to position [1798, 0]
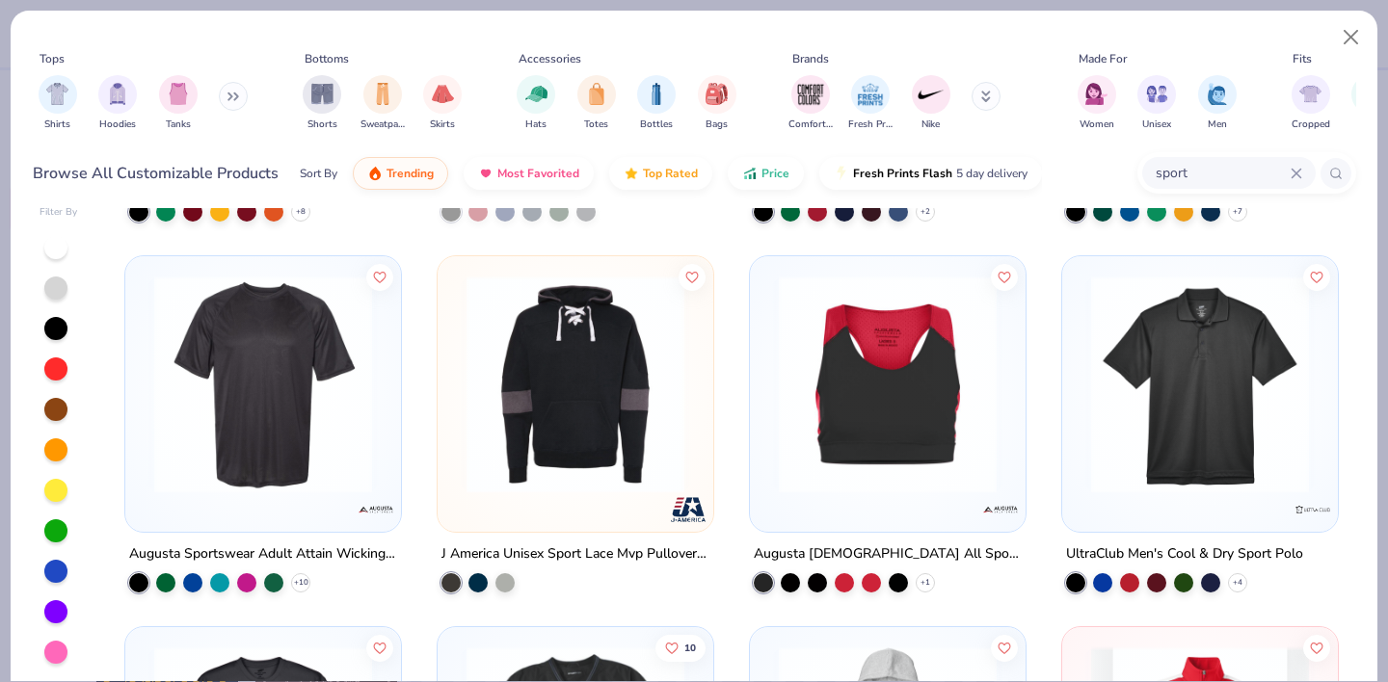
click at [311, 410] on img at bounding box center [263, 385] width 237 height 218
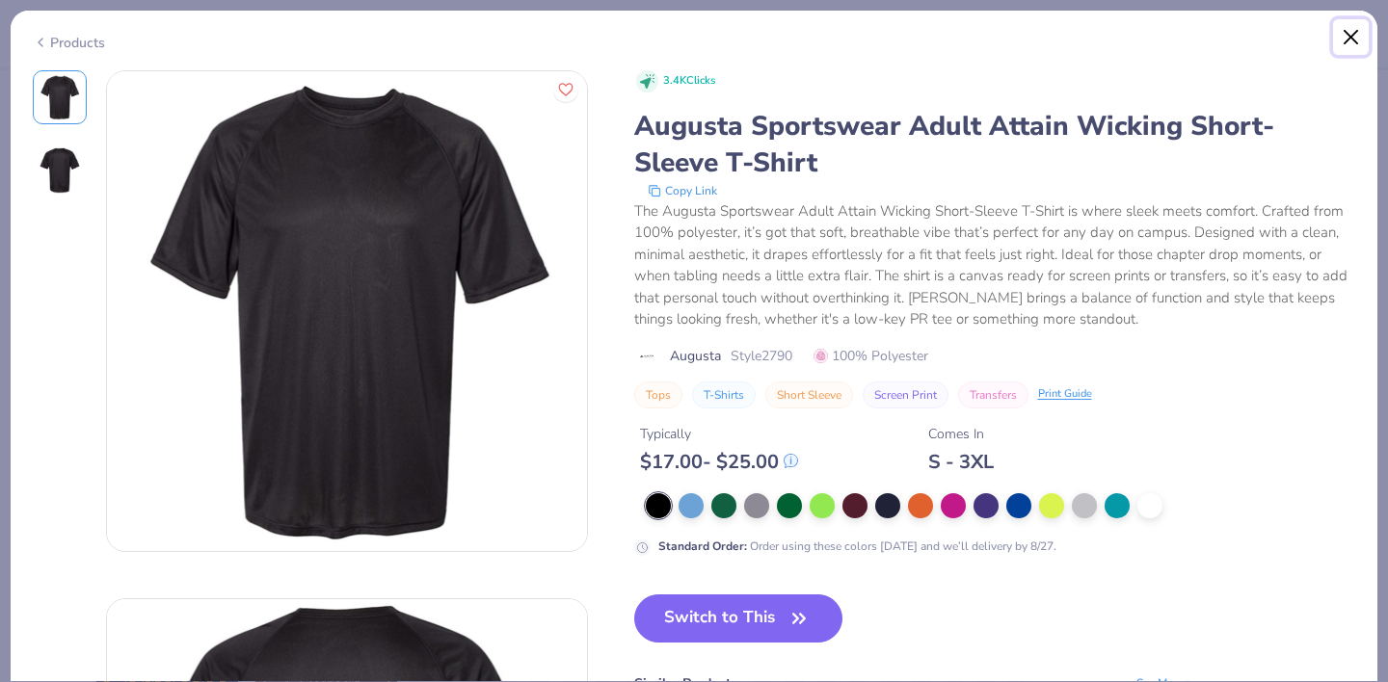
click at [1349, 42] on button "Close" at bounding box center [1351, 37] width 37 height 37
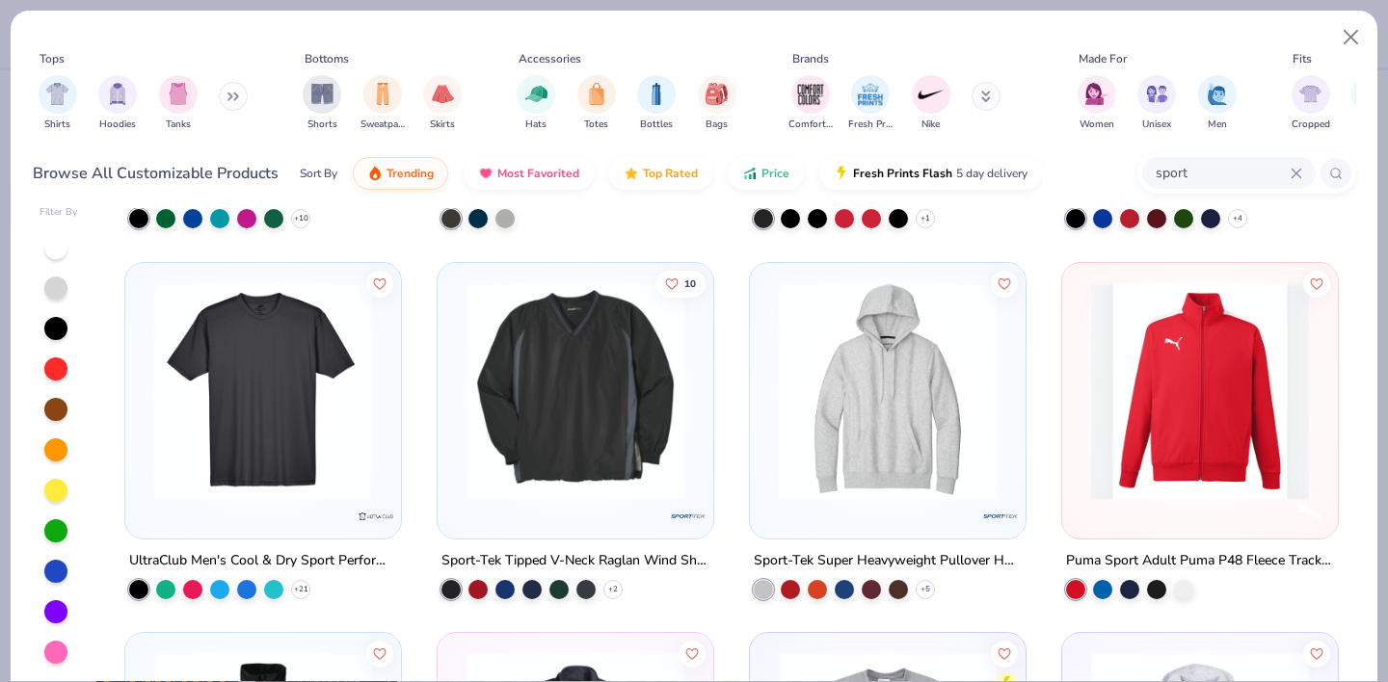
scroll to position [2163, 0]
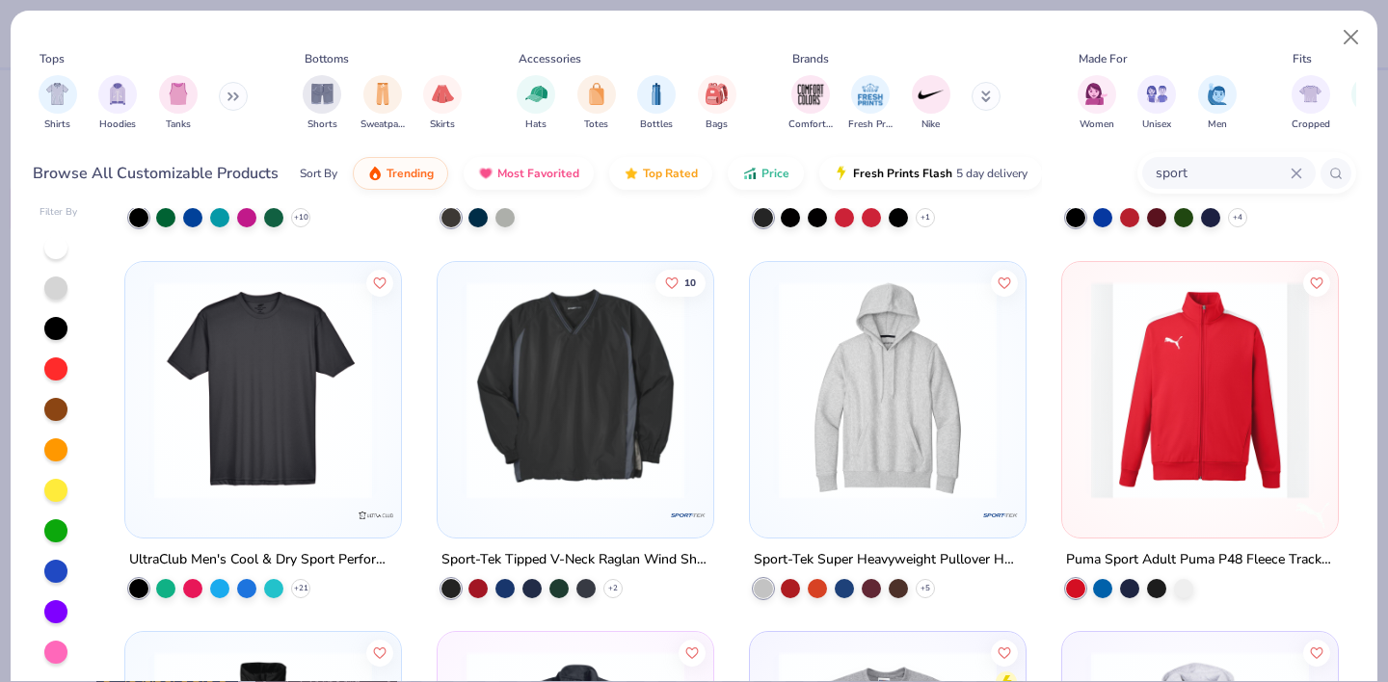
click at [355, 466] on img at bounding box center [263, 389] width 237 height 218
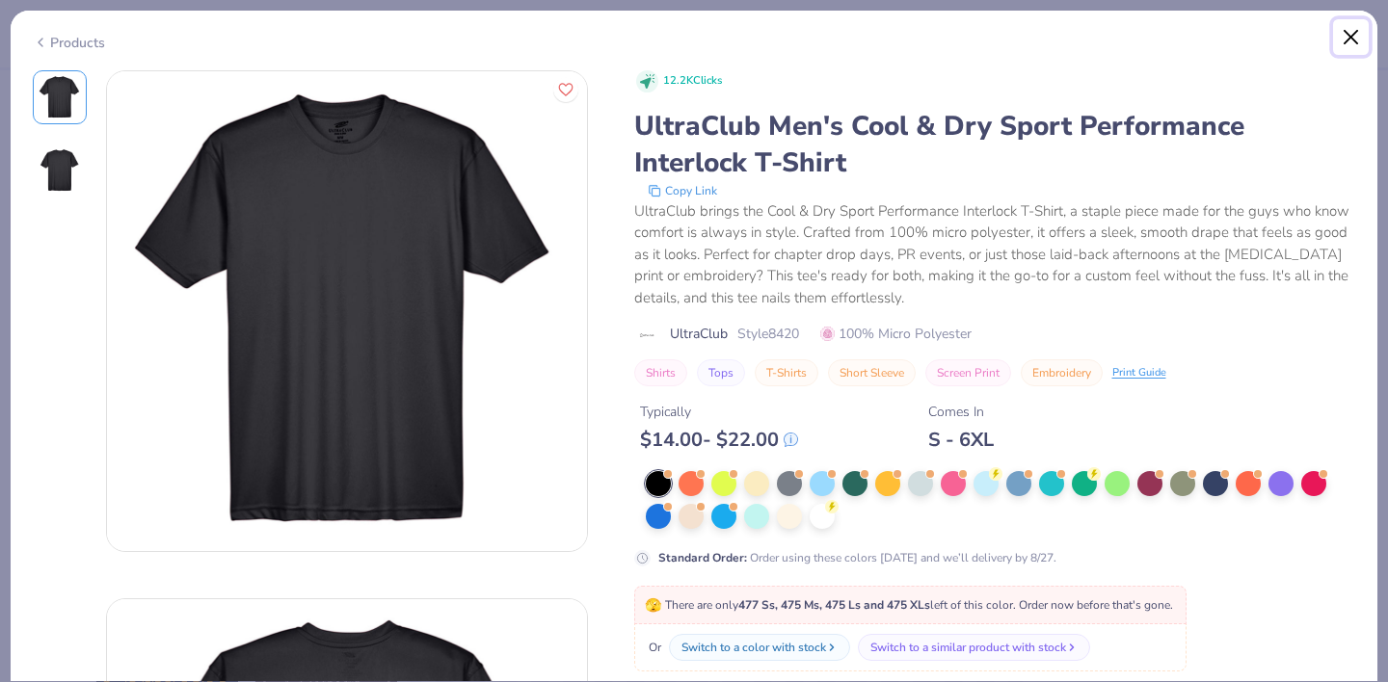
click at [1352, 28] on button "Close" at bounding box center [1351, 37] width 37 height 37
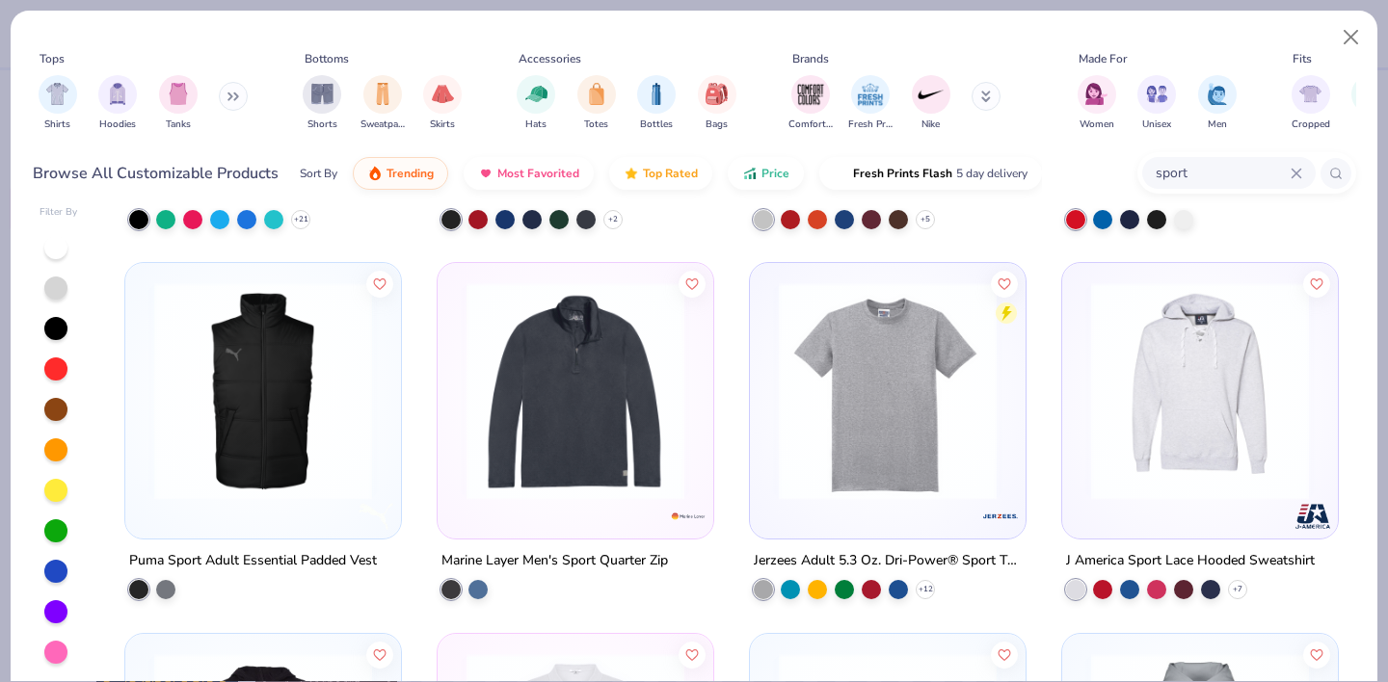
scroll to position [2548, 0]
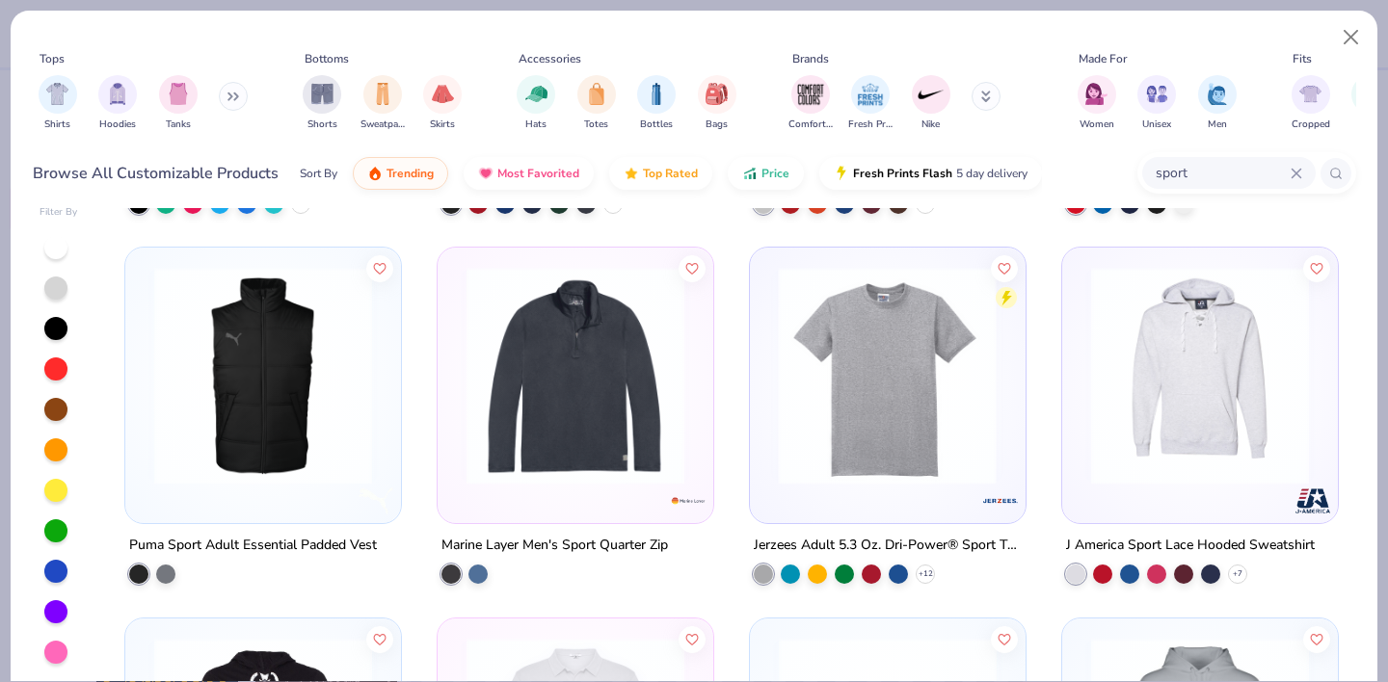
click at [769, 423] on img at bounding box center [650, 376] width 237 height 218
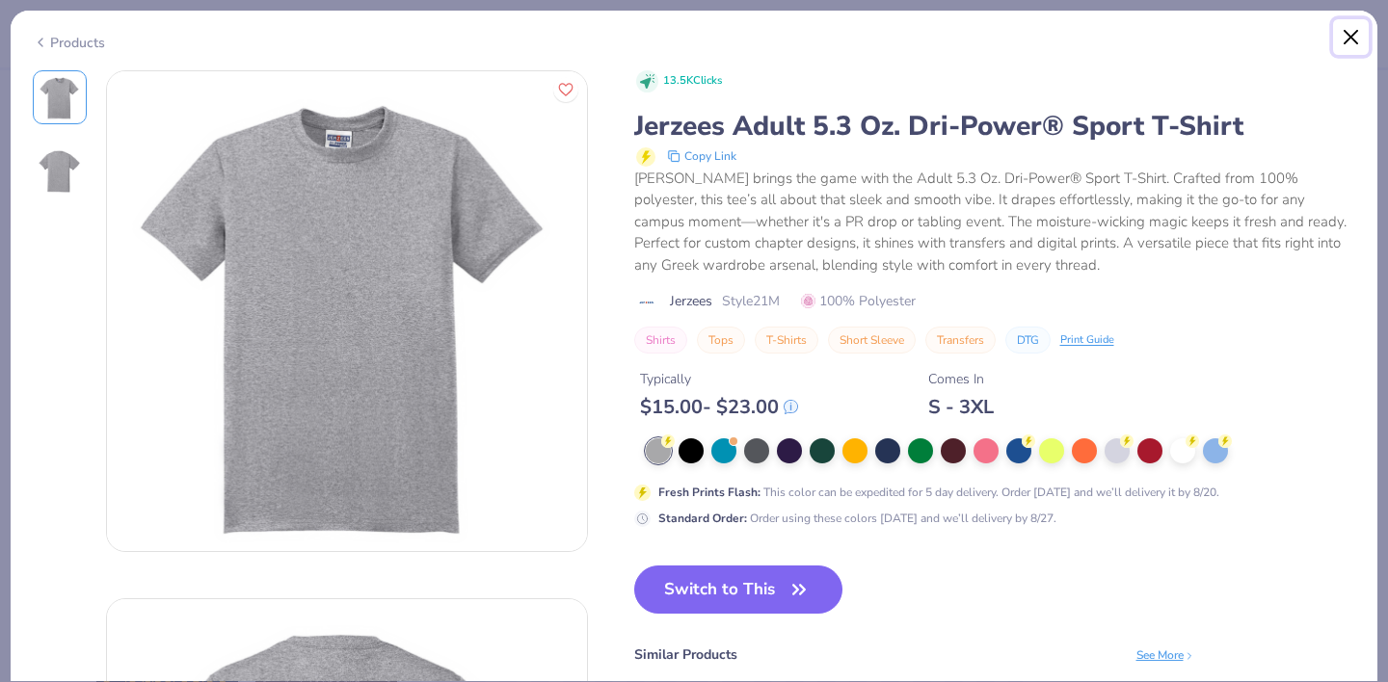
click at [1353, 42] on button "Close" at bounding box center [1351, 37] width 37 height 37
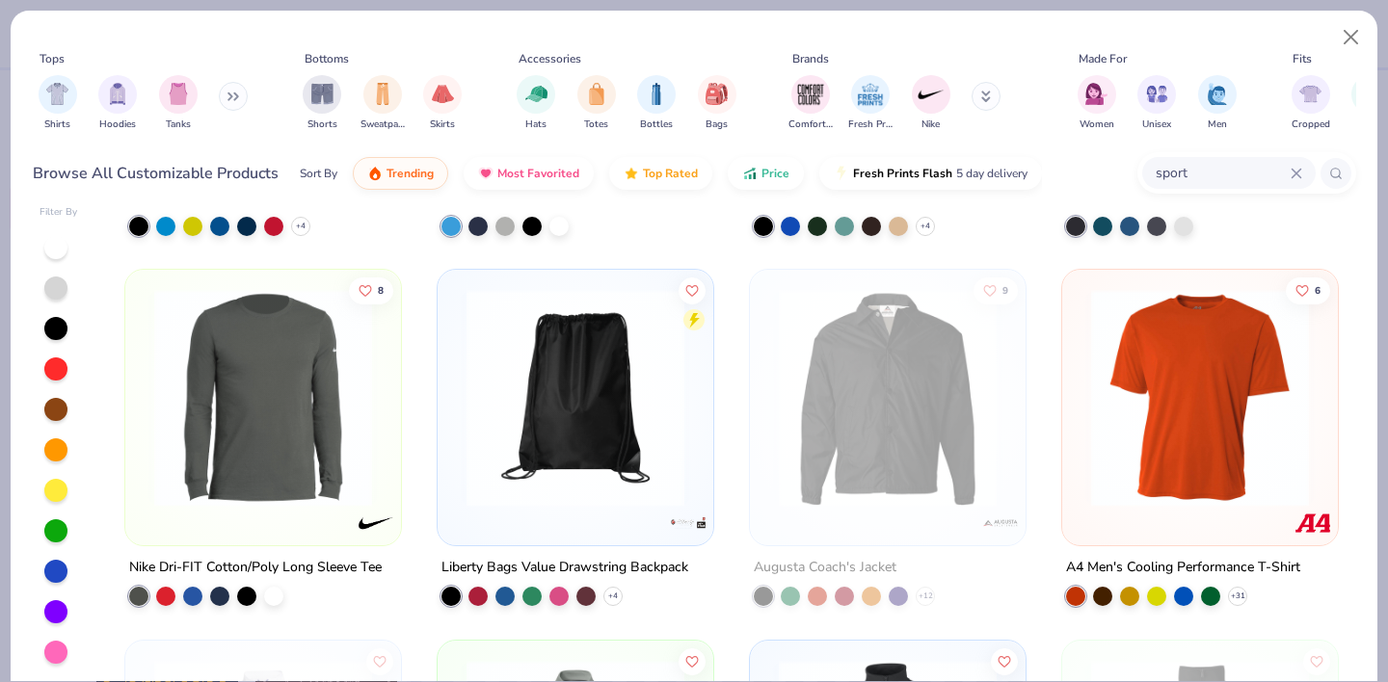
scroll to position [5490, 0]
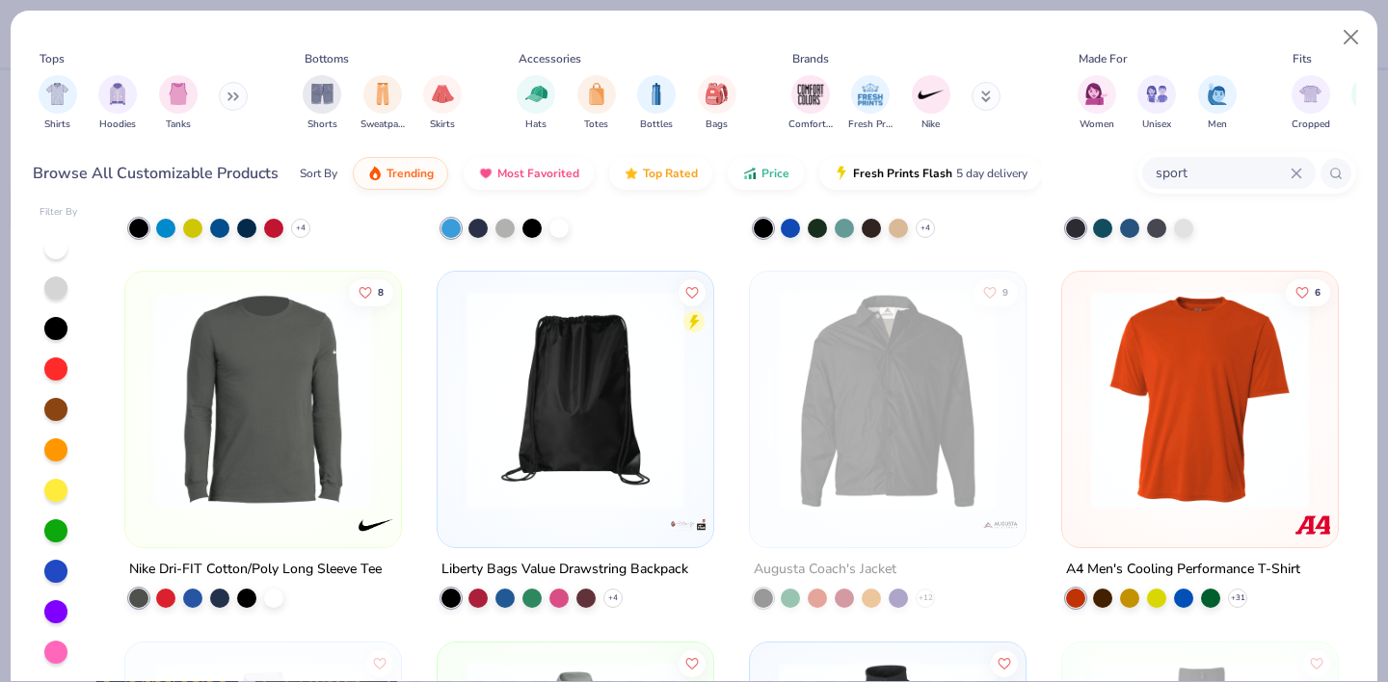
click at [1246, 432] on img at bounding box center [1199, 400] width 237 height 218
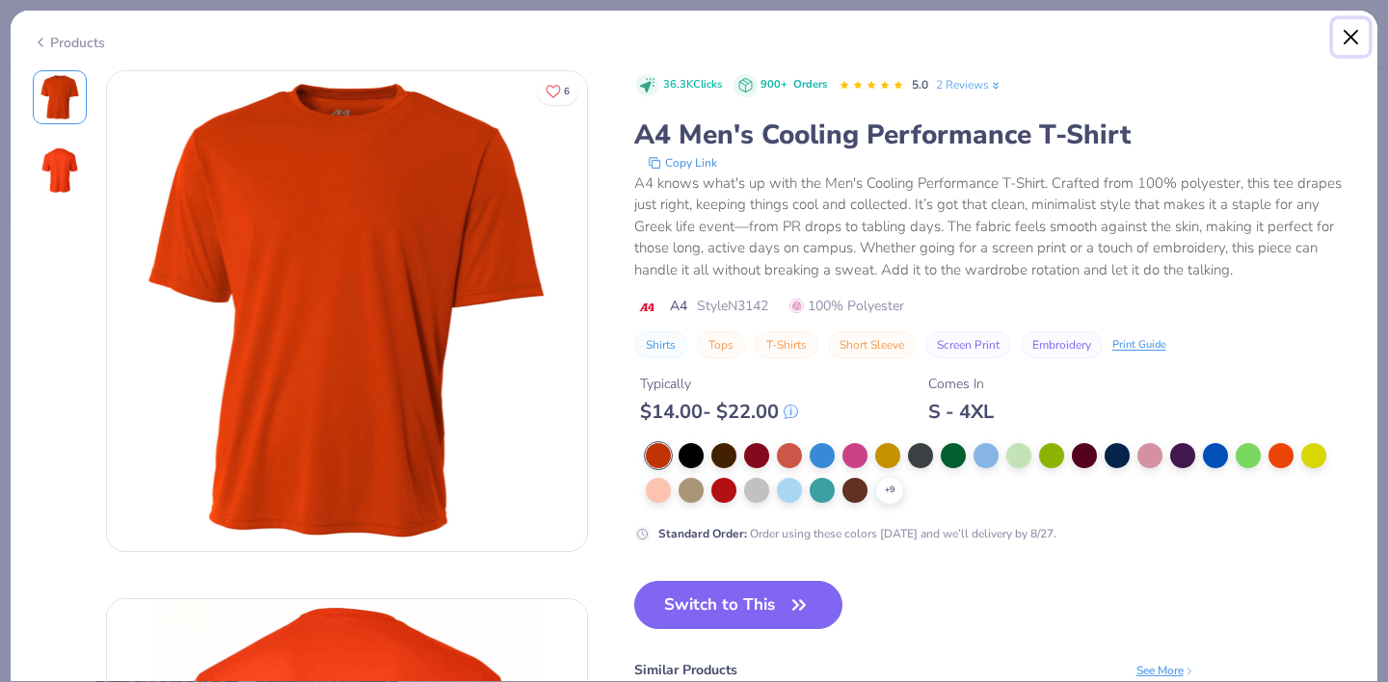
click at [1358, 38] on button "Close" at bounding box center [1351, 37] width 37 height 37
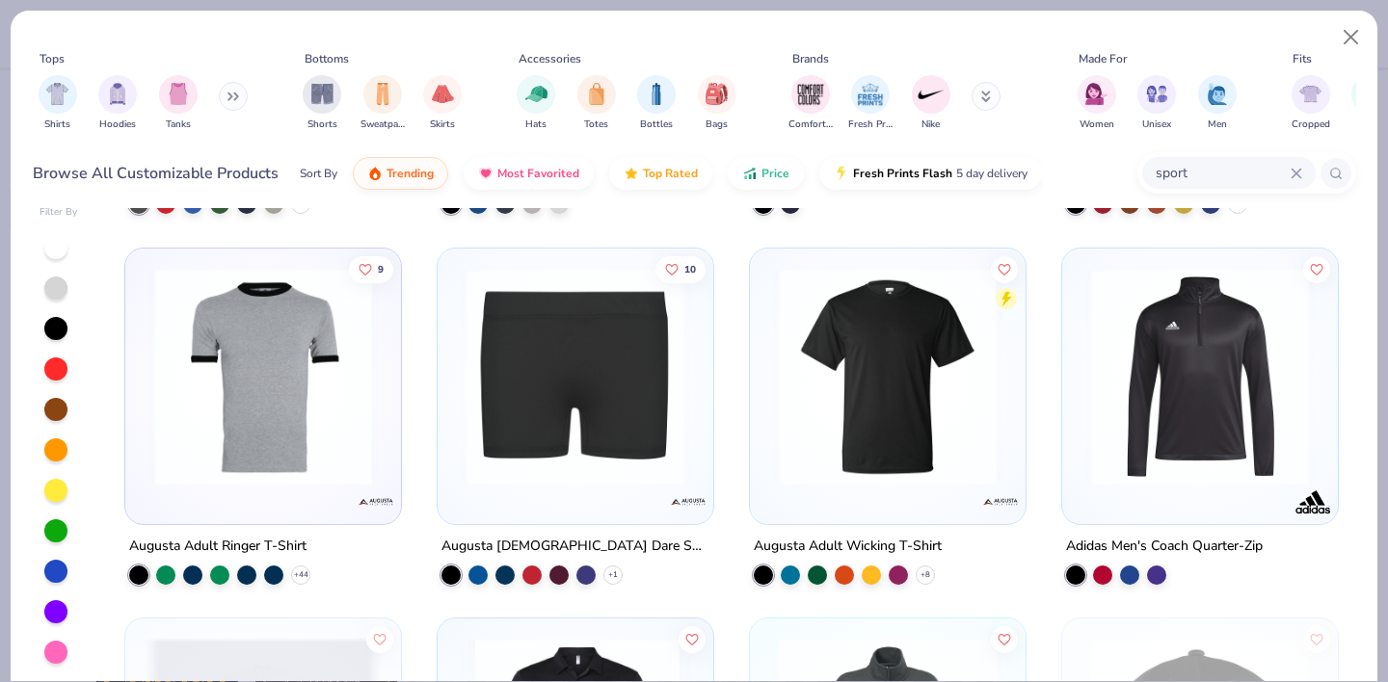
scroll to position [6628, 0]
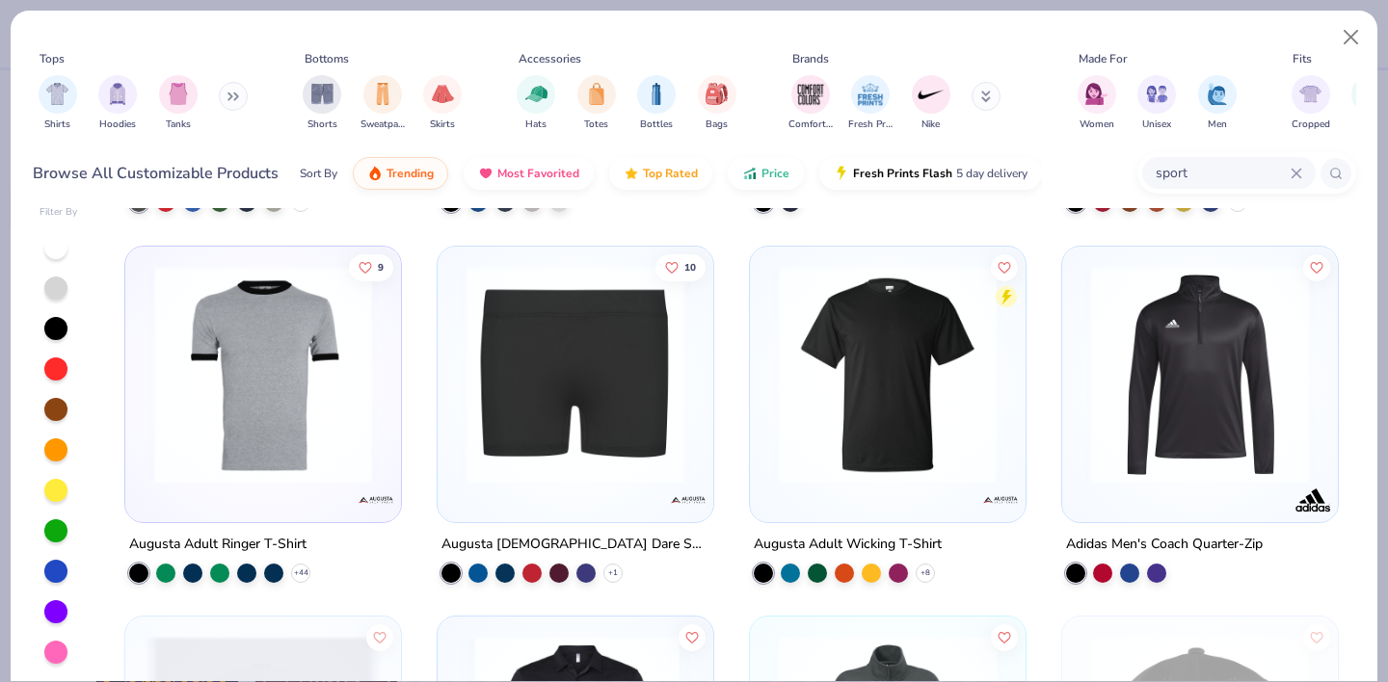
click at [816, 414] on img at bounding box center [887, 374] width 237 height 218
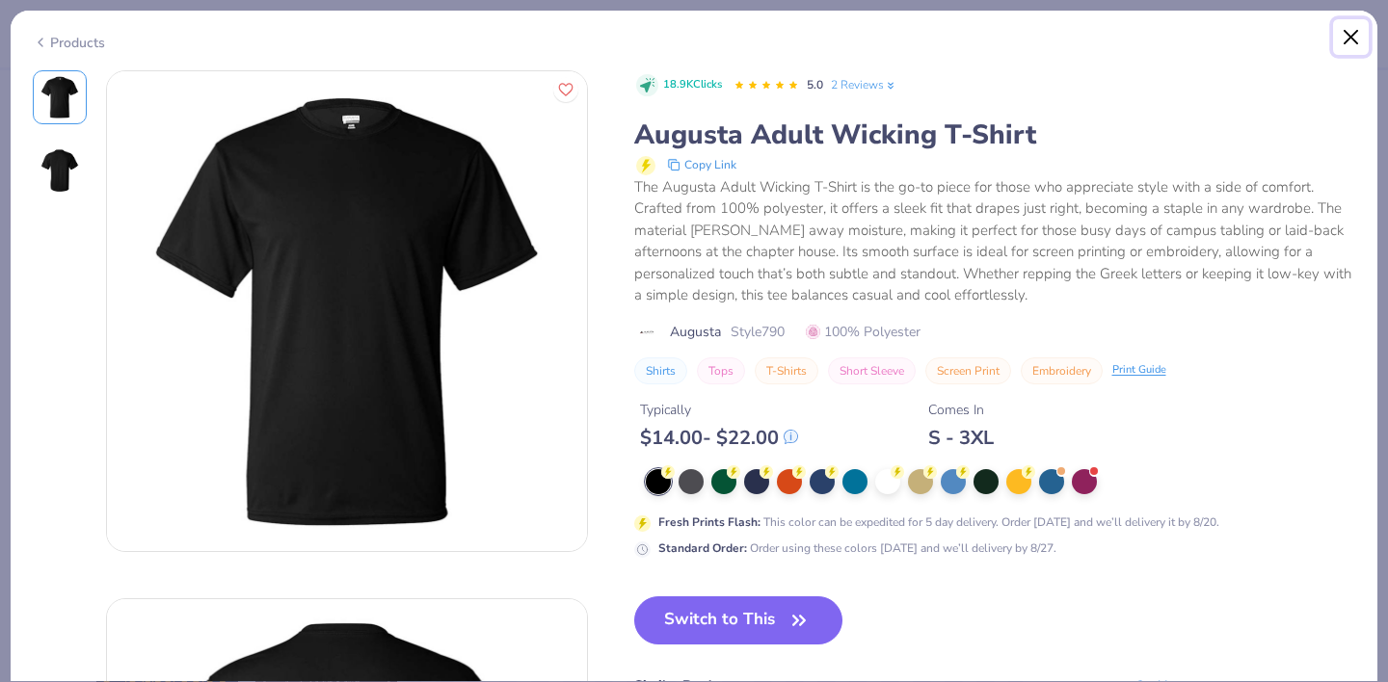
click at [1344, 38] on button "Close" at bounding box center [1351, 37] width 37 height 37
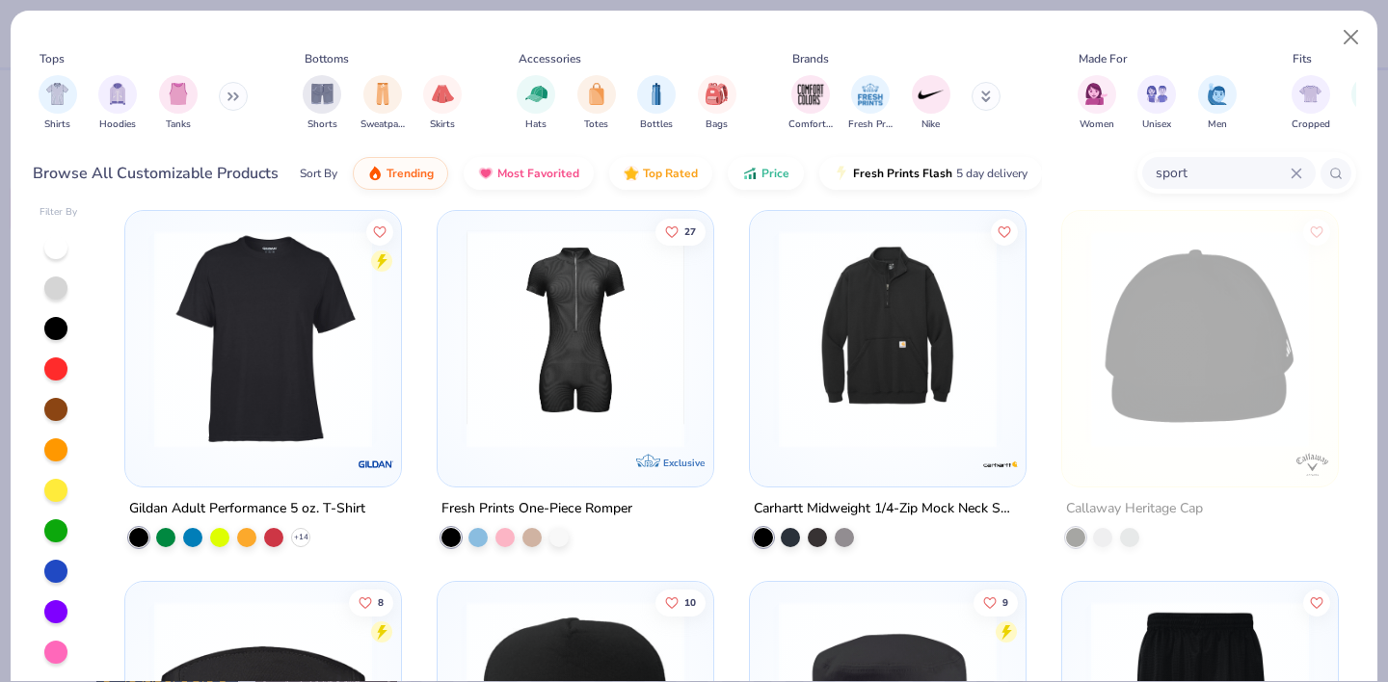
scroll to position [9955, 0]
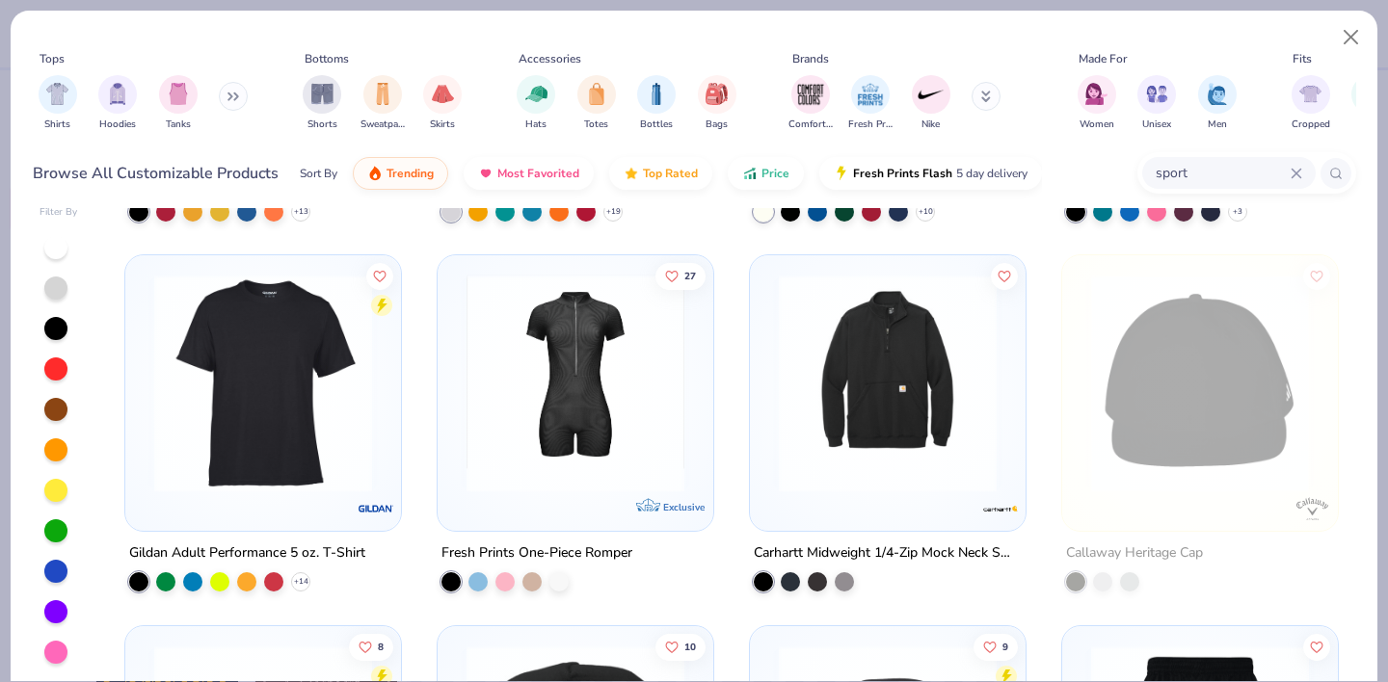
click at [295, 452] on img at bounding box center [263, 384] width 237 height 218
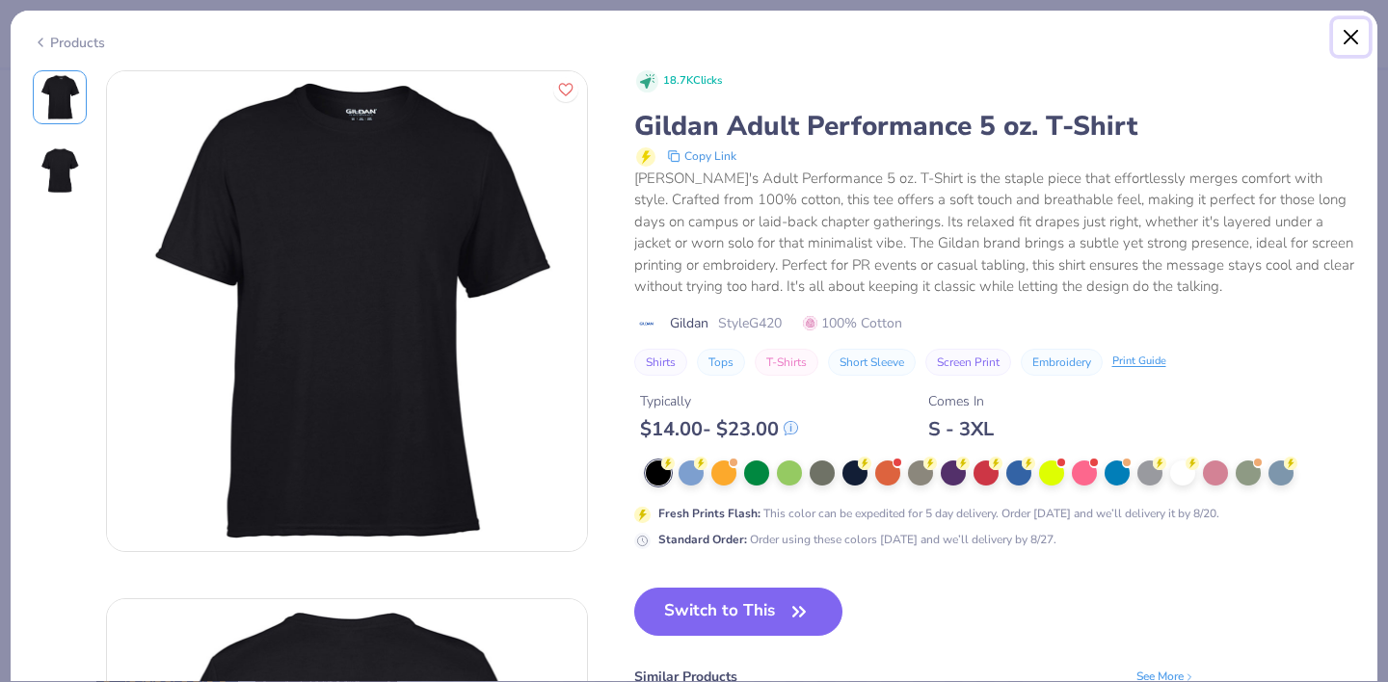
click at [1357, 32] on button "Close" at bounding box center [1351, 37] width 37 height 37
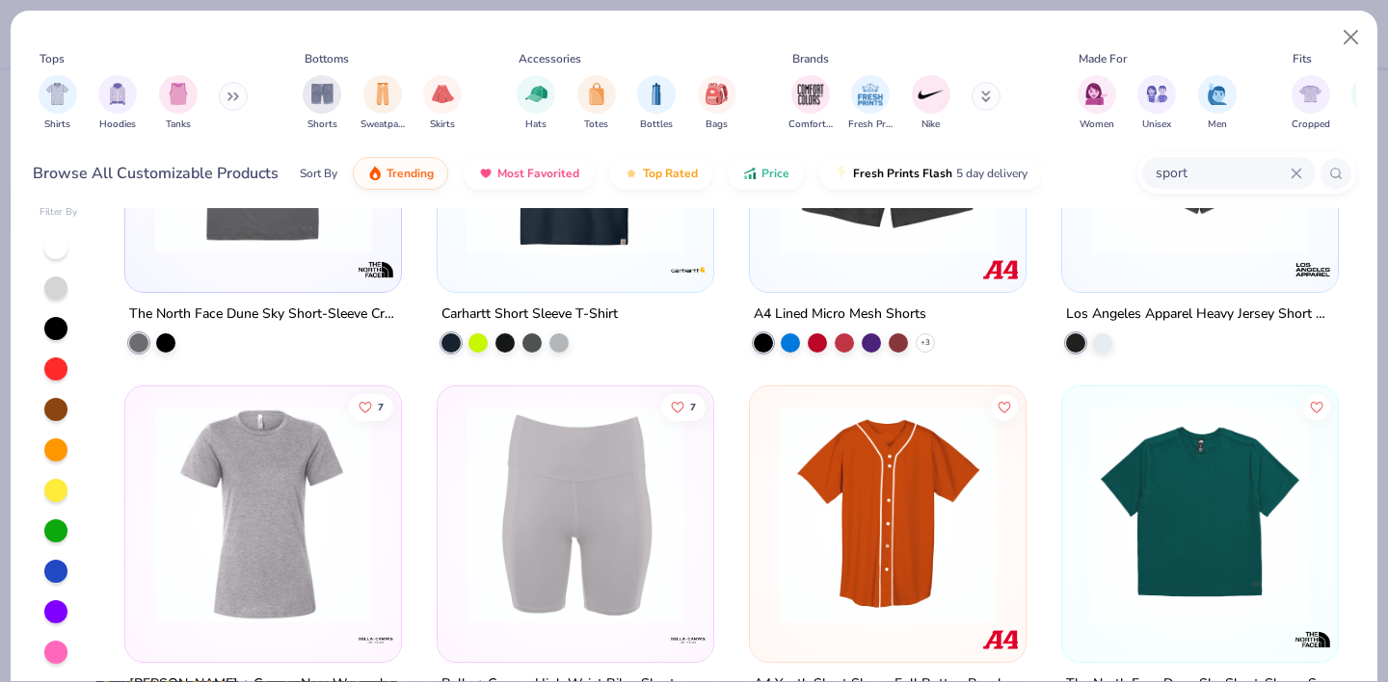
scroll to position [14272, 0]
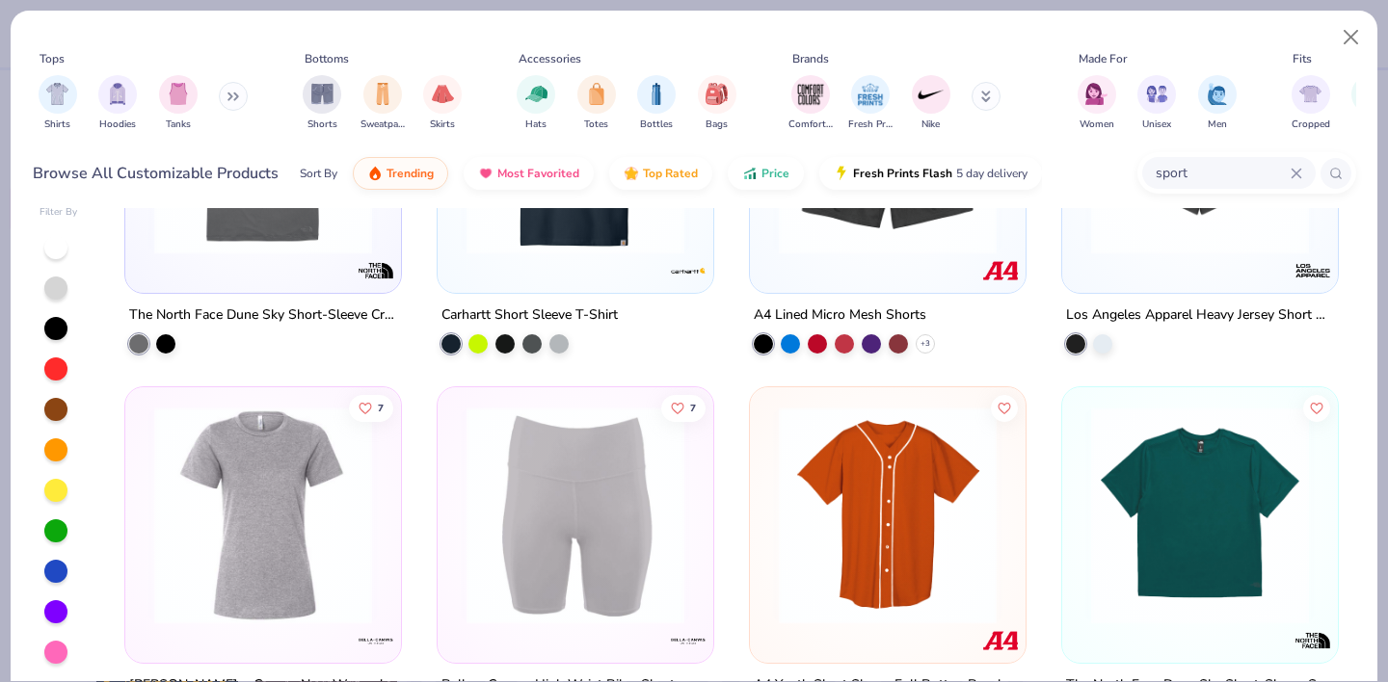
click at [281, 235] on img at bounding box center [263, 145] width 237 height 218
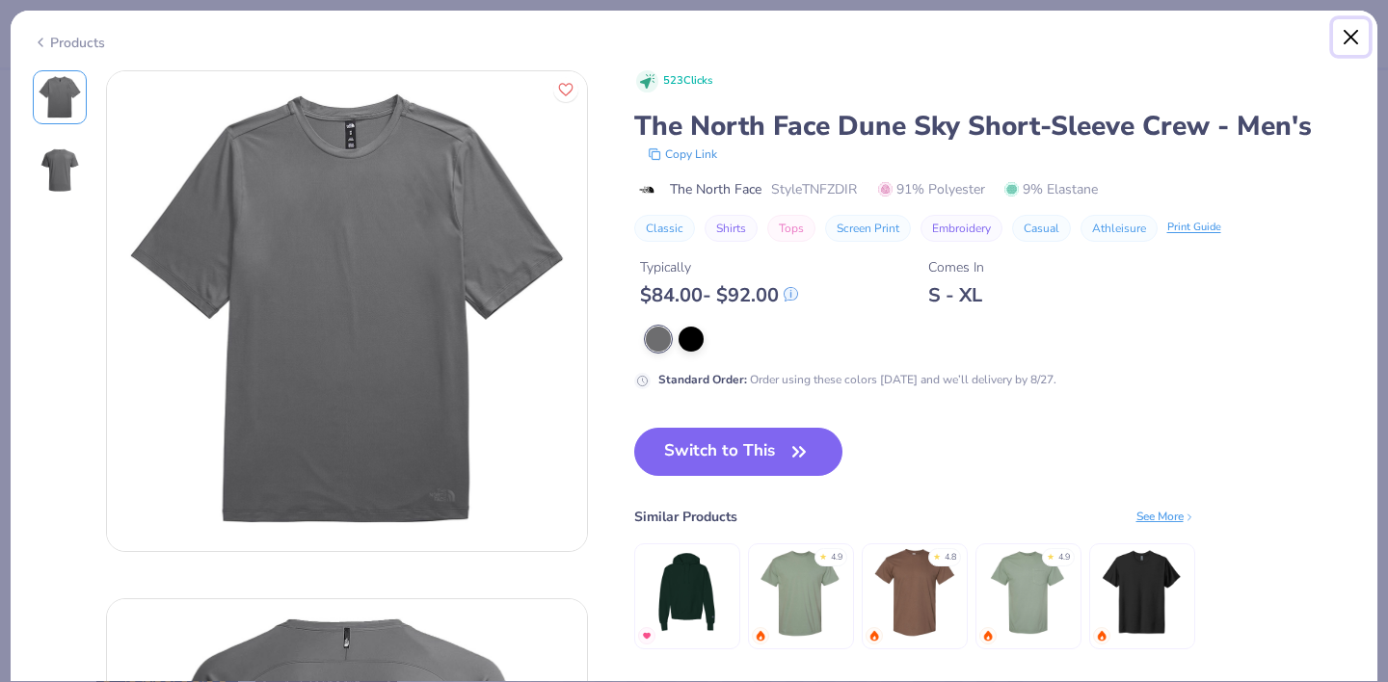
click at [1344, 31] on button "Close" at bounding box center [1351, 37] width 37 height 37
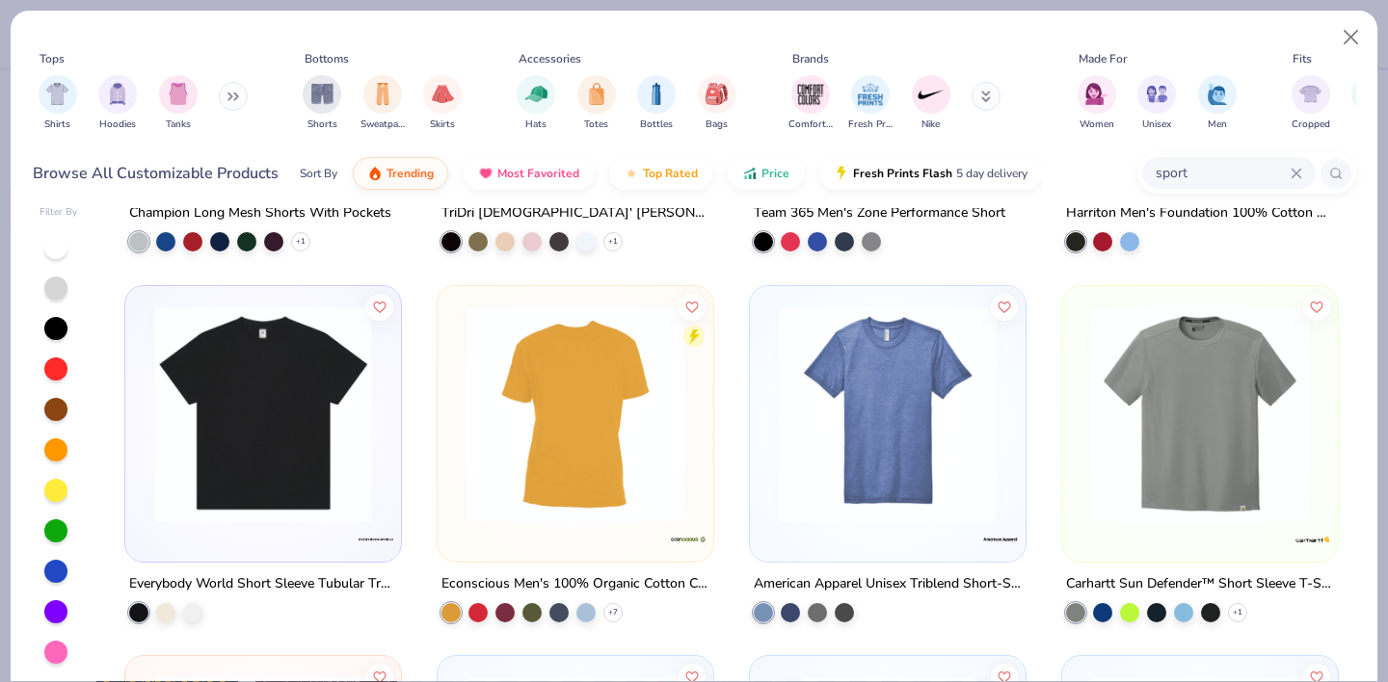
scroll to position [15487, 0]
click at [1209, 417] on img at bounding box center [1199, 413] width 237 height 218
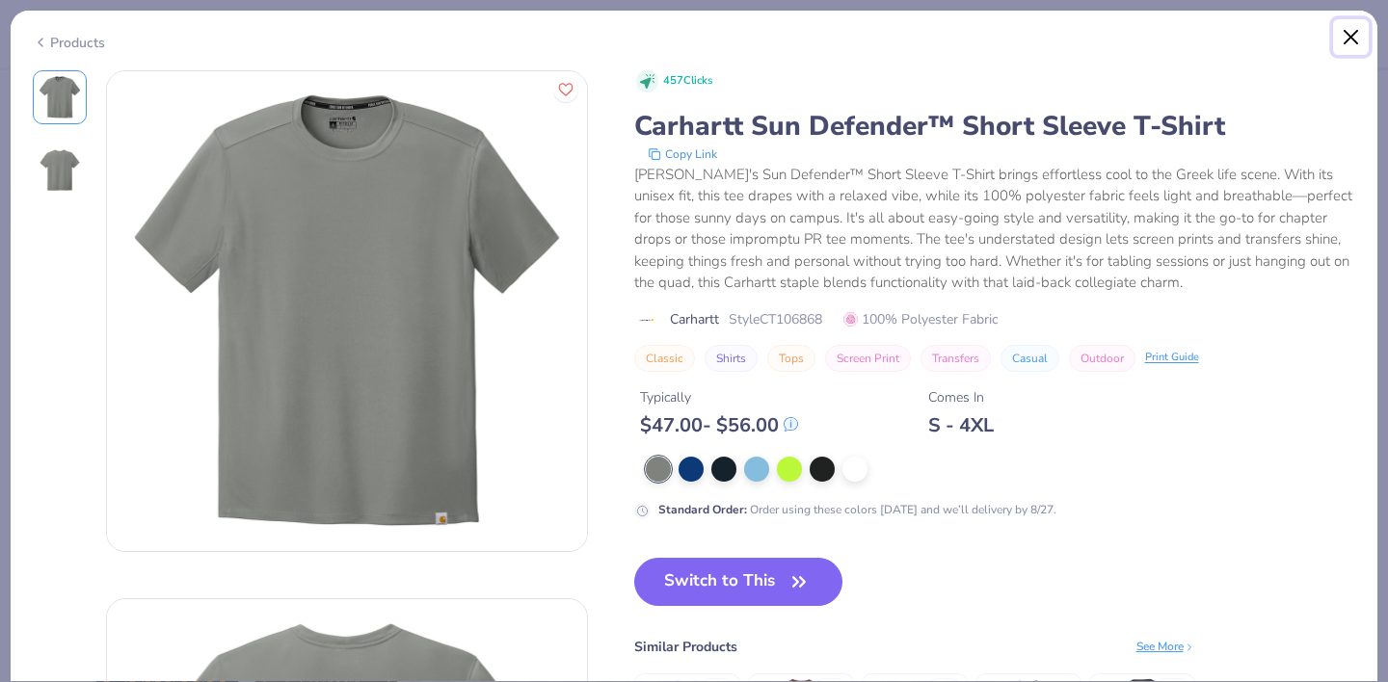
click at [1344, 32] on button "Close" at bounding box center [1351, 37] width 37 height 37
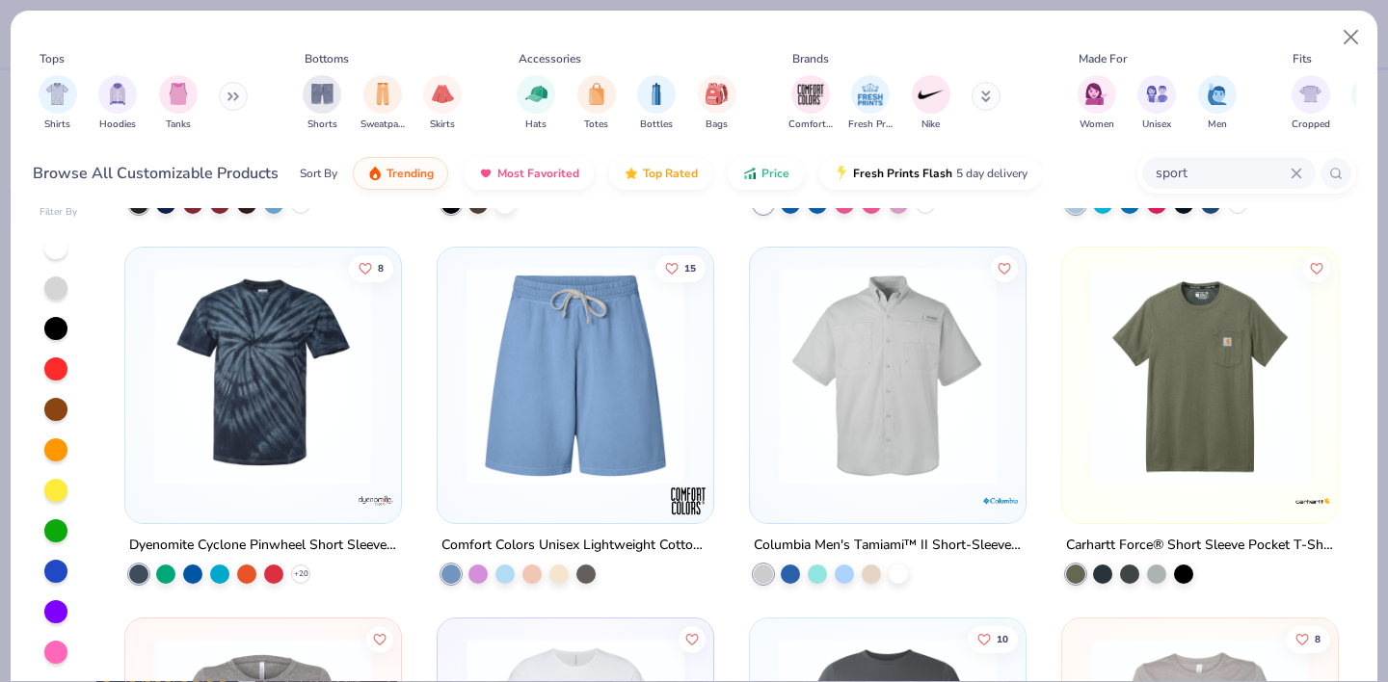
scroll to position [17375, 0]
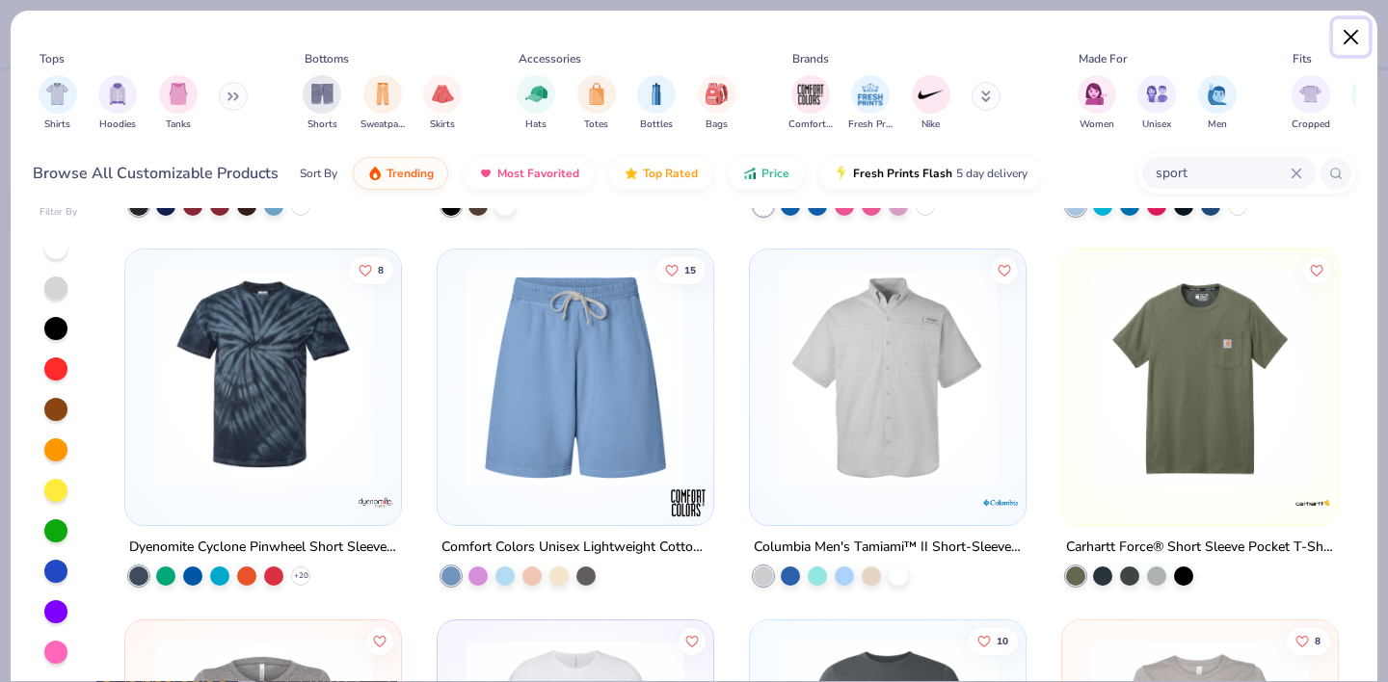
click at [1362, 38] on button "Close" at bounding box center [1351, 37] width 37 height 37
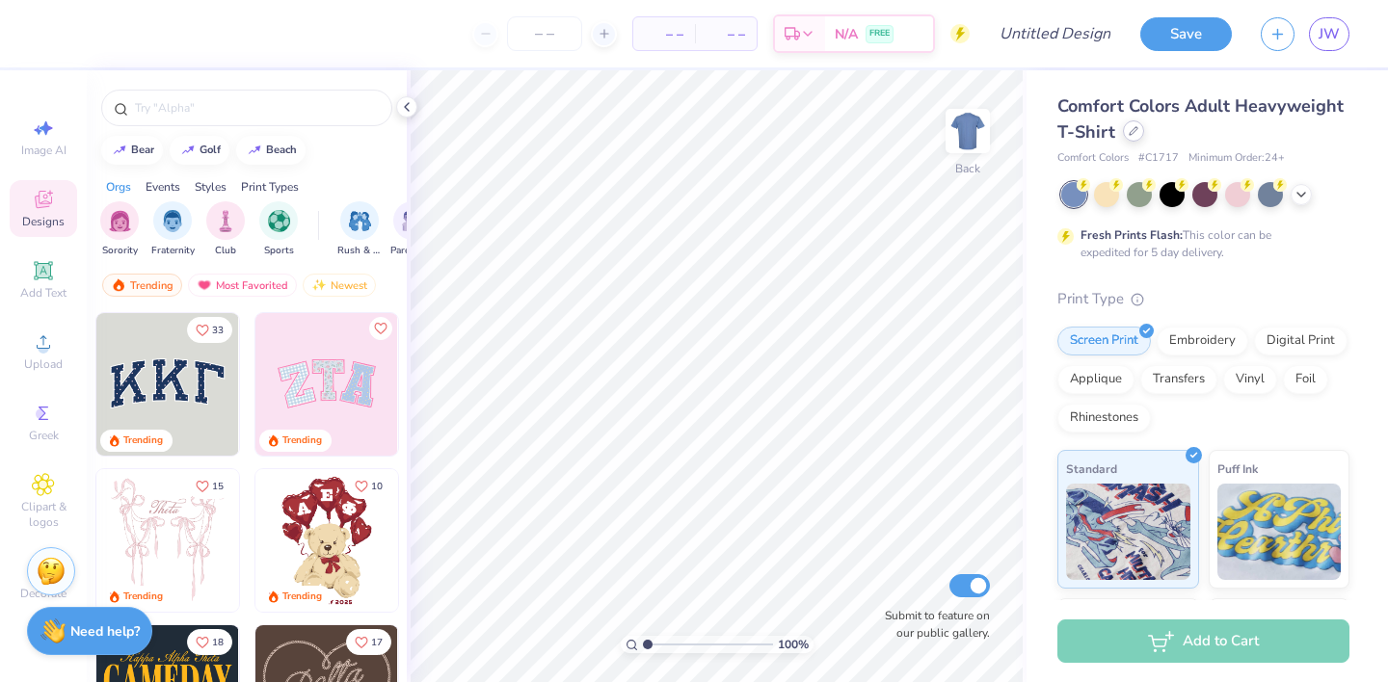
click at [1131, 134] on icon at bounding box center [1133, 131] width 10 height 10
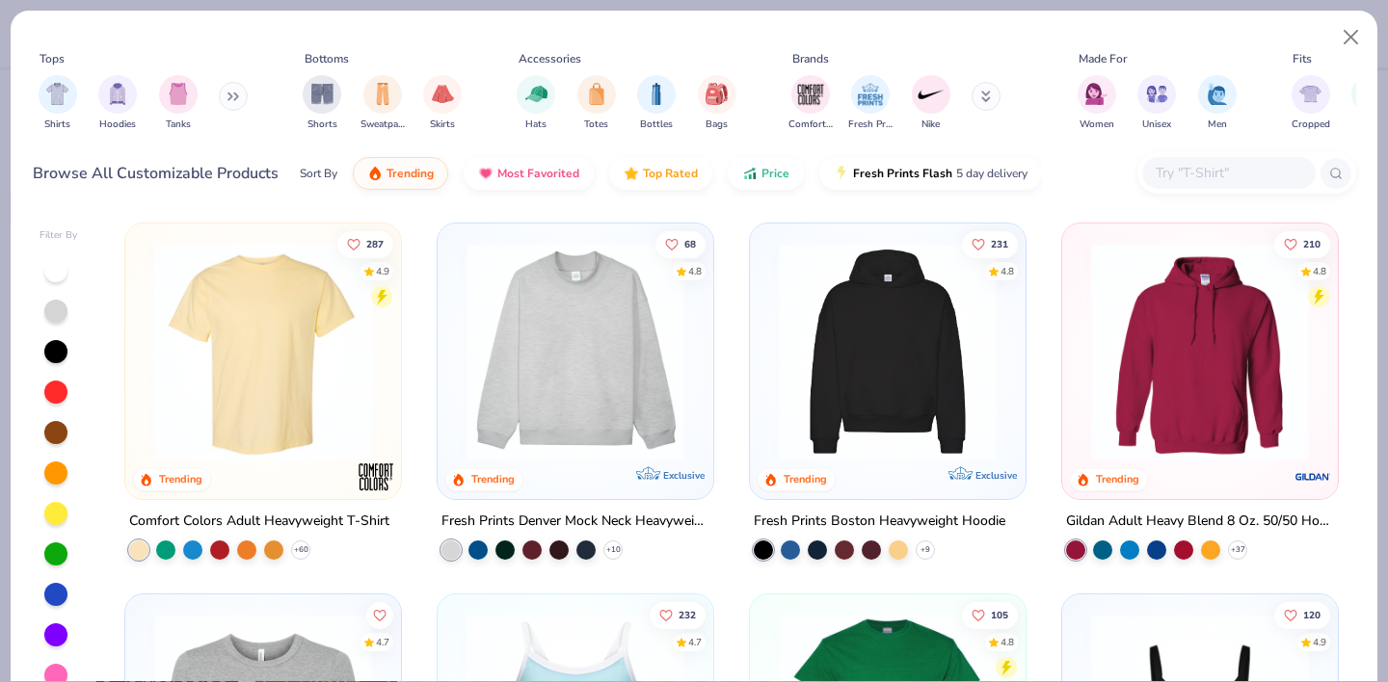
click at [1178, 164] on input "text" at bounding box center [1227, 173] width 148 height 22
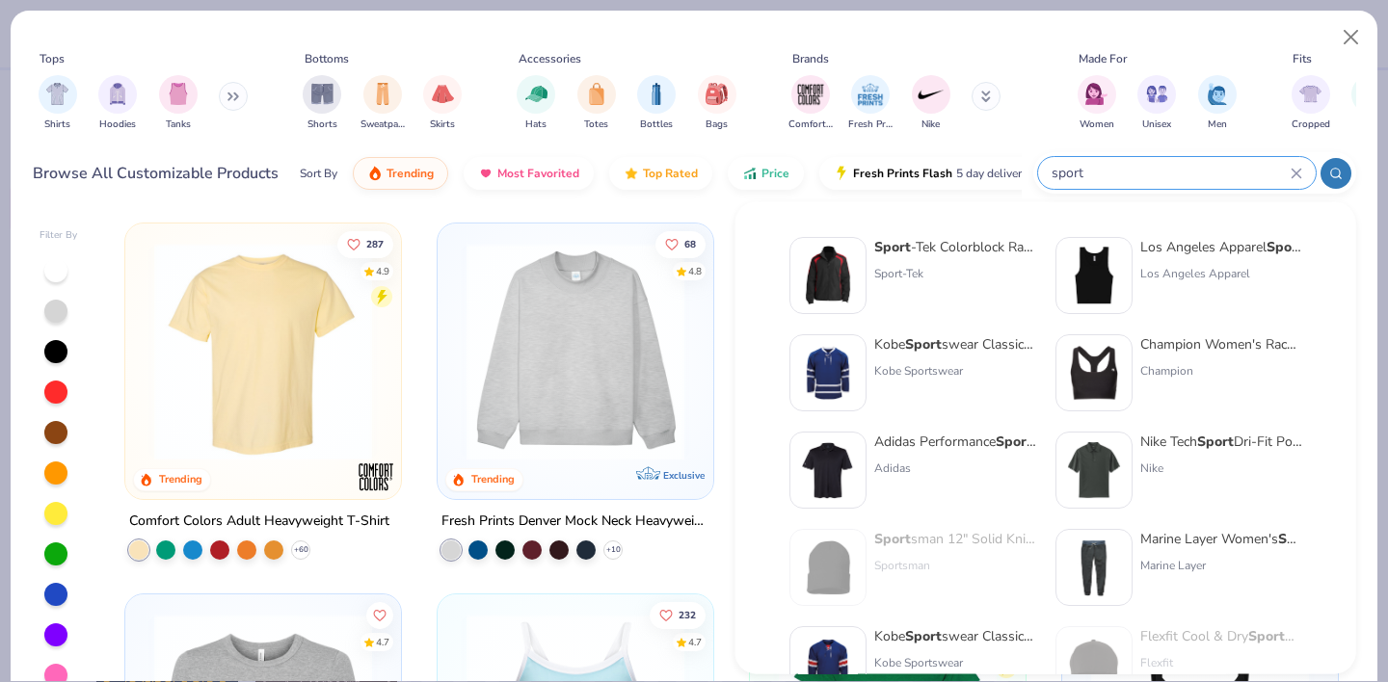
type input "sport"
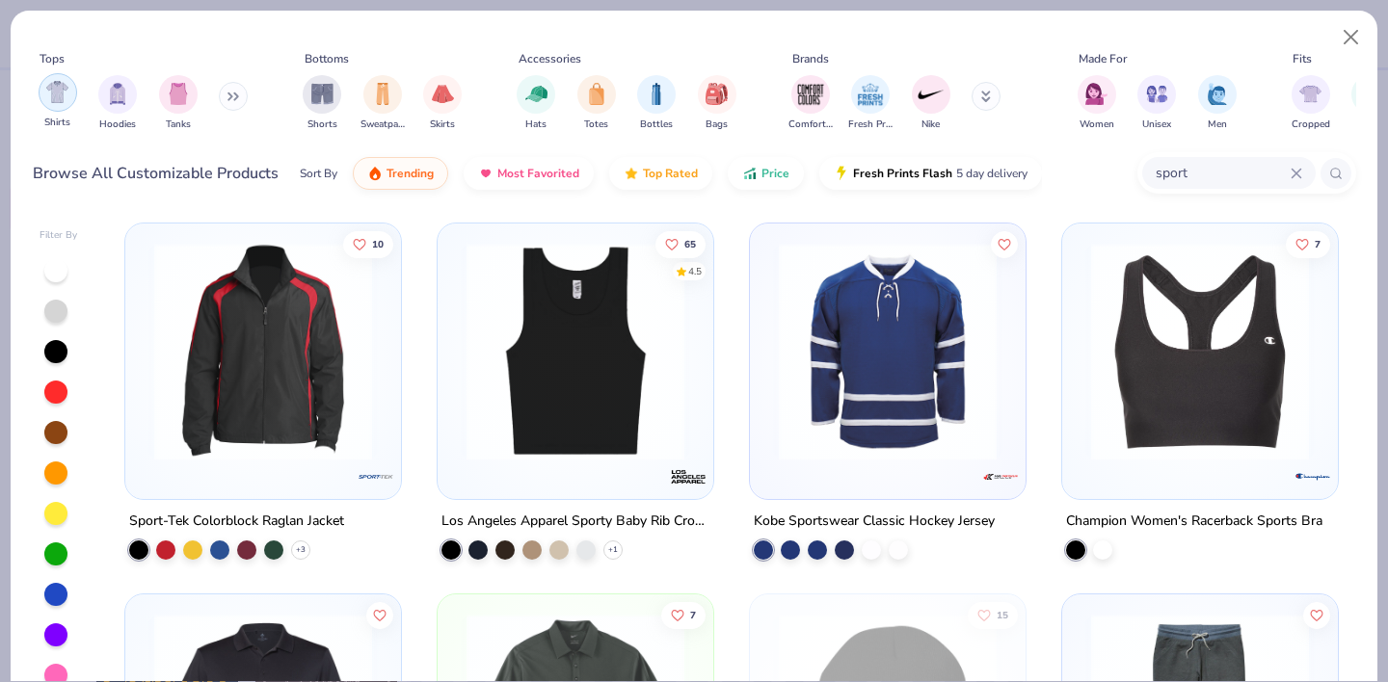
click at [63, 95] on img "filter for Shirts" at bounding box center [57, 92] width 22 height 22
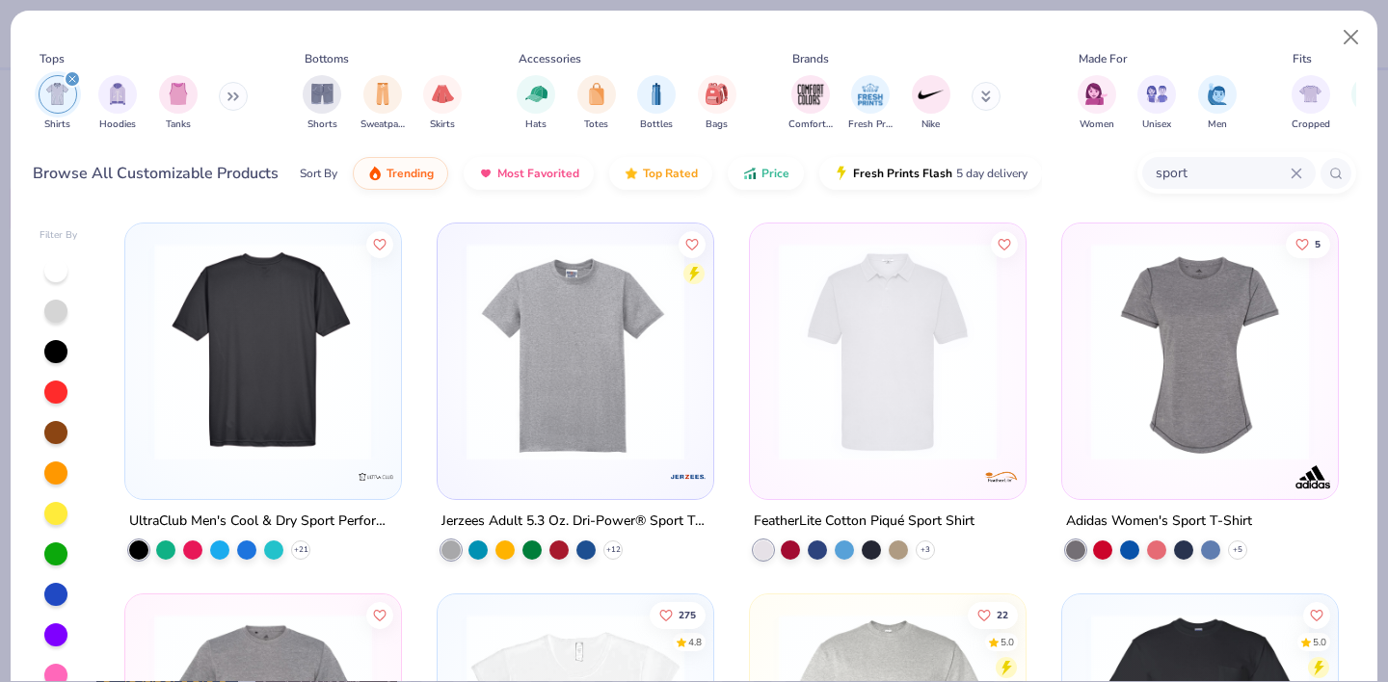
click at [296, 377] on img at bounding box center [263, 352] width 237 height 218
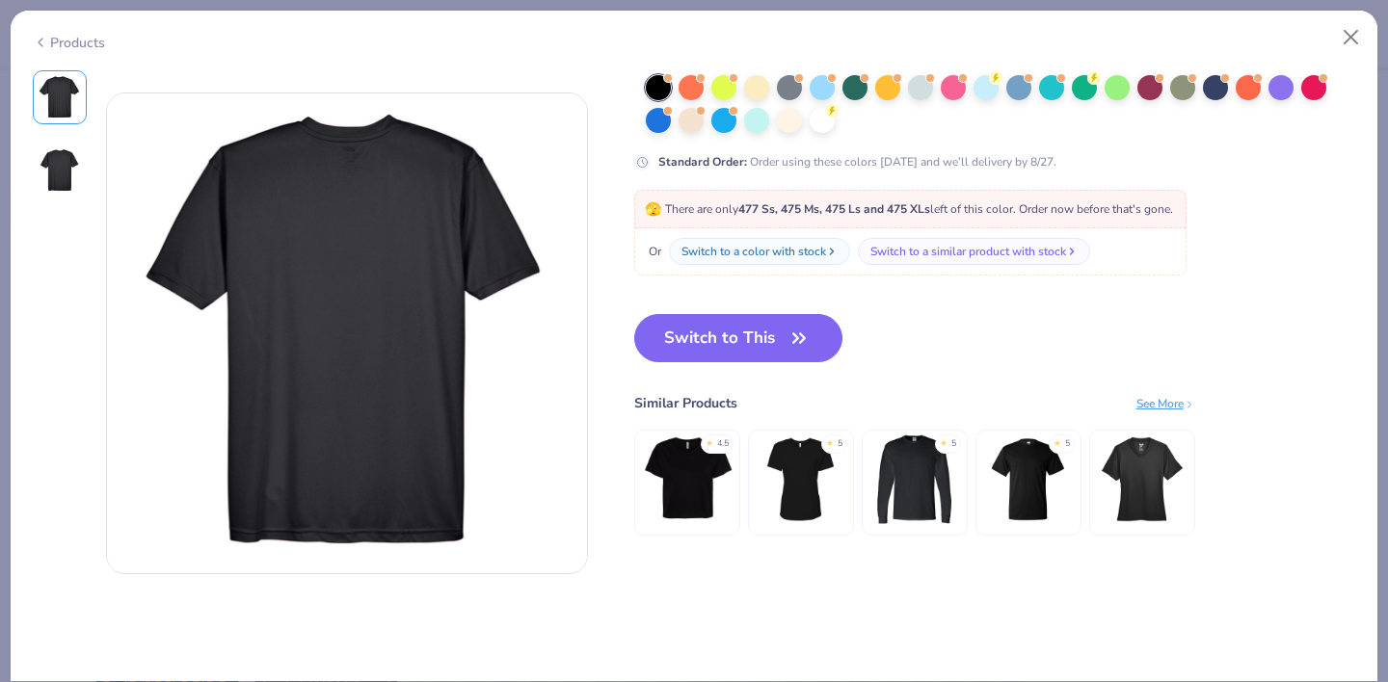
scroll to position [465, 0]
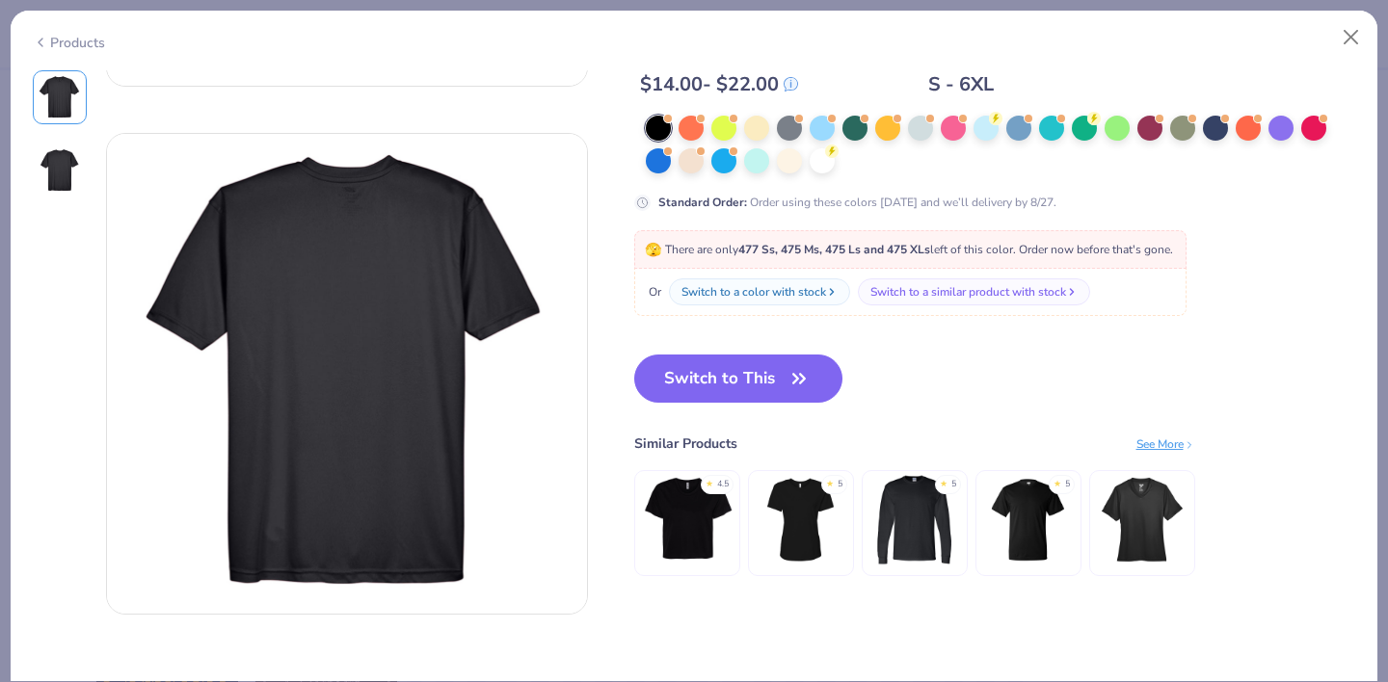
click at [59, 165] on img at bounding box center [60, 170] width 46 height 46
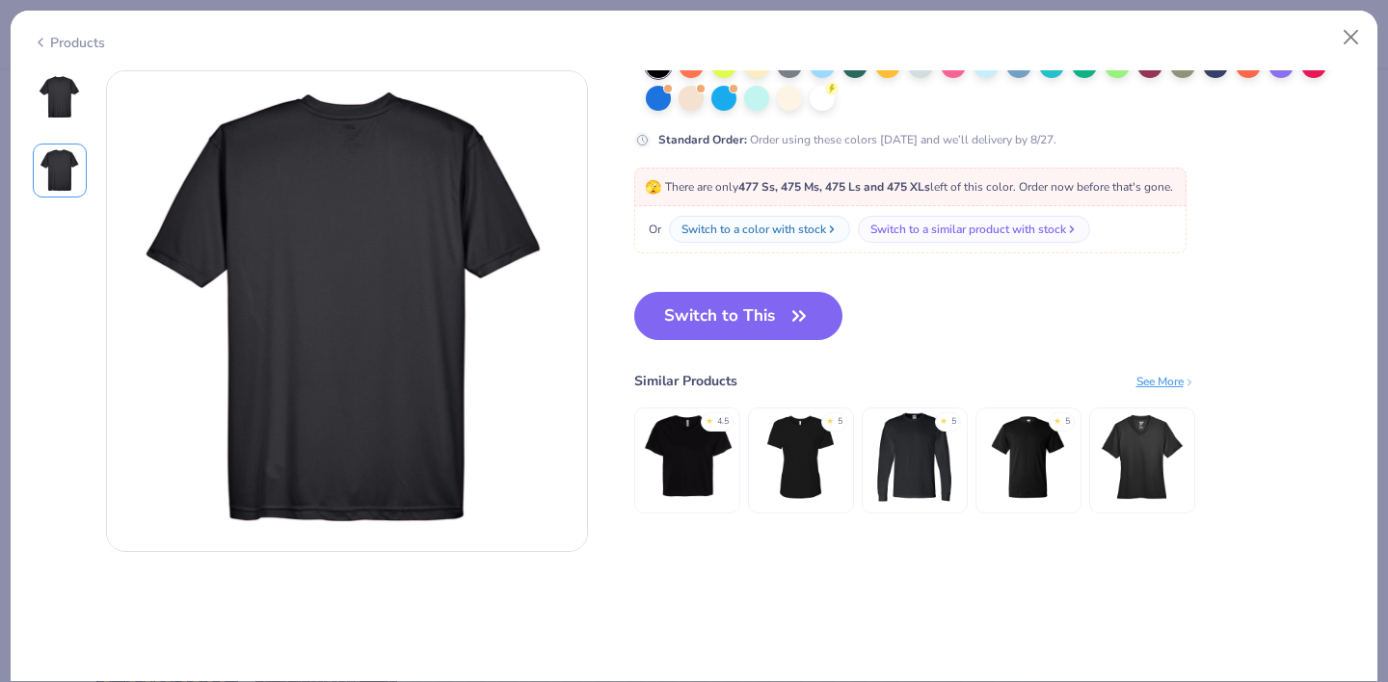
click at [60, 117] on img at bounding box center [60, 97] width 46 height 46
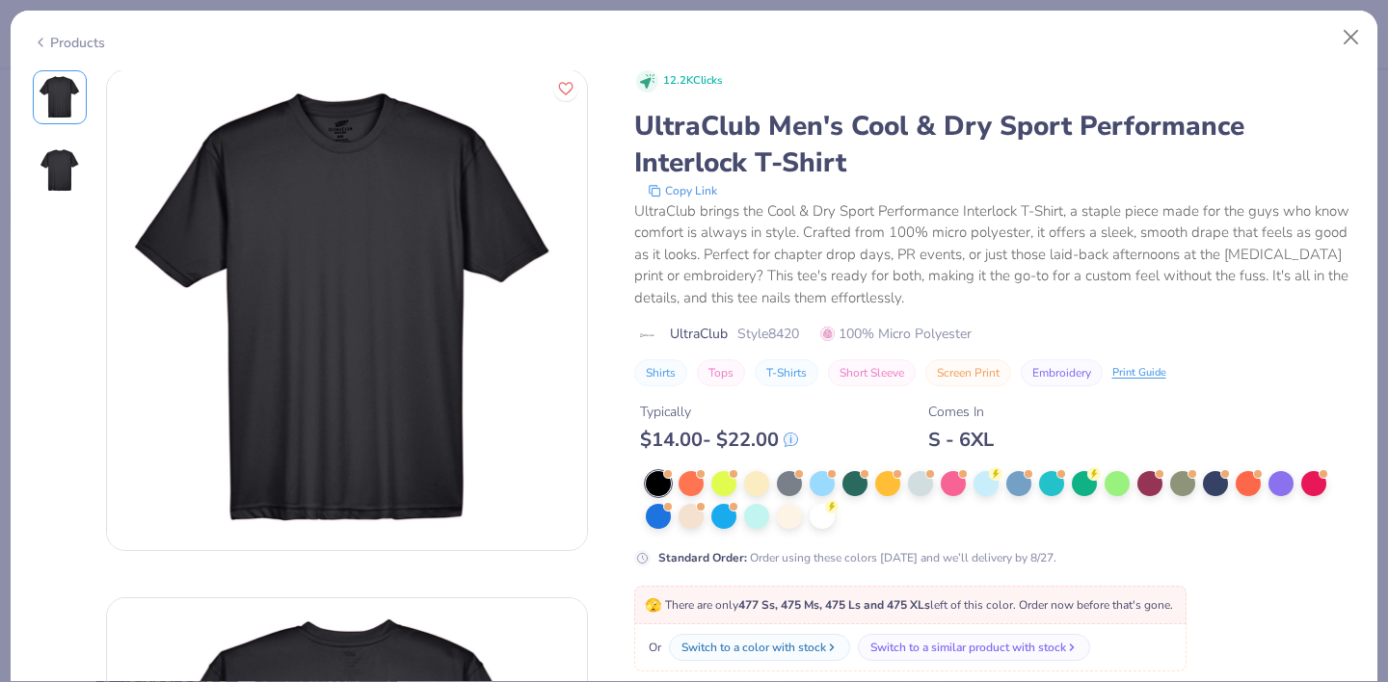
scroll to position [0, 0]
click at [331, 278] on img at bounding box center [347, 311] width 480 height 480
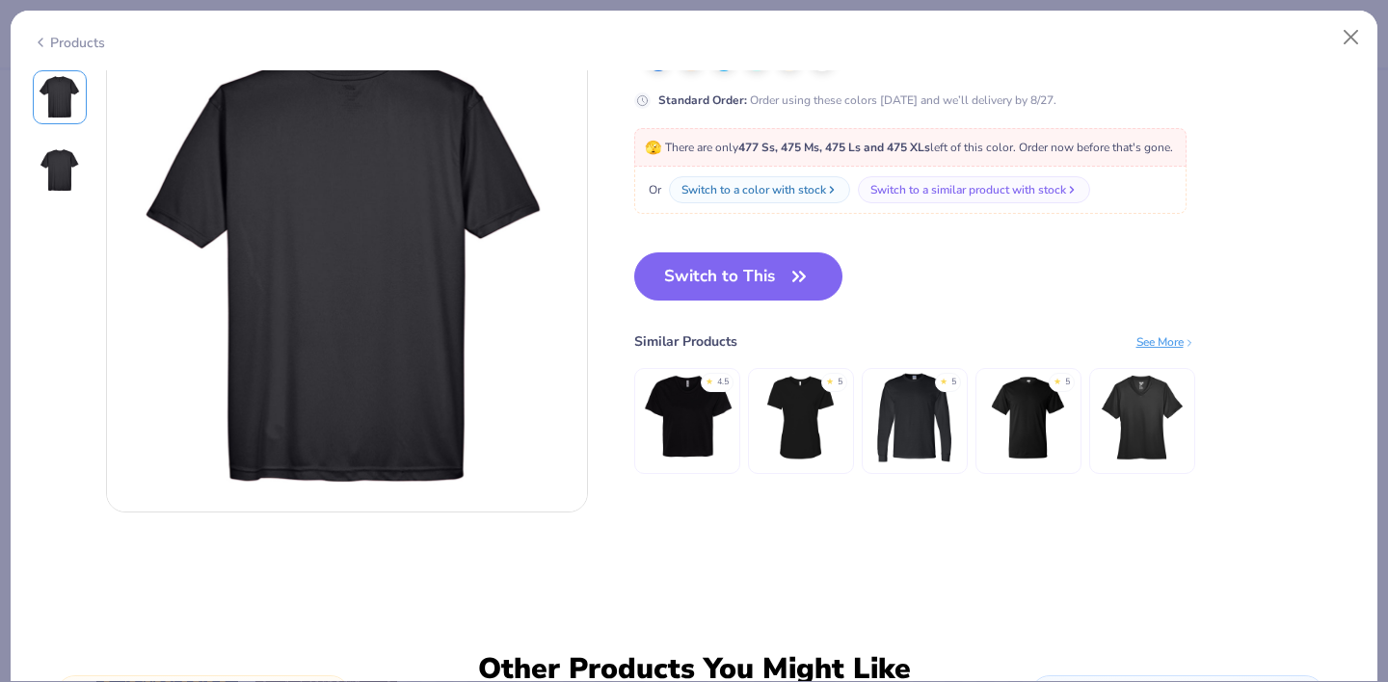
scroll to position [565, 0]
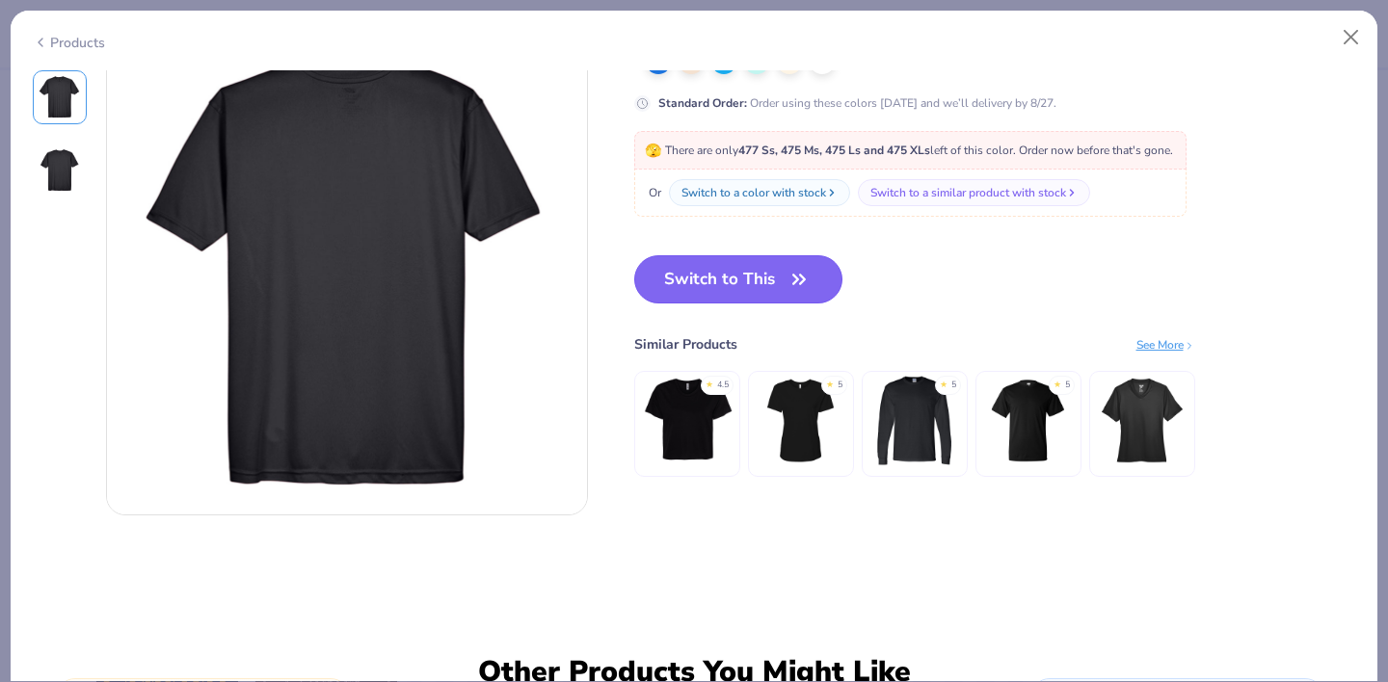
click at [737, 281] on button "Switch to This" at bounding box center [738, 279] width 209 height 48
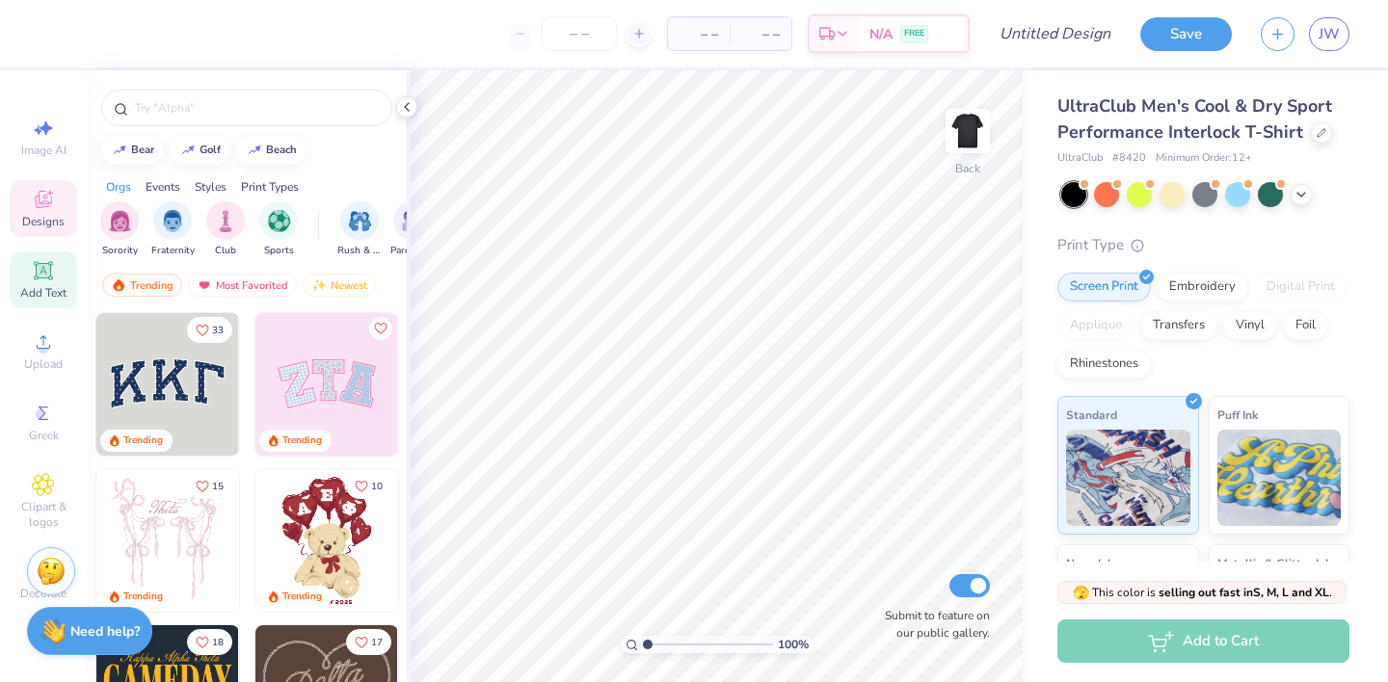
click at [42, 267] on icon at bounding box center [43, 270] width 18 height 18
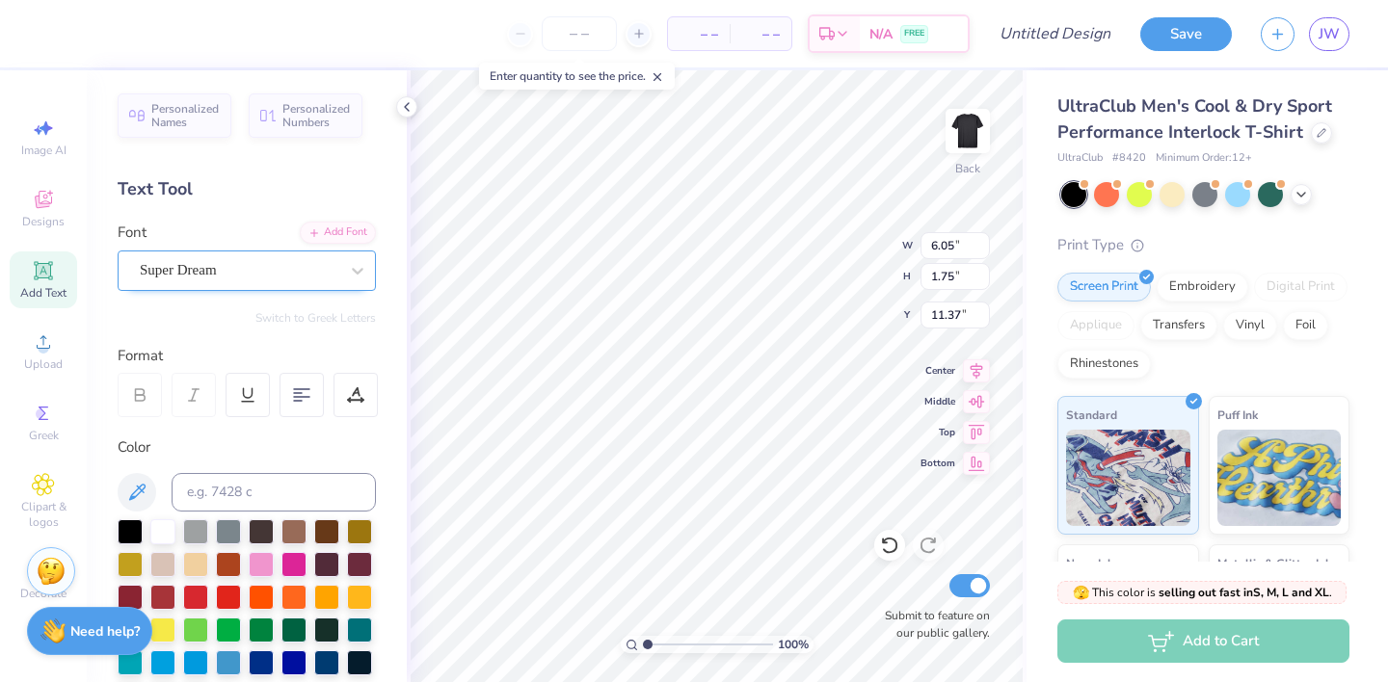
click at [212, 275] on div "Super Dream" at bounding box center [239, 270] width 202 height 30
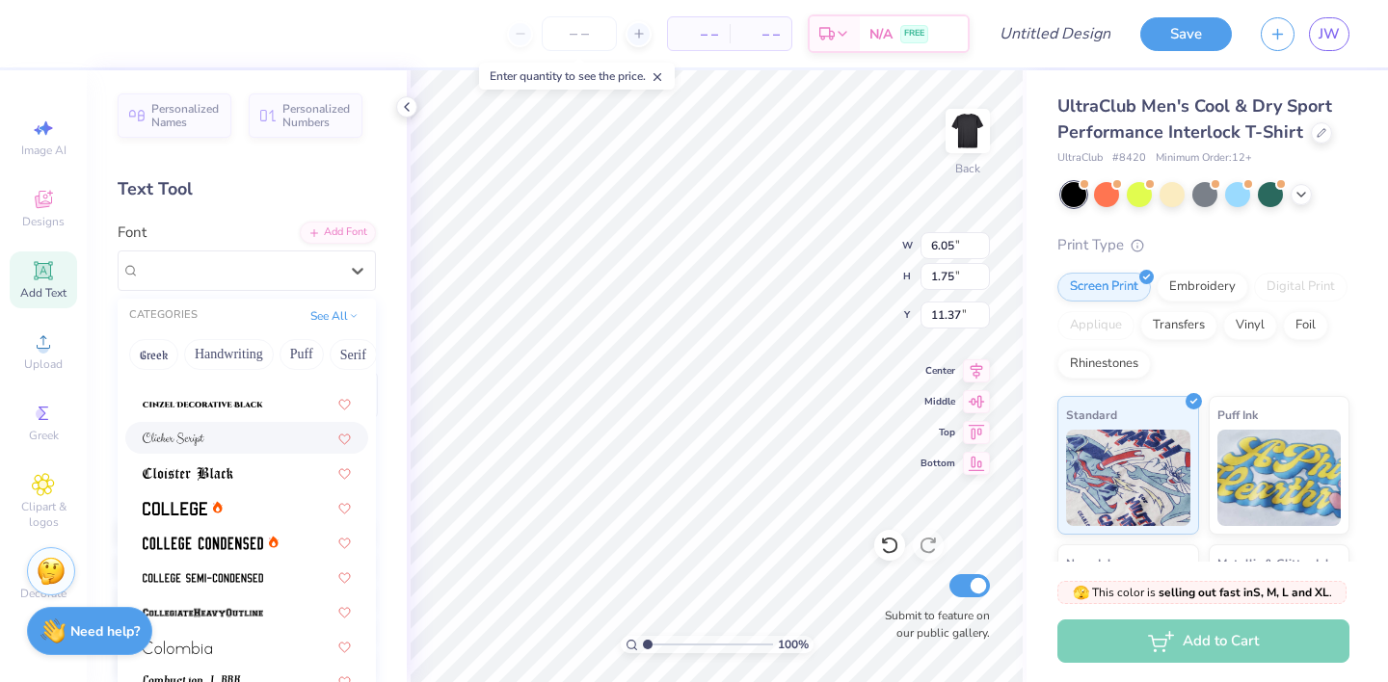
scroll to position [2415, 0]
click at [175, 511] on img at bounding box center [175, 506] width 65 height 13
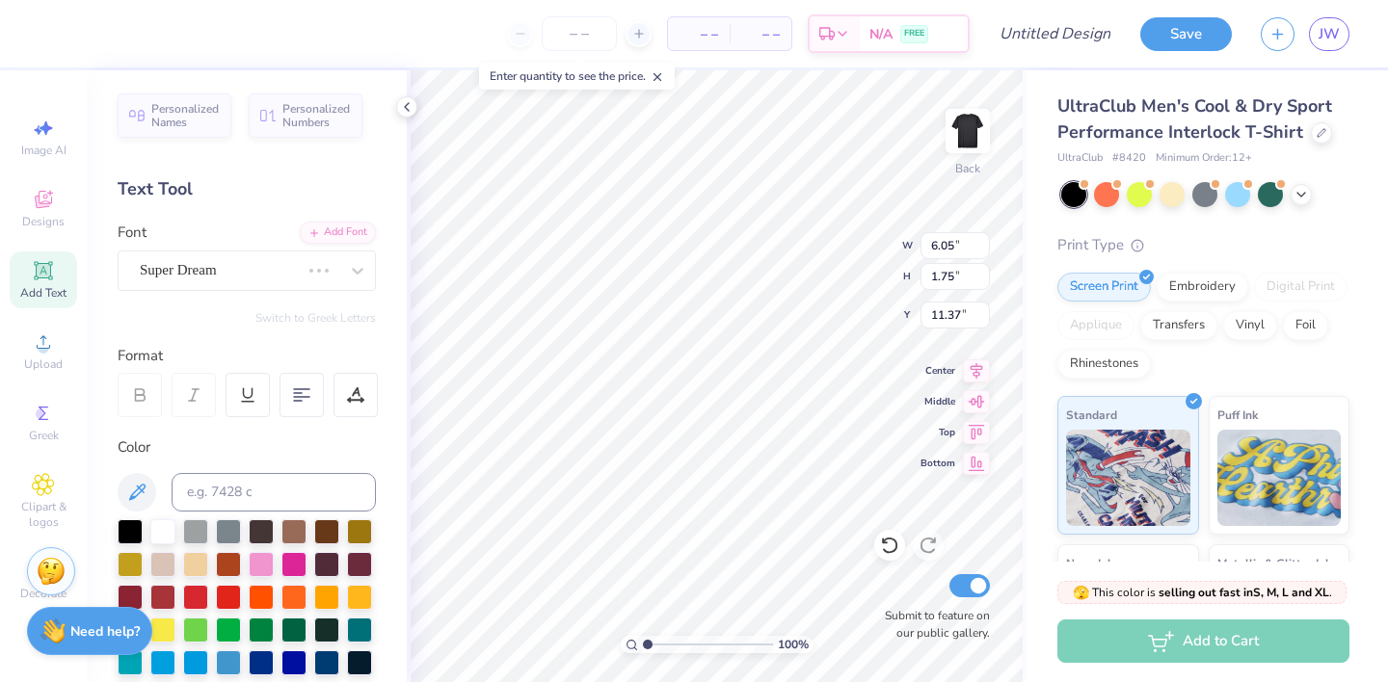
type input "5.50"
type input "1.71"
type input "3.00"
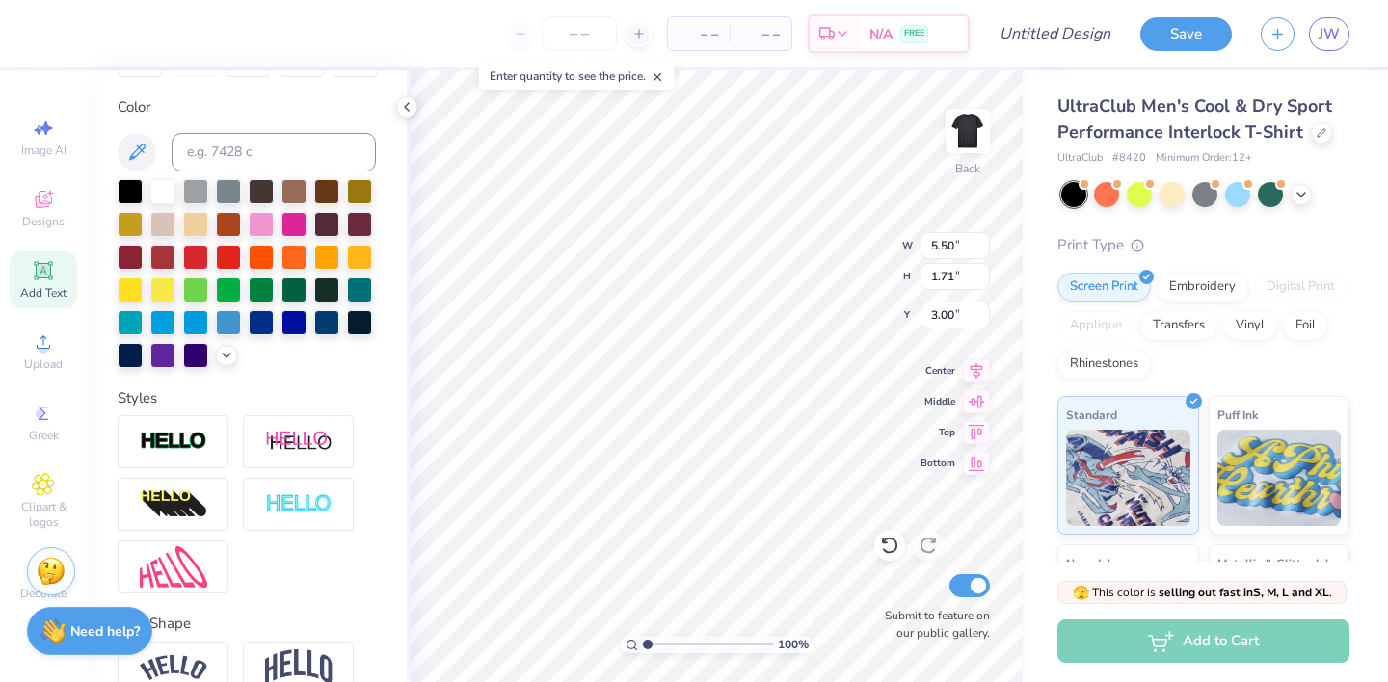
scroll to position [437, 0]
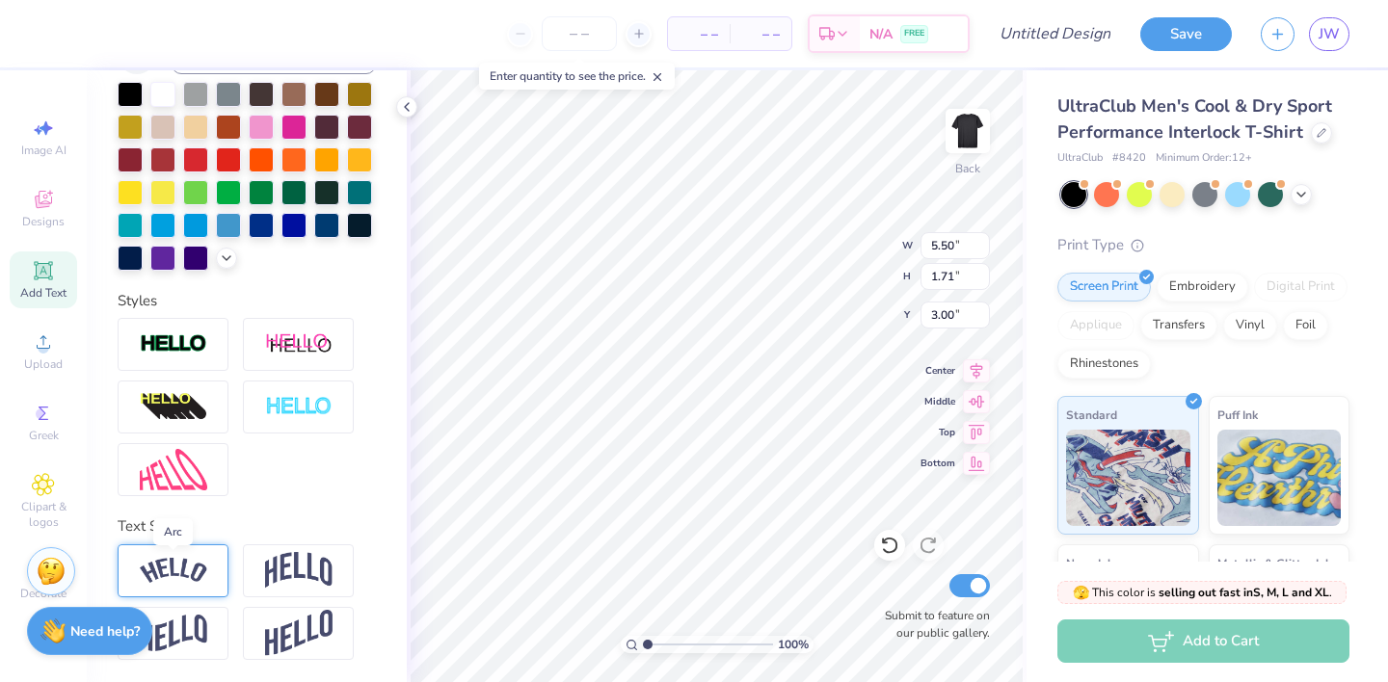
click at [188, 568] on img at bounding box center [173, 571] width 67 height 26
type input "7.91"
type input "2.32"
type input "2.69"
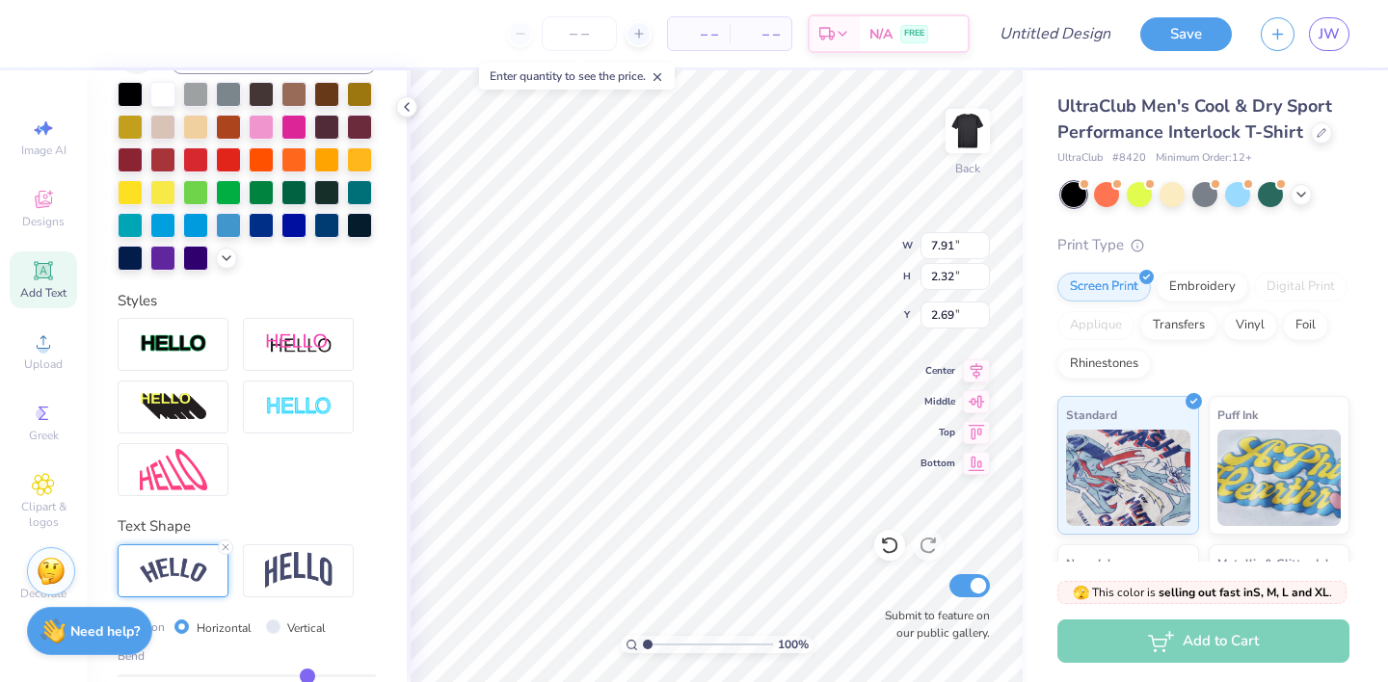
type textarea "T"
type textarea "[US_STATE] am"
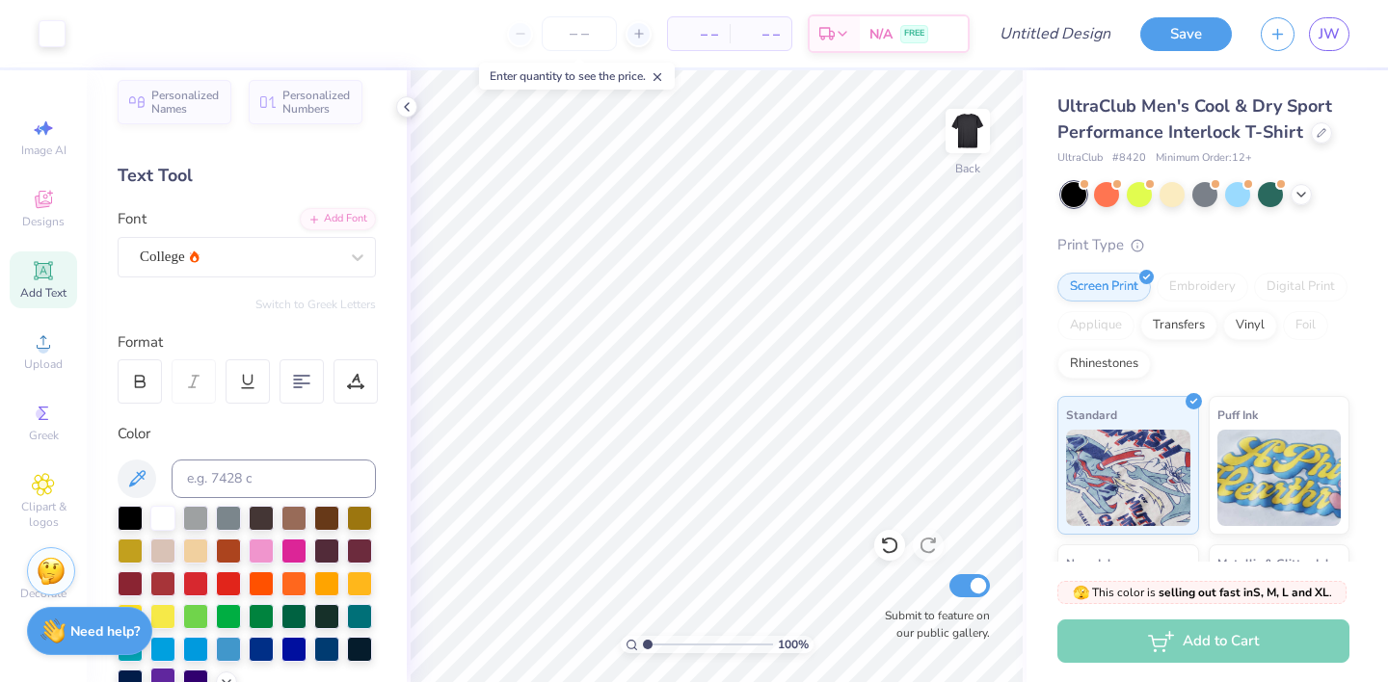
scroll to position [7, 0]
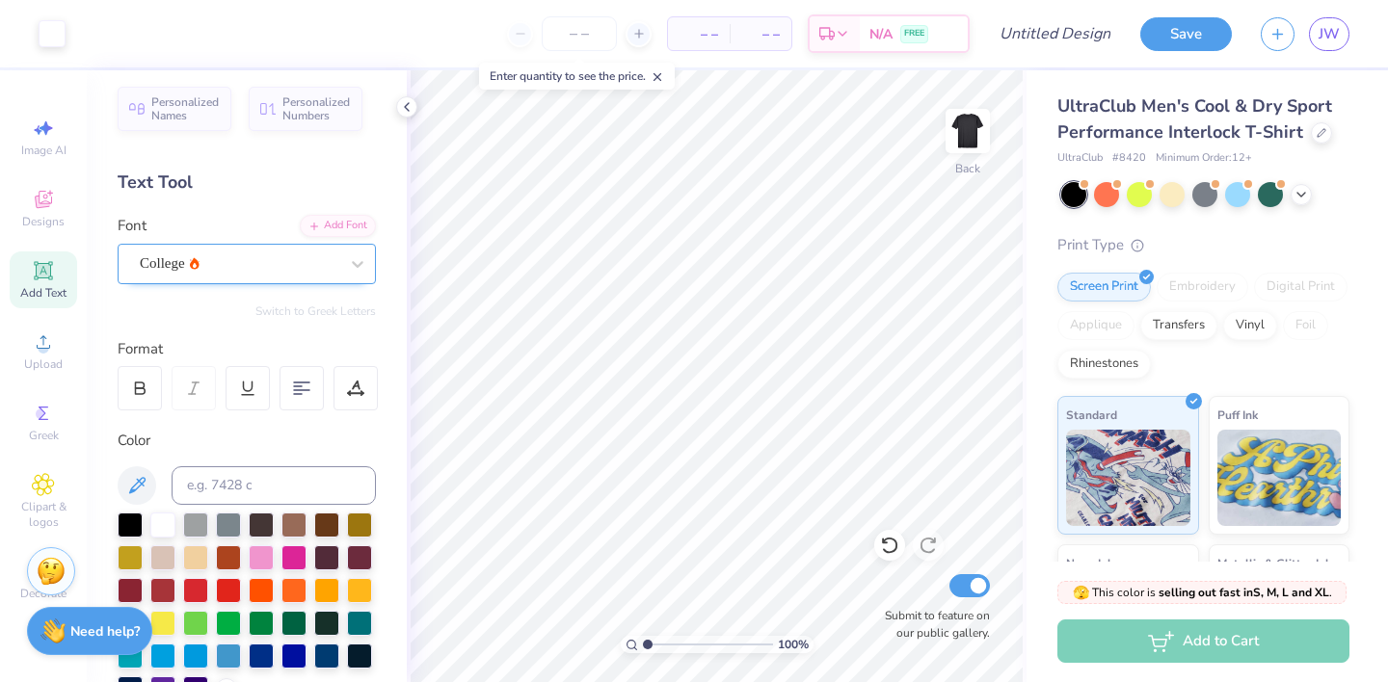
click at [223, 271] on div "College" at bounding box center [239, 264] width 202 height 30
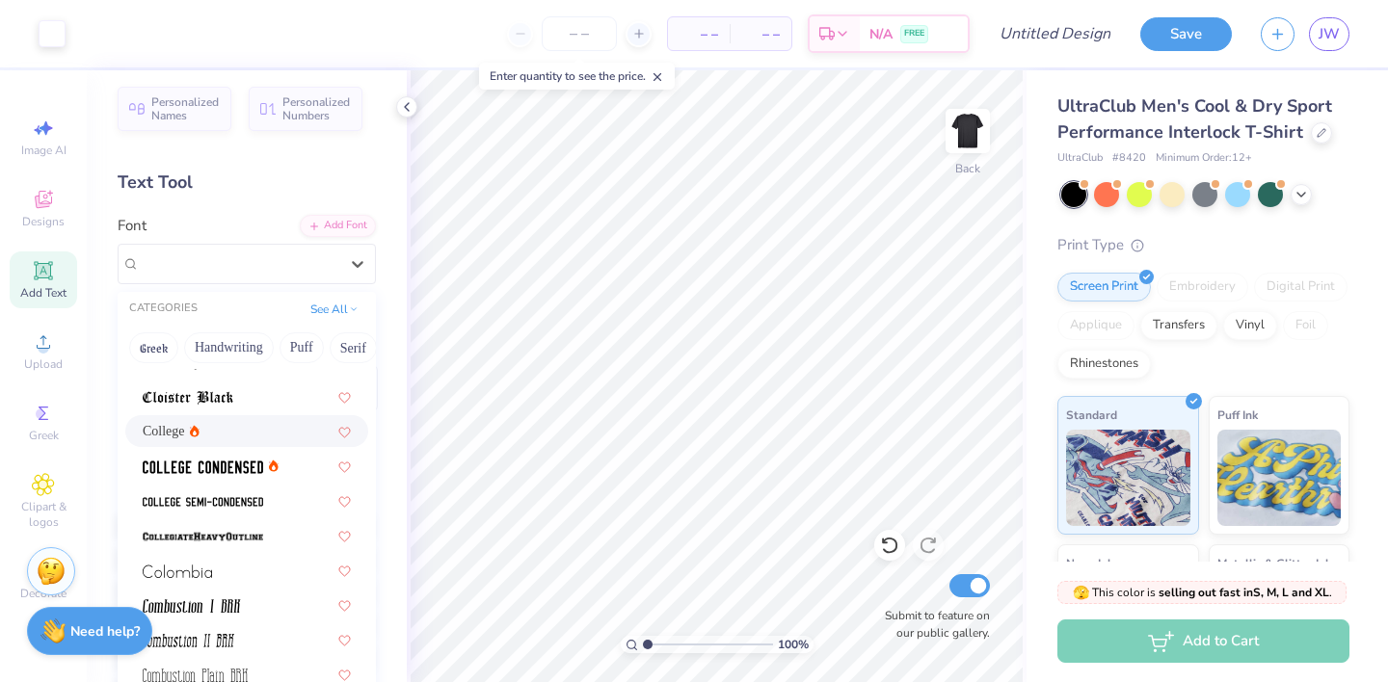
scroll to position [2481, 0]
click at [208, 499] on img at bounding box center [203, 502] width 120 height 13
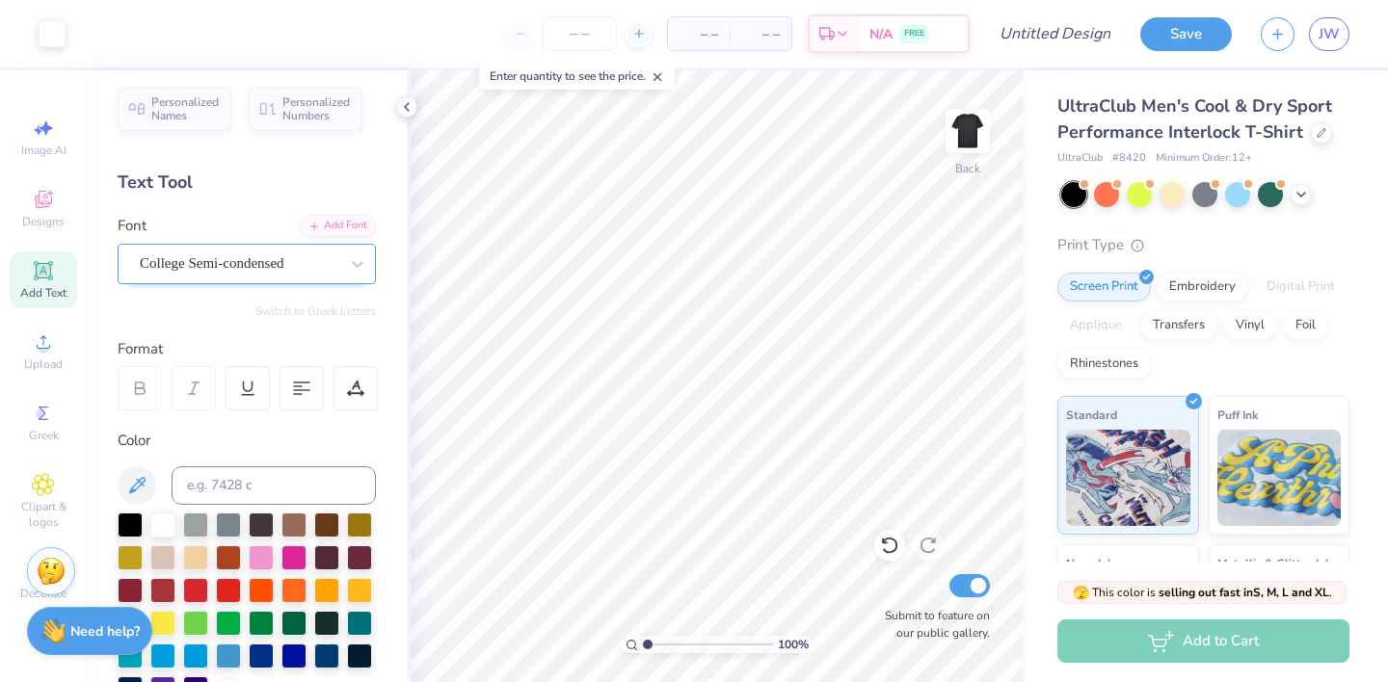
click at [202, 272] on div "College Semi-condensed" at bounding box center [239, 264] width 202 height 30
type textarea "[US_STATE] am"
paste textarea
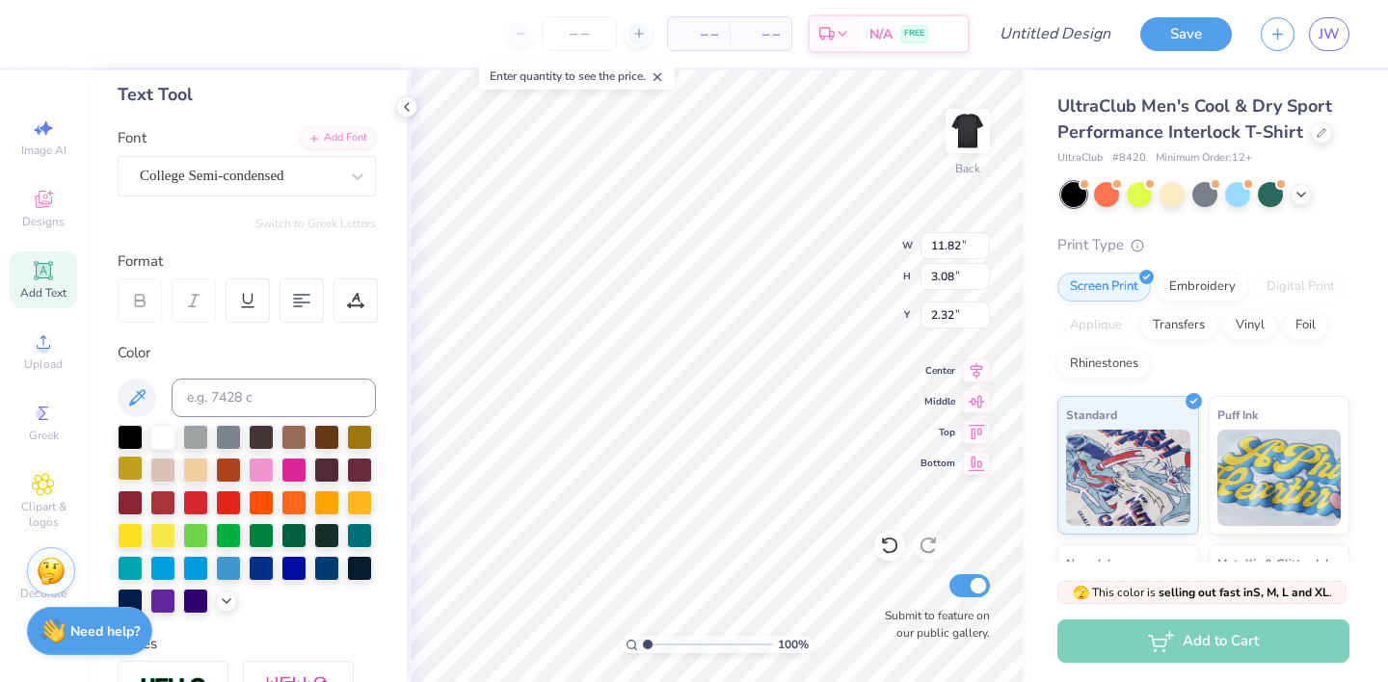
scroll to position [103, 0]
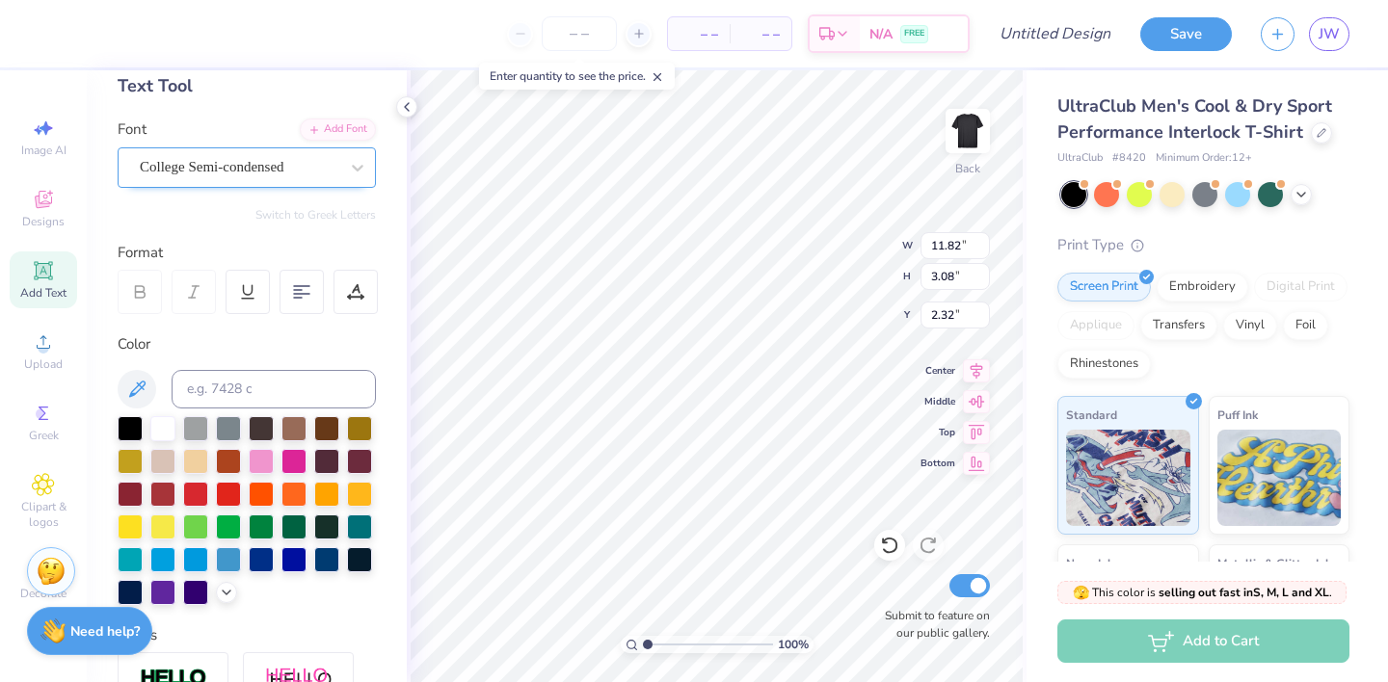
click at [211, 151] on div "College Semi-condensed" at bounding box center [247, 167] width 258 height 40
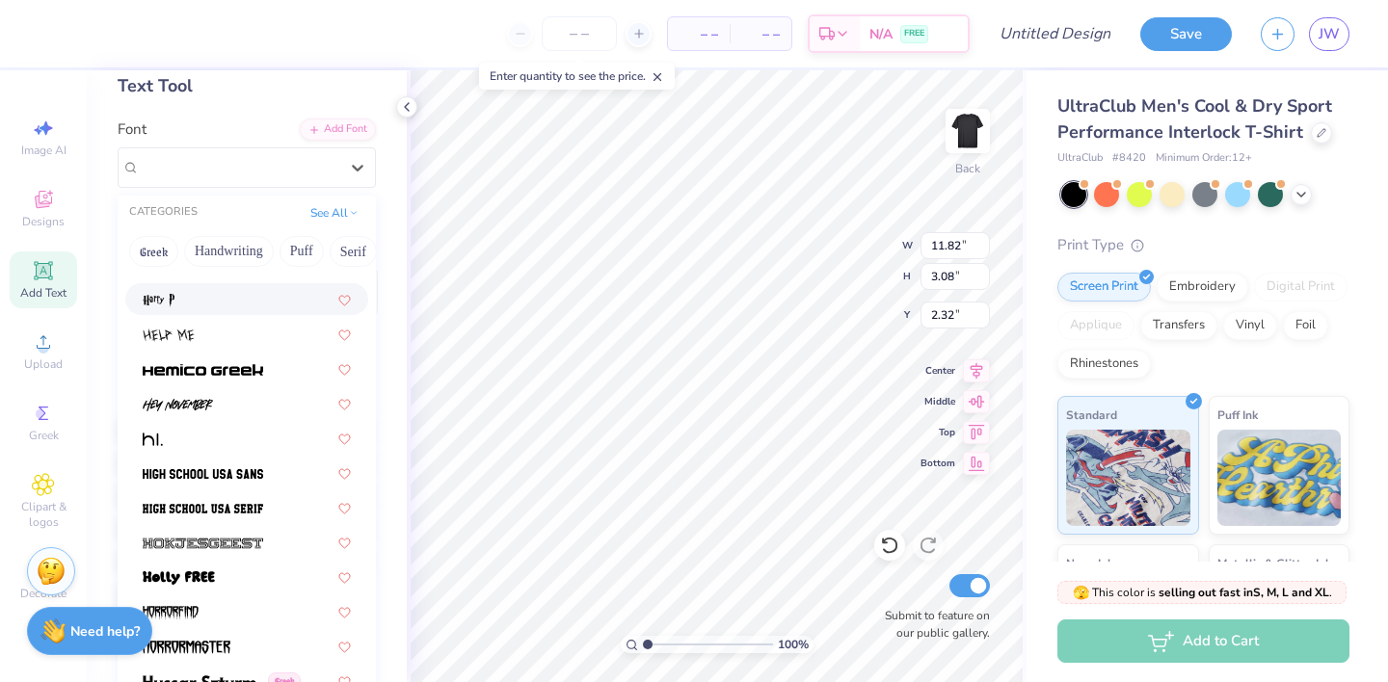
scroll to position [4783, 0]
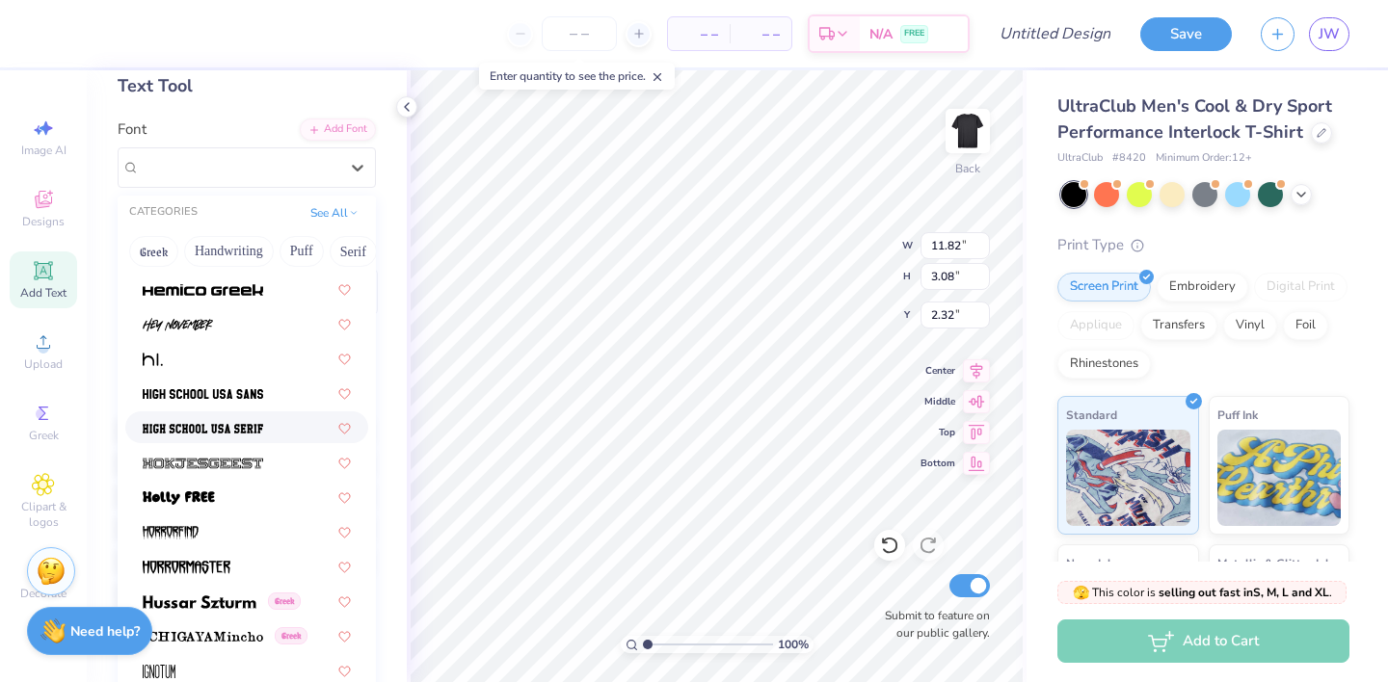
click at [228, 433] on img at bounding box center [203, 428] width 120 height 13
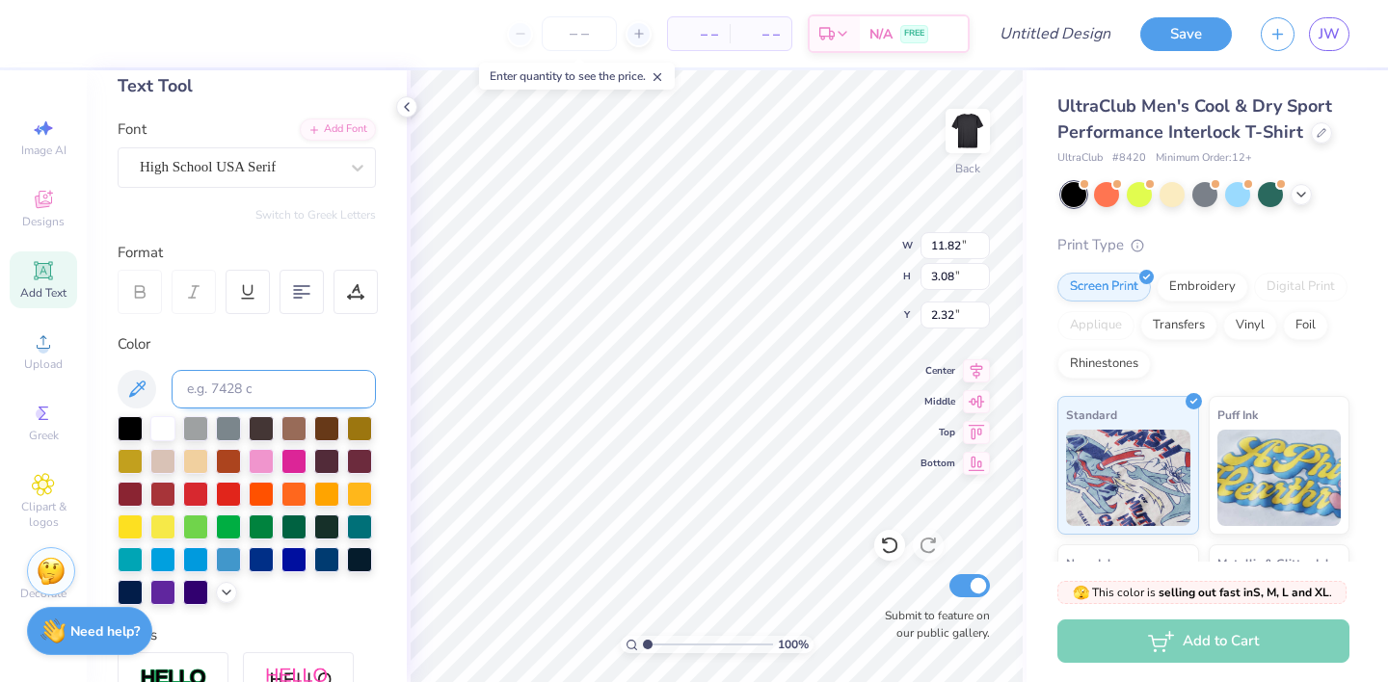
scroll to position [1, 0]
type textarea "[US_STATE] a&M"
type textarea "[US_STATE] a&"
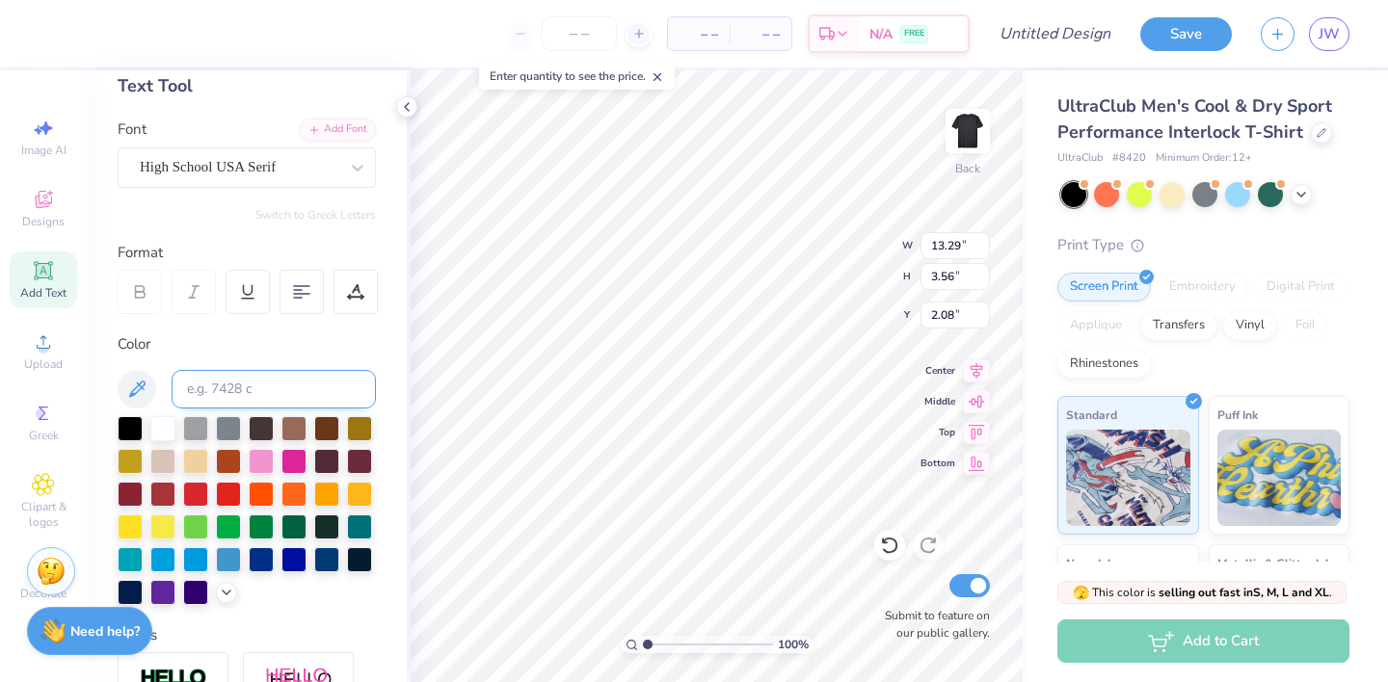
type input "2.09"
type textarea "[US_STATE] a&M"
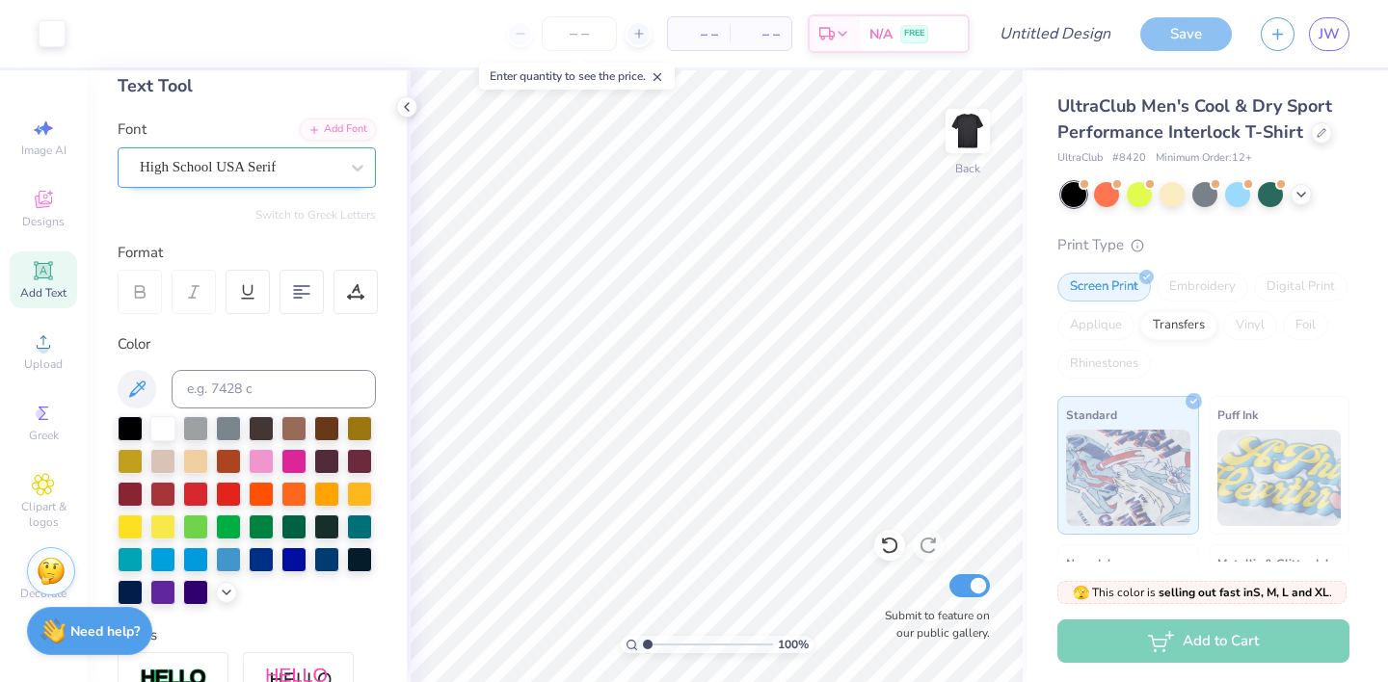
click at [227, 162] on div "High School USA Serif" at bounding box center [239, 167] width 202 height 30
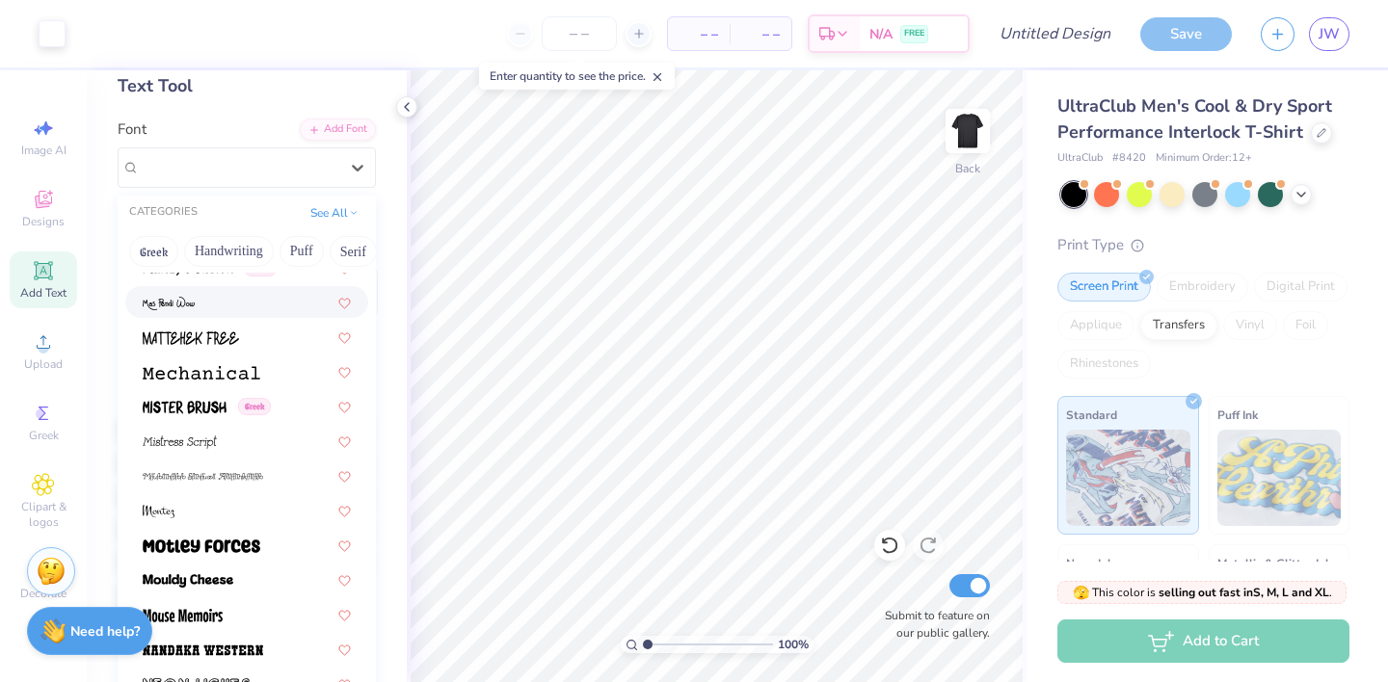
scroll to position [6920, 0]
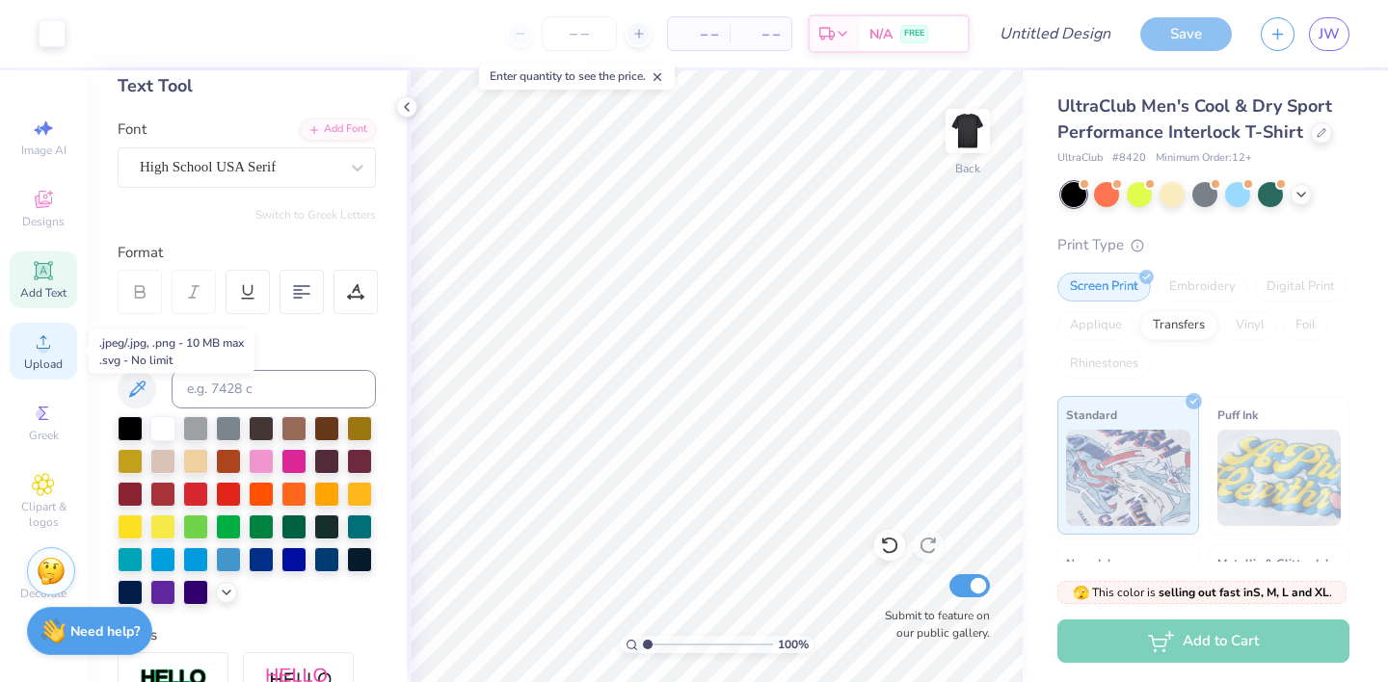
click at [27, 333] on div "Upload" at bounding box center [43, 351] width 67 height 57
click at [40, 441] on span "Greek" at bounding box center [44, 435] width 30 height 15
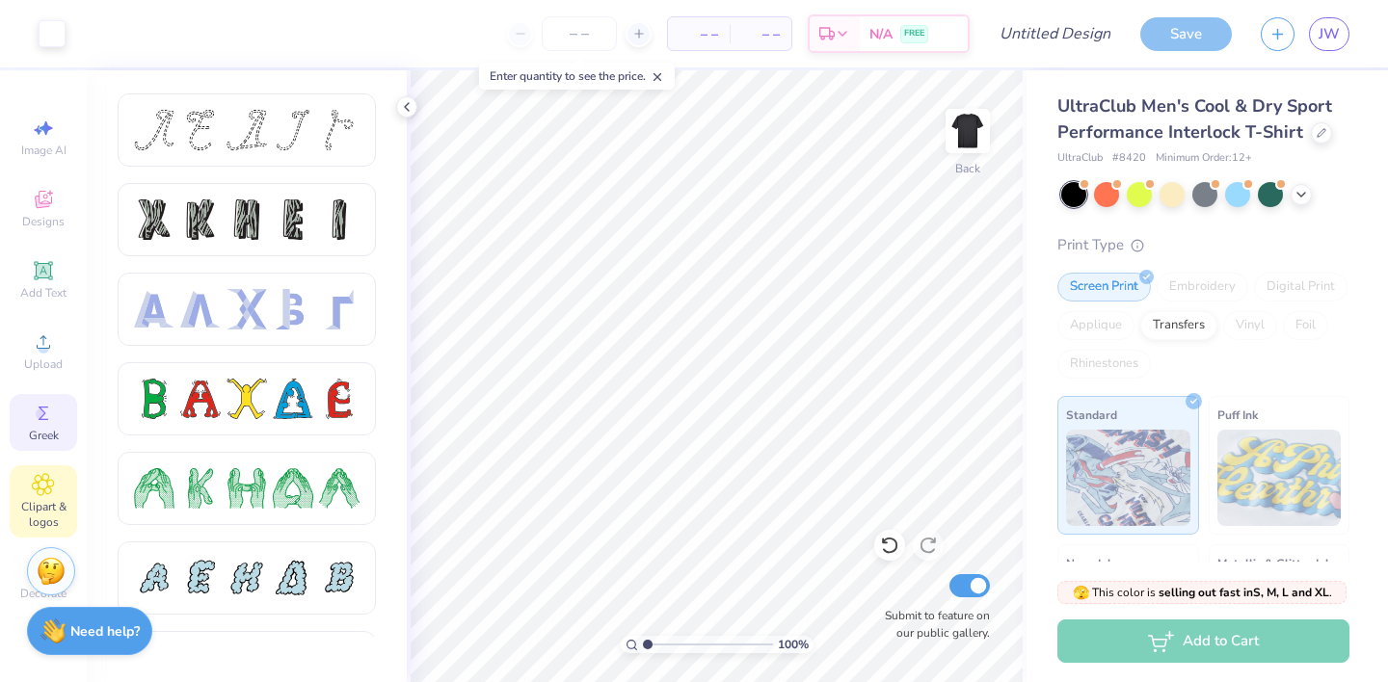
click at [47, 490] on icon at bounding box center [43, 484] width 22 height 23
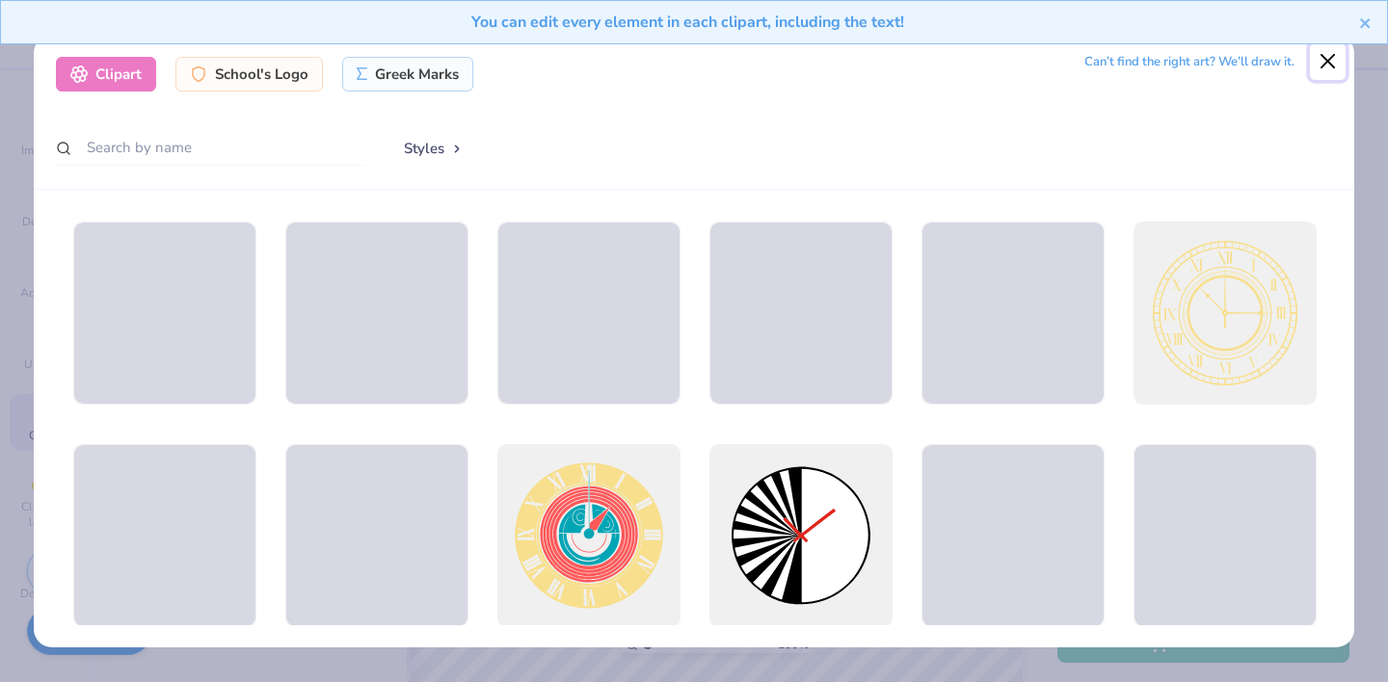
click at [1322, 62] on button "Close" at bounding box center [1328, 61] width 37 height 37
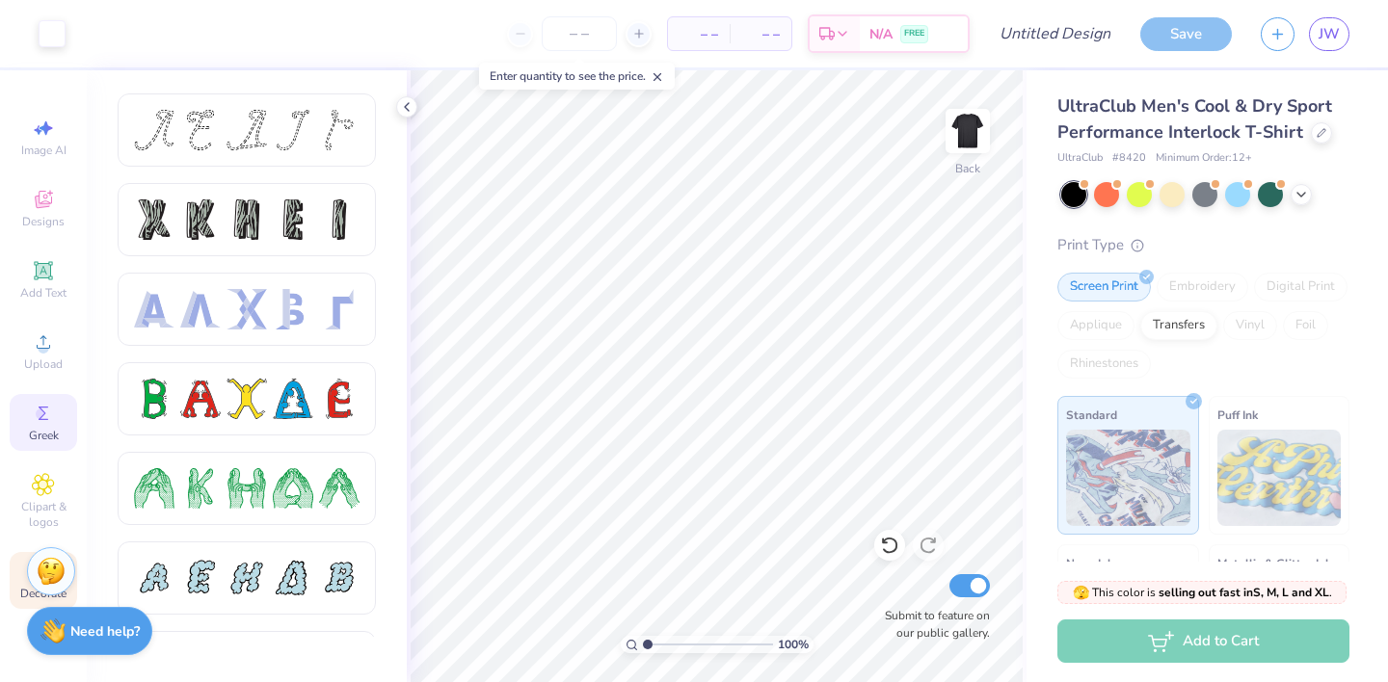
click at [17, 595] on div "Decorate" at bounding box center [43, 580] width 67 height 57
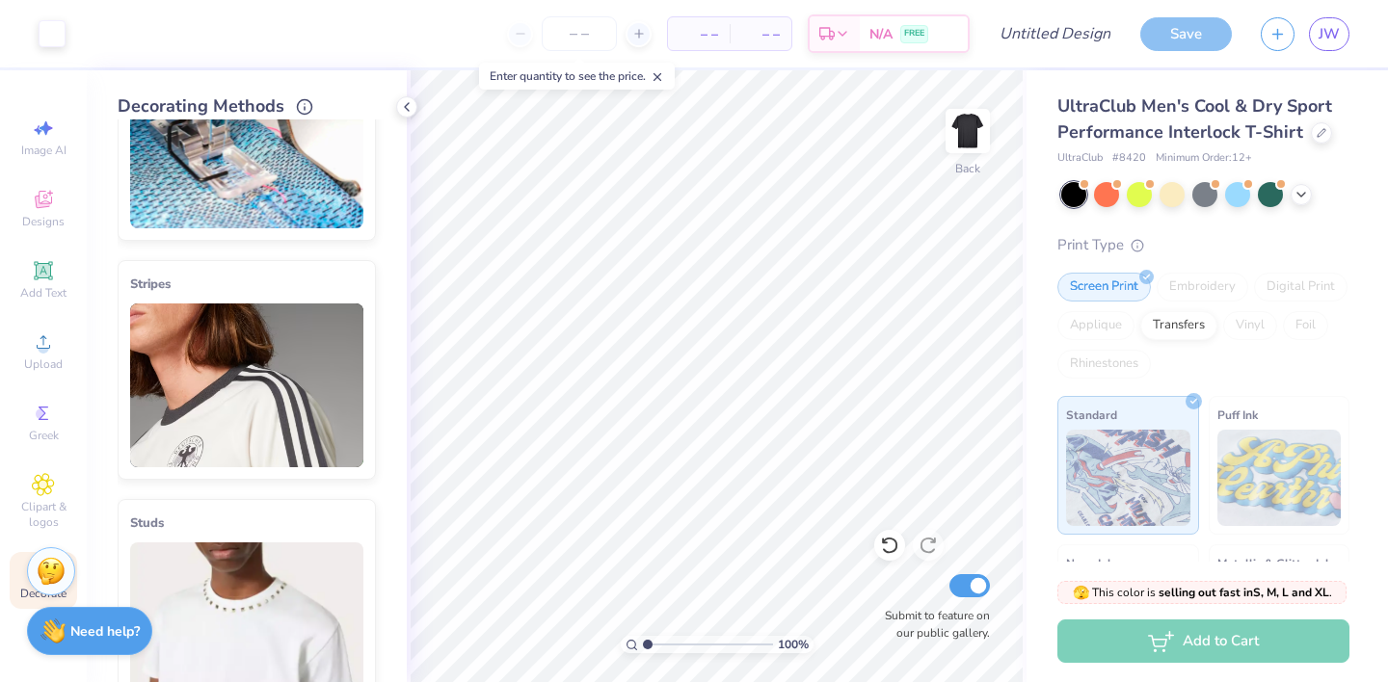
scroll to position [0, 0]
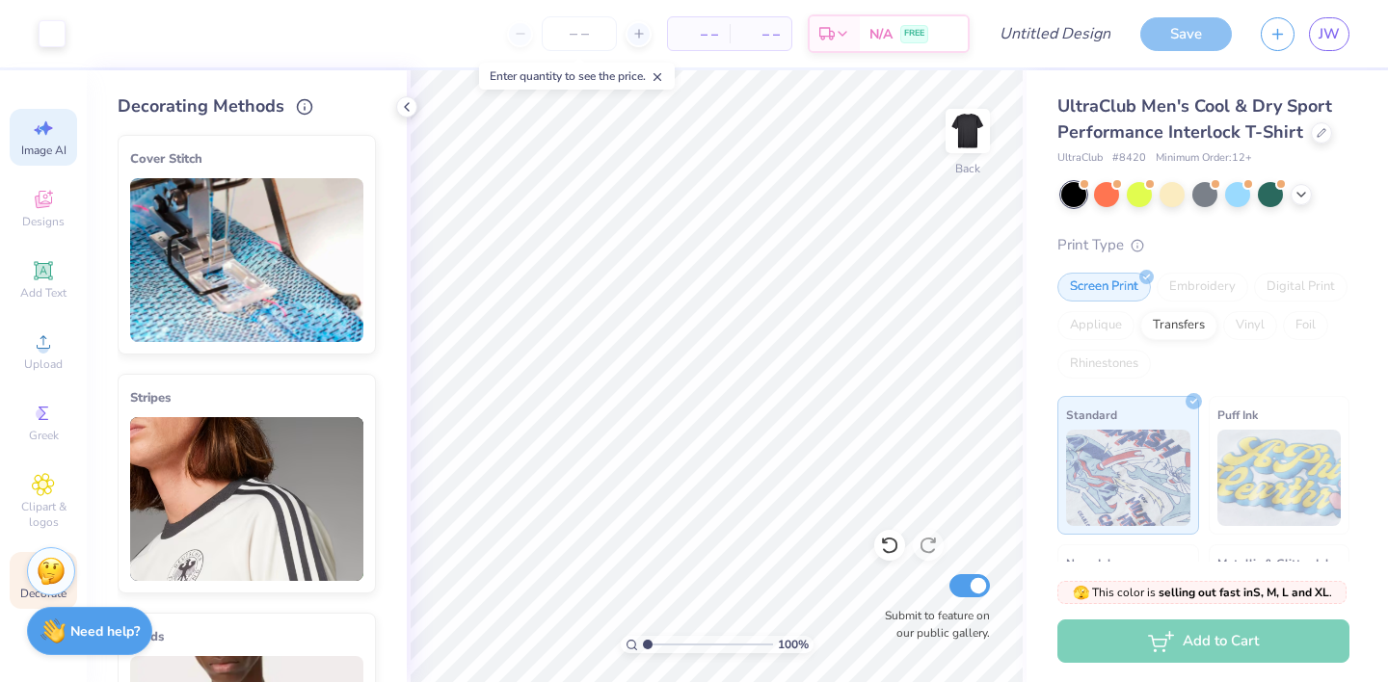
click at [40, 153] on span "Image AI" at bounding box center [43, 150] width 45 height 15
select select "4"
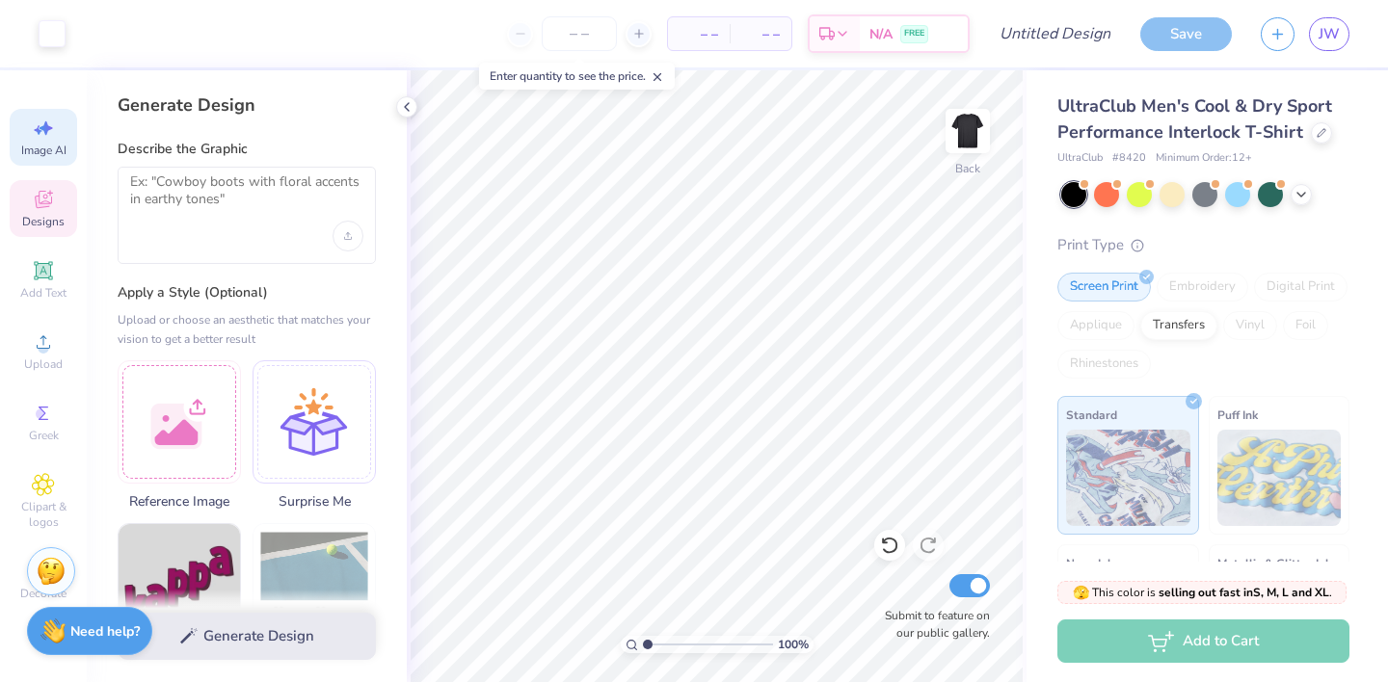
click at [47, 208] on icon at bounding box center [43, 199] width 23 height 23
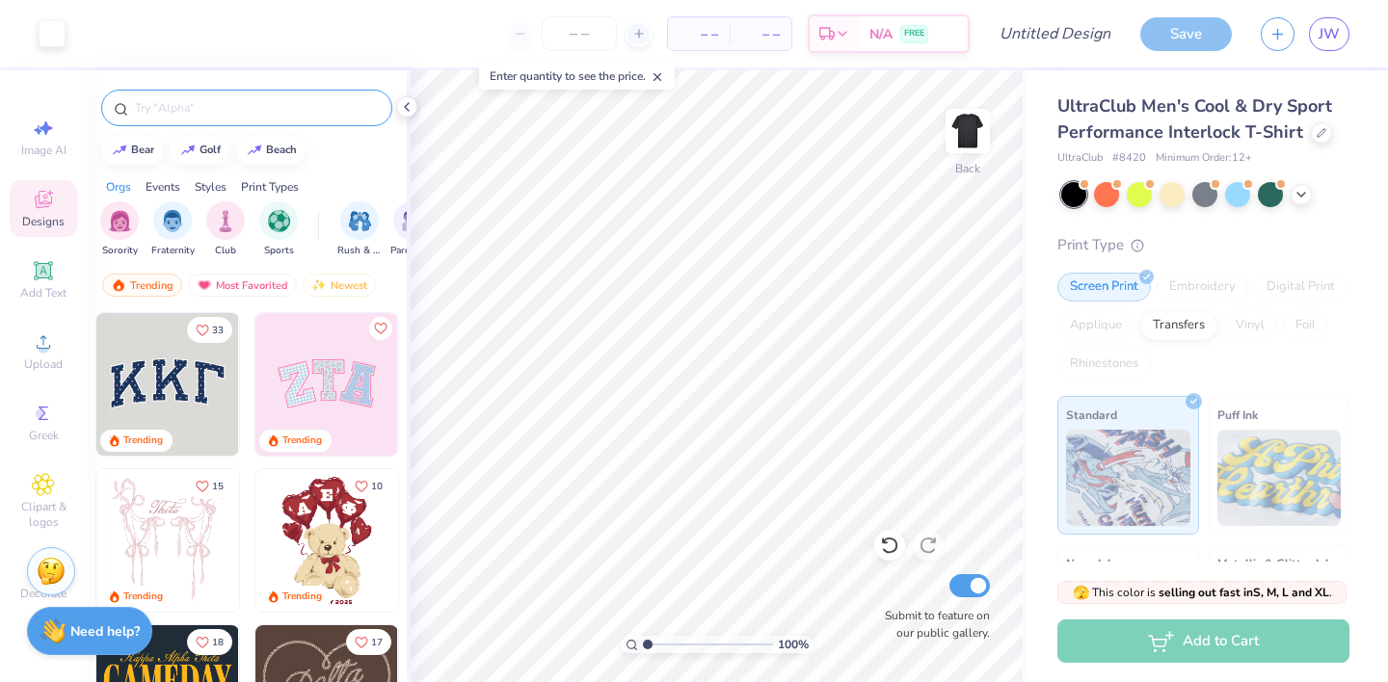
click at [177, 114] on input "text" at bounding box center [256, 107] width 247 height 19
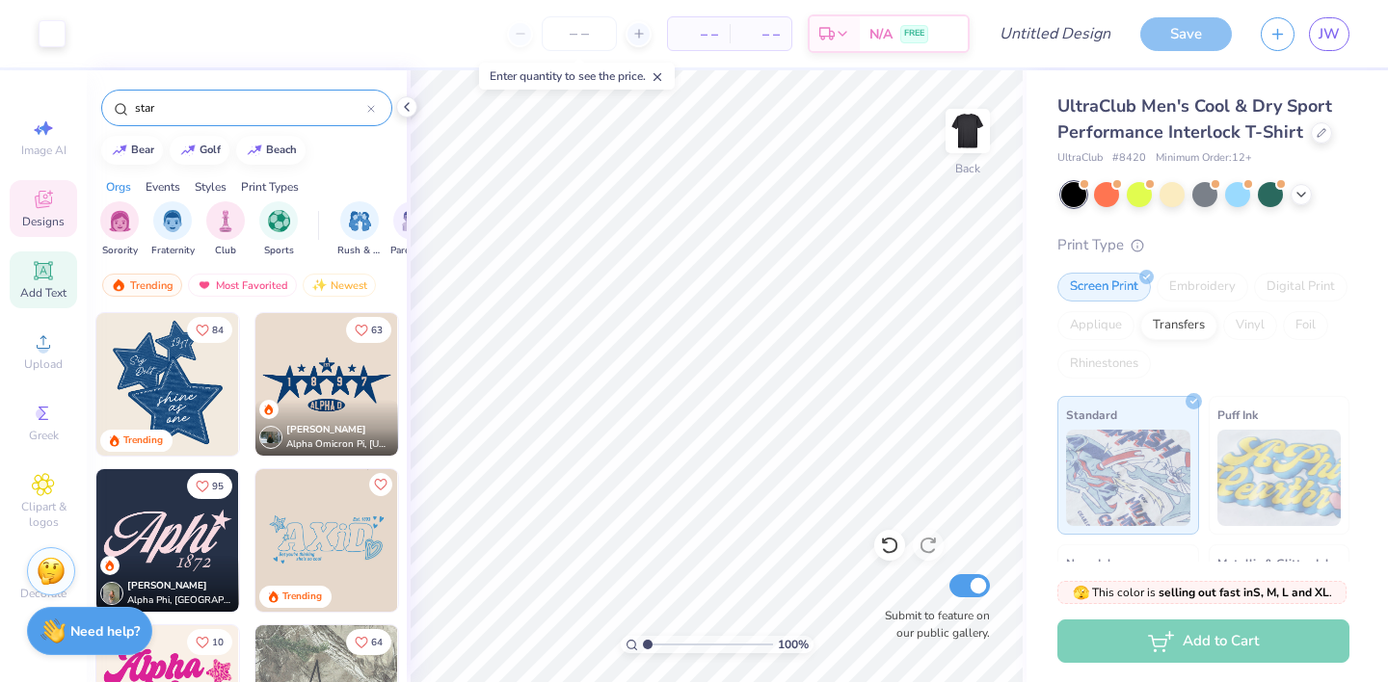
type input "star"
click at [52, 274] on icon at bounding box center [43, 270] width 23 height 23
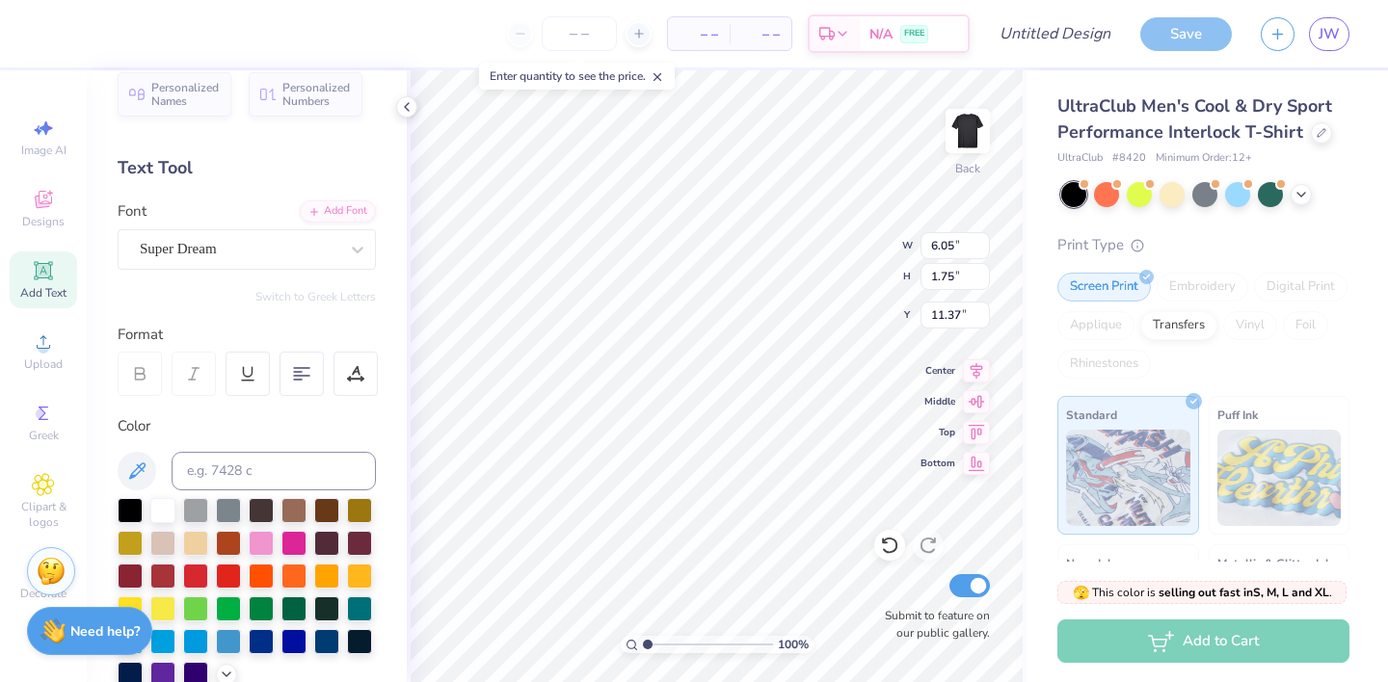
scroll to position [24, 0]
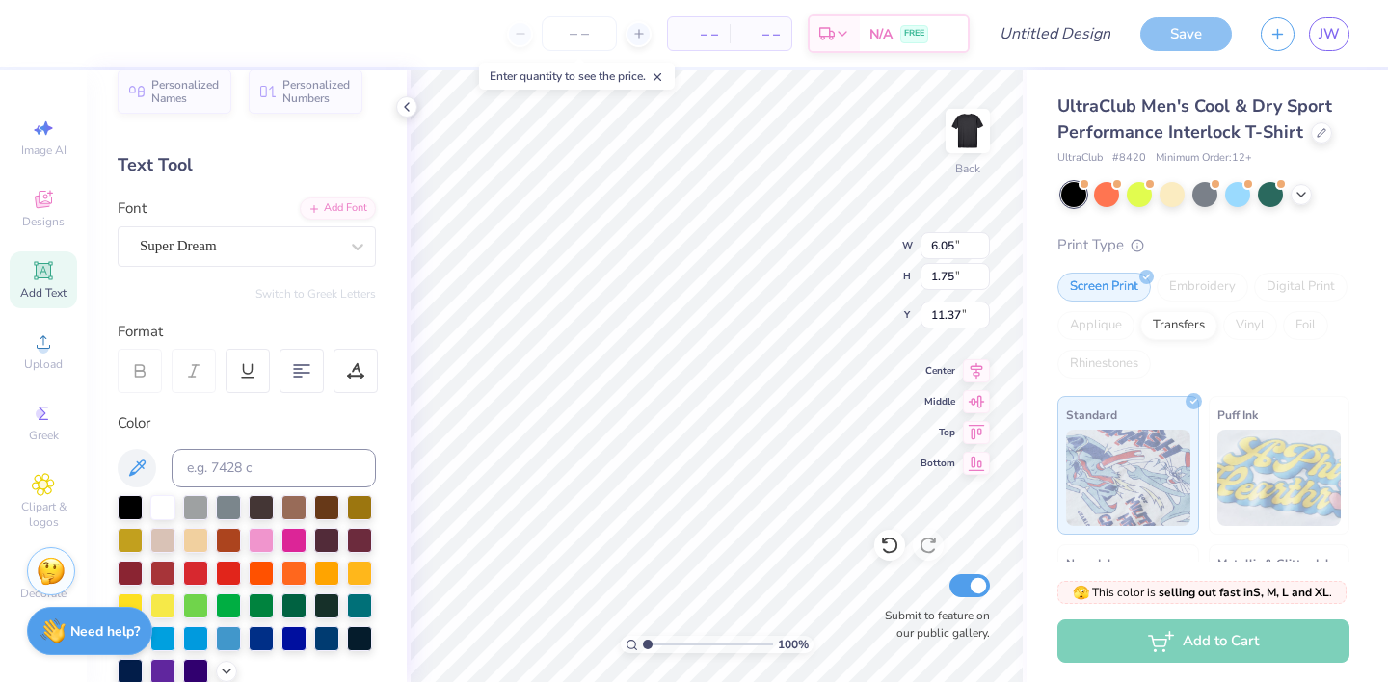
type input "15.31"
type input "3.80"
type input "1.96"
type input "6.05"
type input "1.75"
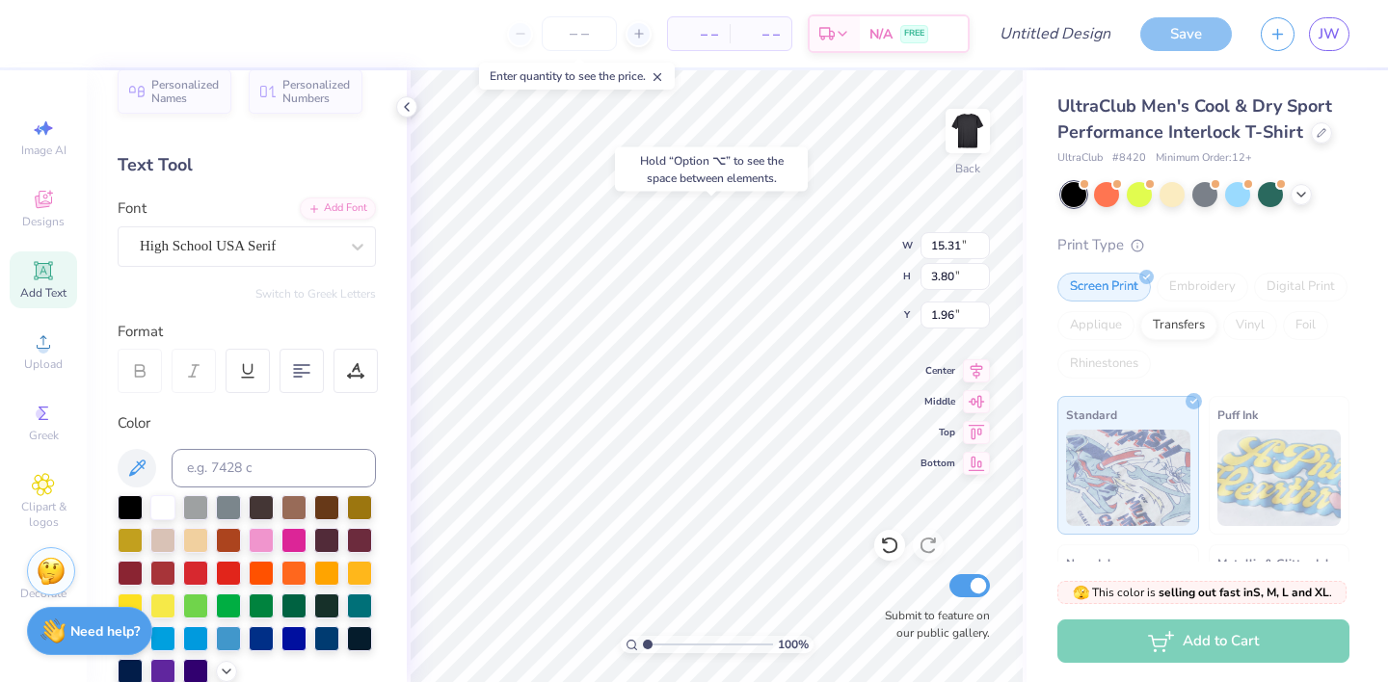
type input "11.37"
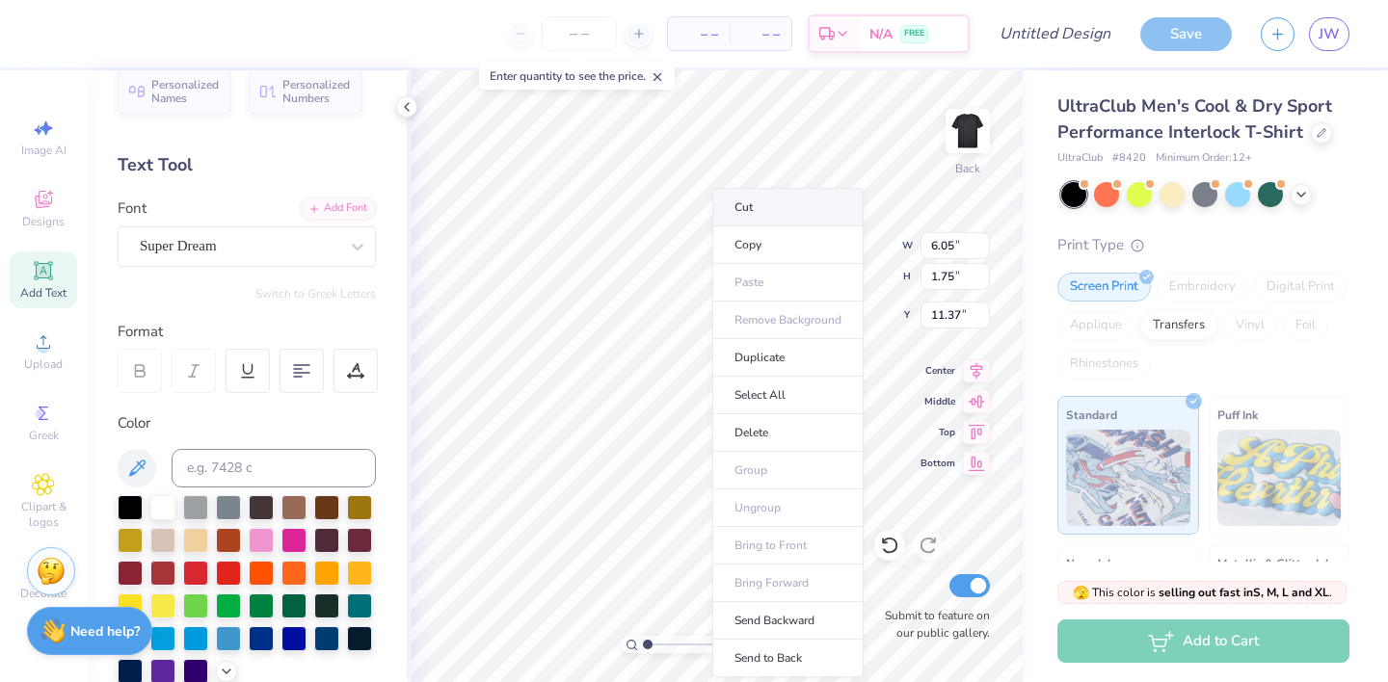
click at [757, 217] on li "Cut" at bounding box center [787, 207] width 151 height 39
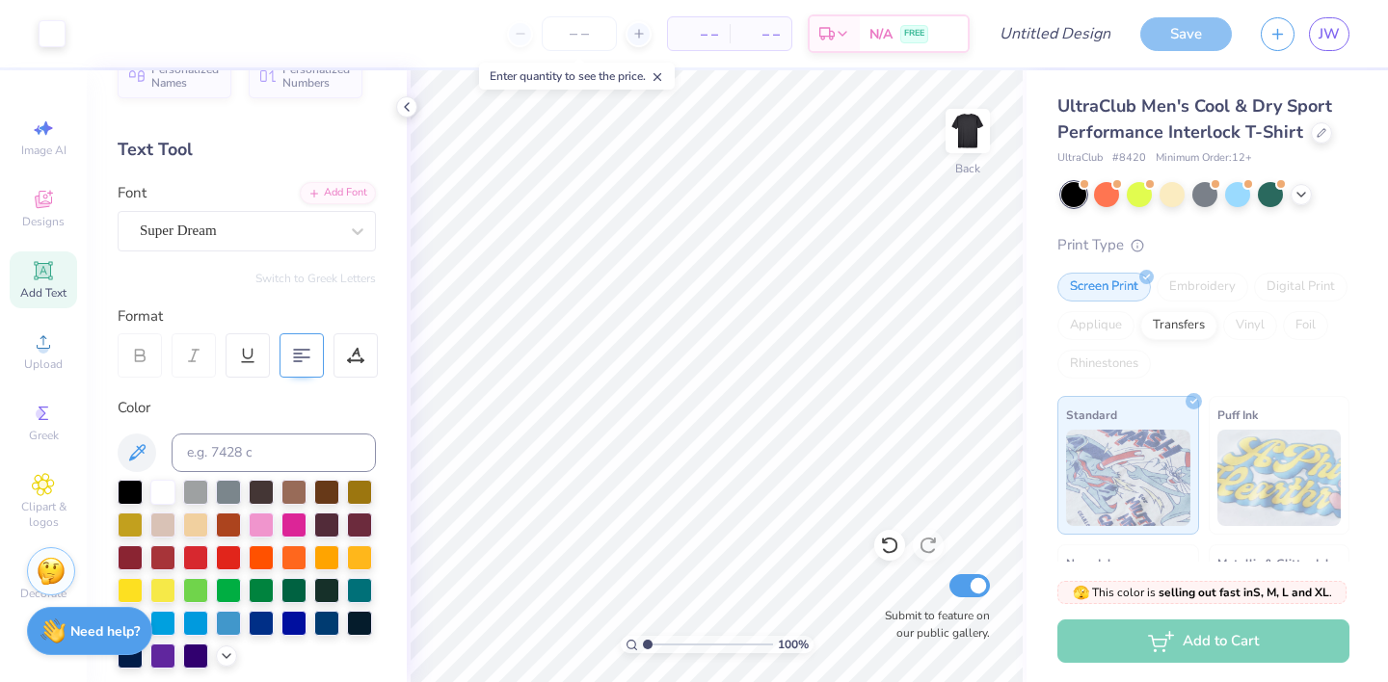
scroll to position [39, 0]
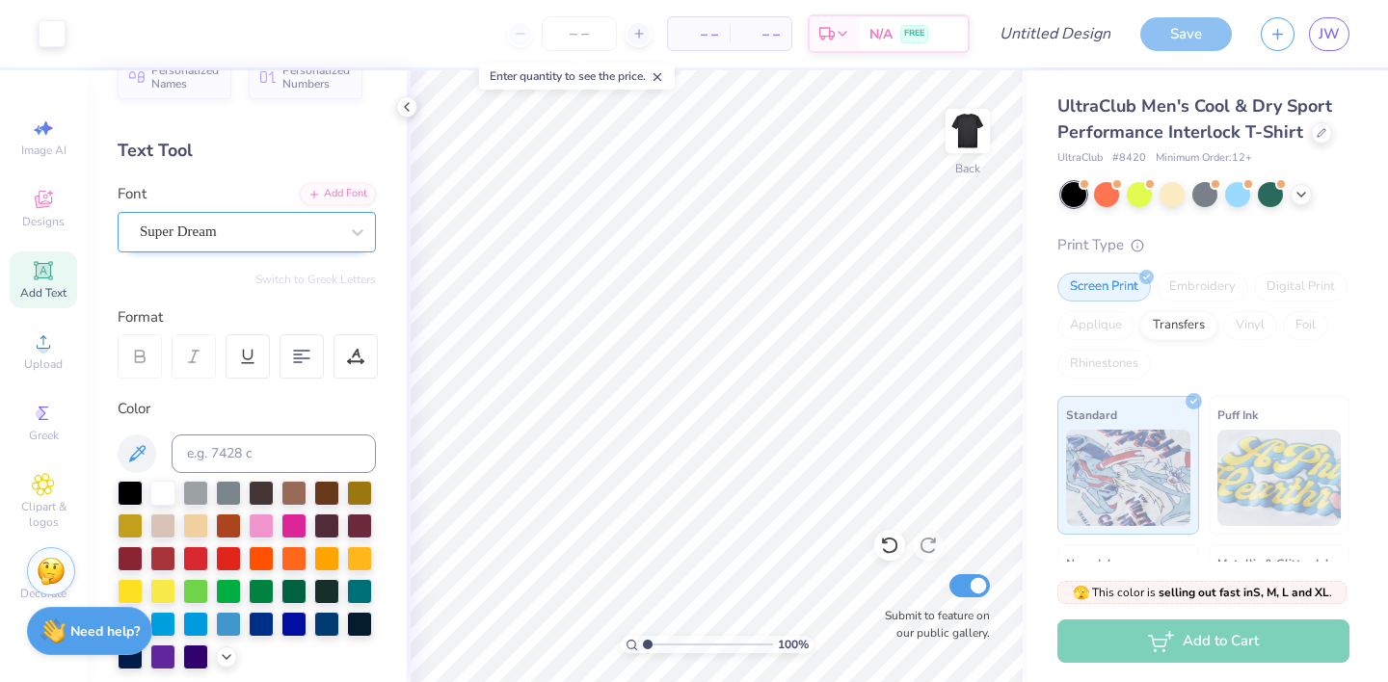
click at [251, 236] on div "Super Dream" at bounding box center [239, 232] width 202 height 30
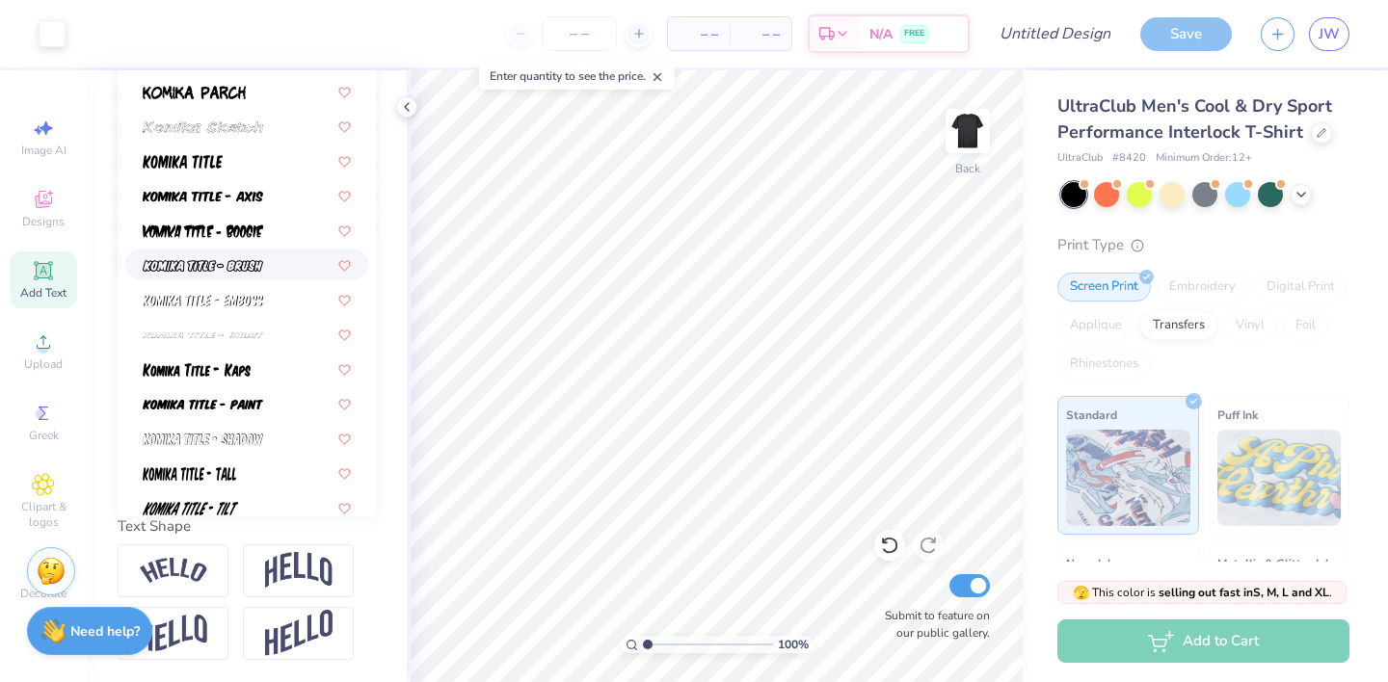
scroll to position [5594, 0]
